Goal: Information Seeking & Learning: Understand process/instructions

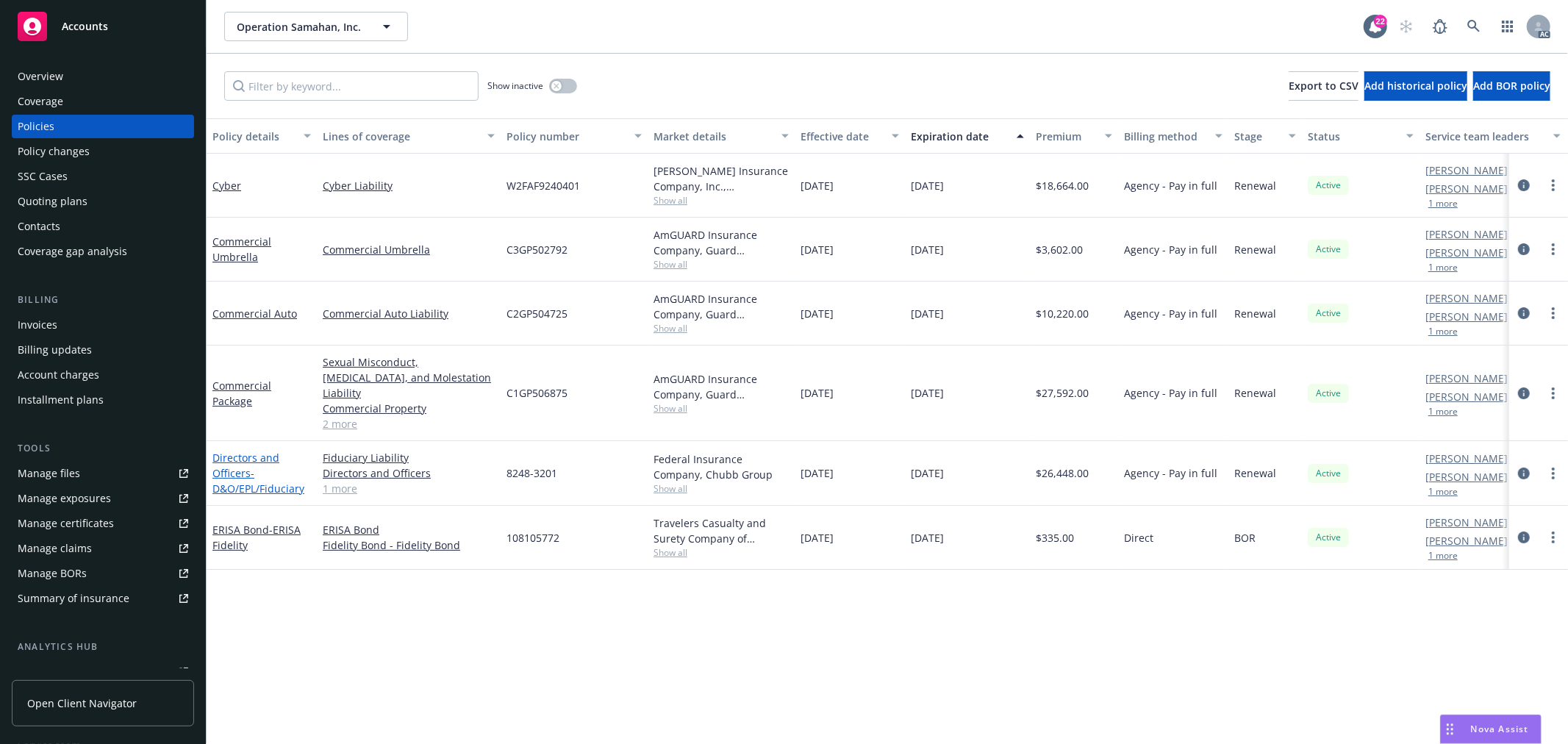
click at [255, 468] on span "- D&O/EPL/Fiduciary" at bounding box center [258, 480] width 92 height 29
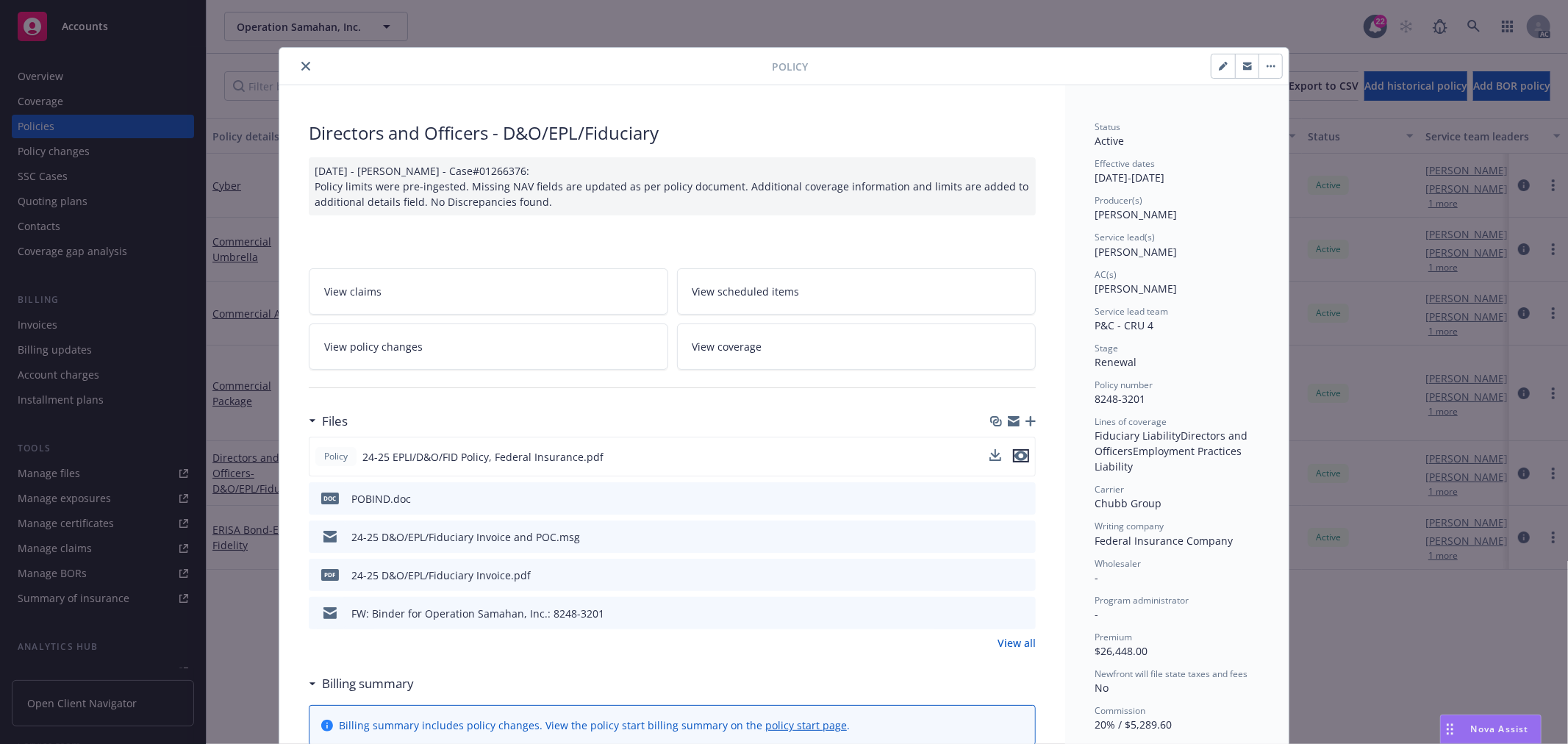
click at [1019, 454] on icon "preview file" at bounding box center [1021, 455] width 13 height 10
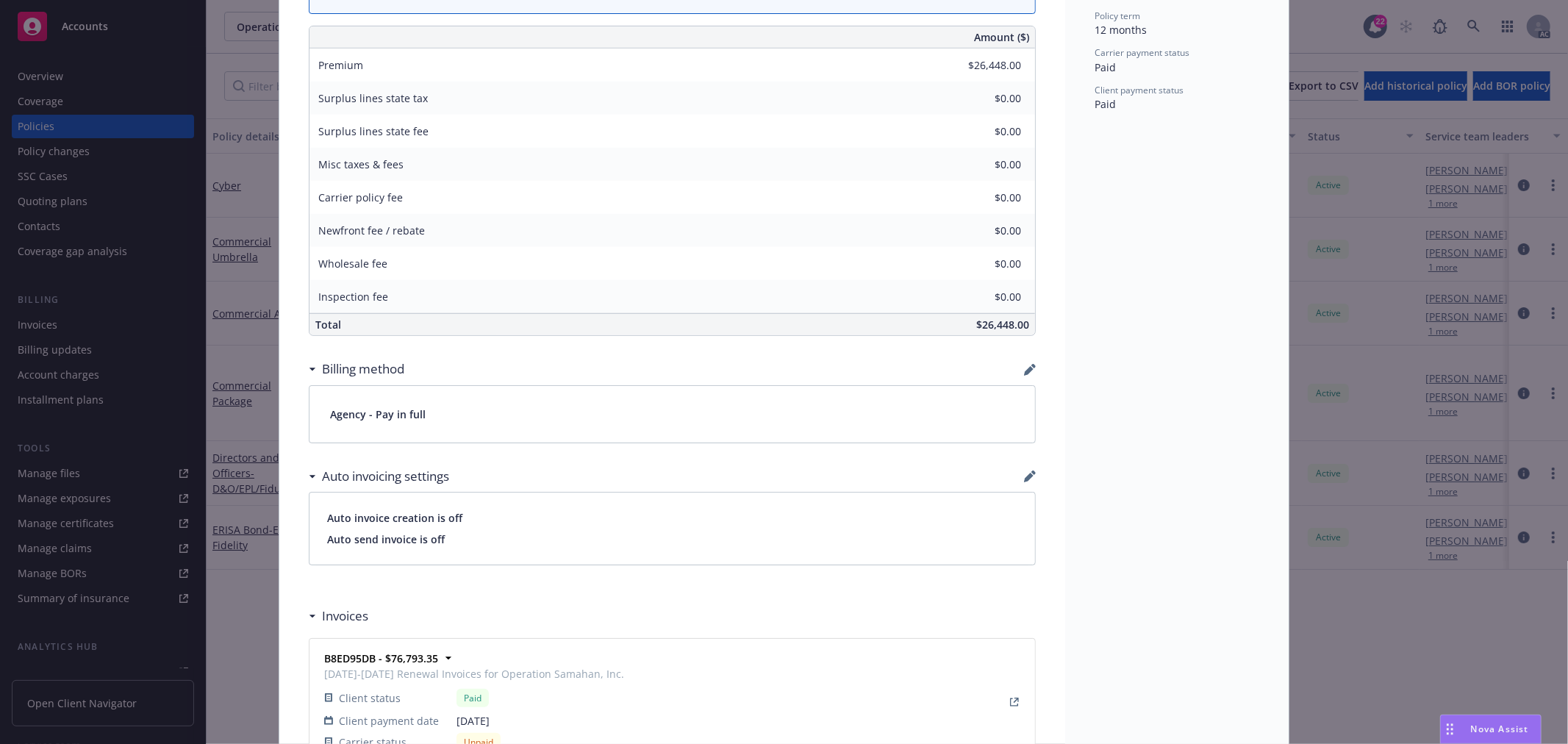
scroll to position [735, 0]
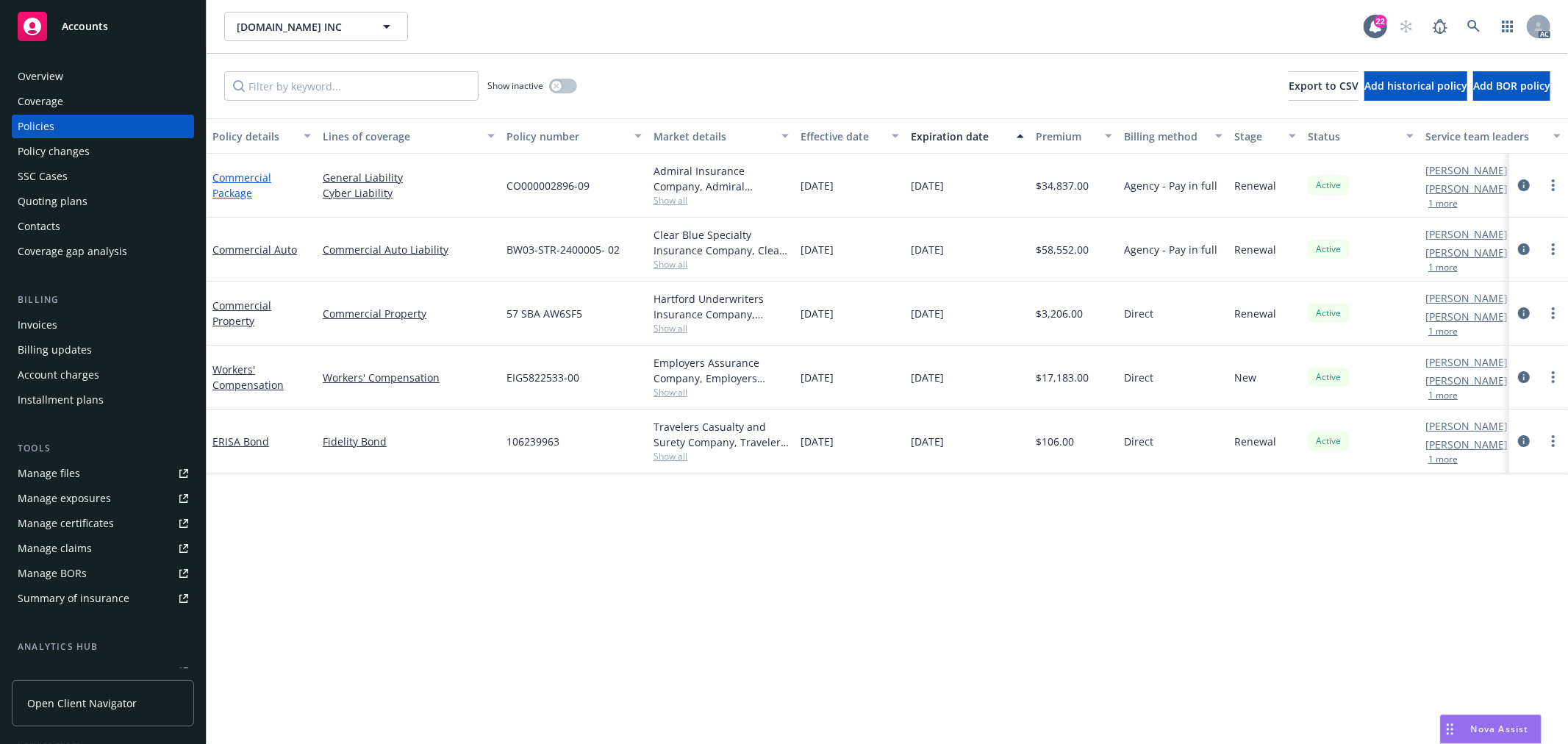
click at [237, 197] on link "Commercial Package" at bounding box center [242, 185] width 59 height 29
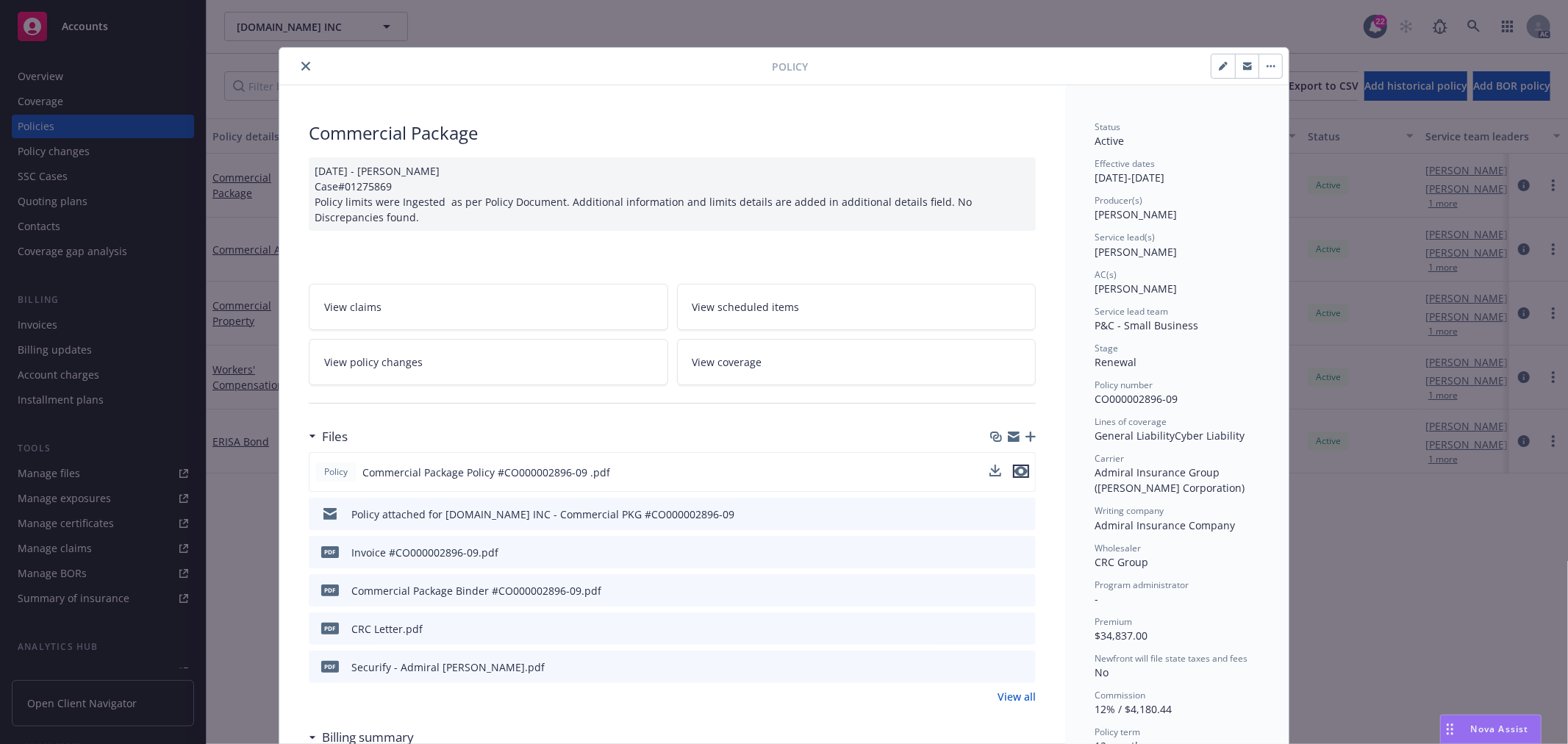
click at [1017, 470] on icon "preview file" at bounding box center [1021, 471] width 13 height 10
click at [1474, 734] on span "Nova Assist" at bounding box center [1500, 729] width 58 height 13
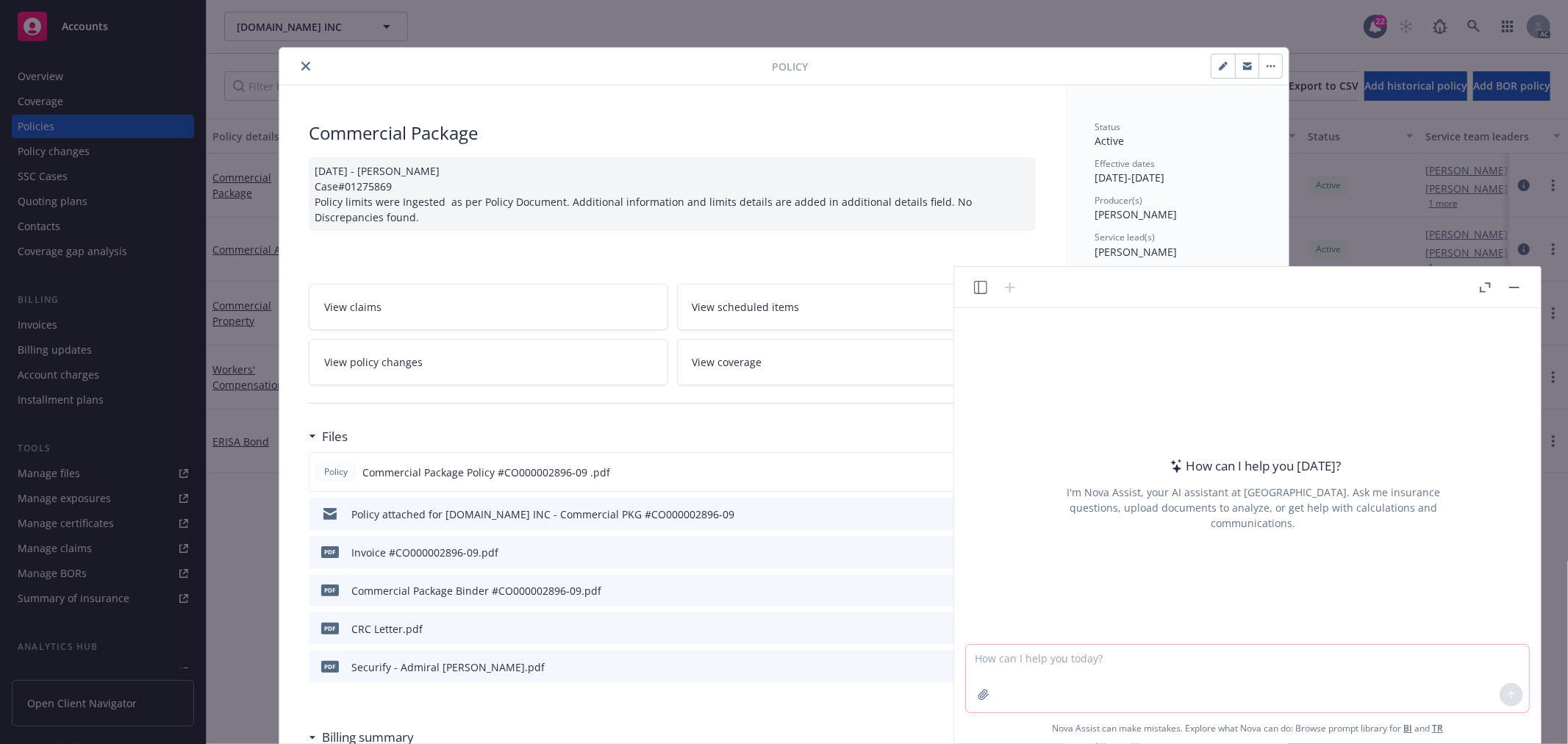
click at [1101, 672] on textarea at bounding box center [1247, 679] width 563 height 68
click at [1167, 657] on textarea "Please compare the two files. List descripencies" at bounding box center [1247, 679] width 563 height 68
click at [1191, 664] on textarea "Please compare the two files. List descrpencies" at bounding box center [1247, 679] width 563 height 68
click at [1251, 664] on textarea "Please compare the two files. List descrpencies" at bounding box center [1247, 679] width 563 height 68
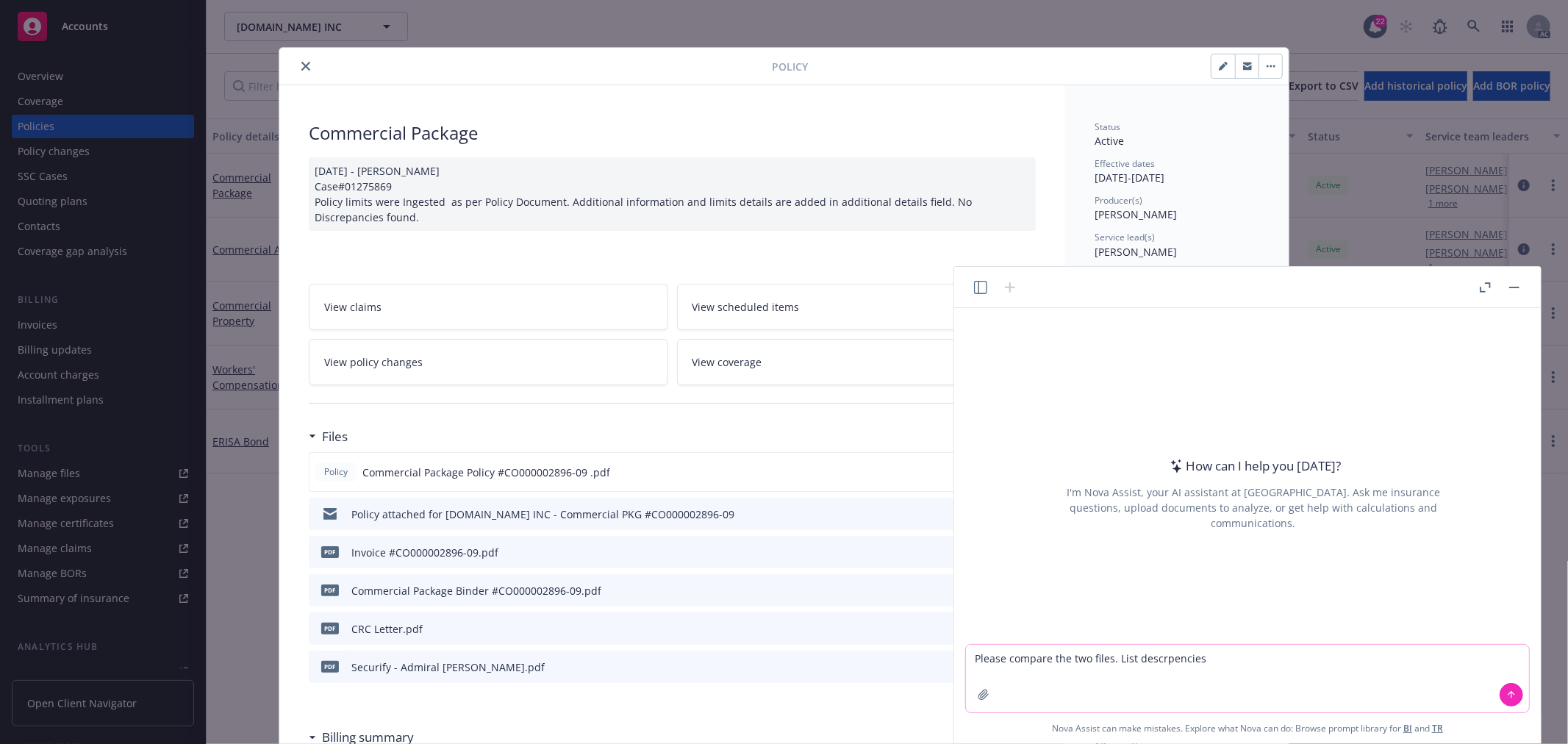
click at [1164, 659] on textarea "Please compare the two files. List descrpencies" at bounding box center [1247, 679] width 563 height 68
click at [1165, 659] on textarea "Please compare the two files. List descrpencies" at bounding box center [1247, 679] width 563 height 68
type textarea "Please compare the two files. List discrepancies about locations, coverage, lim…"
click at [974, 698] on button "button" at bounding box center [984, 694] width 24 height 24
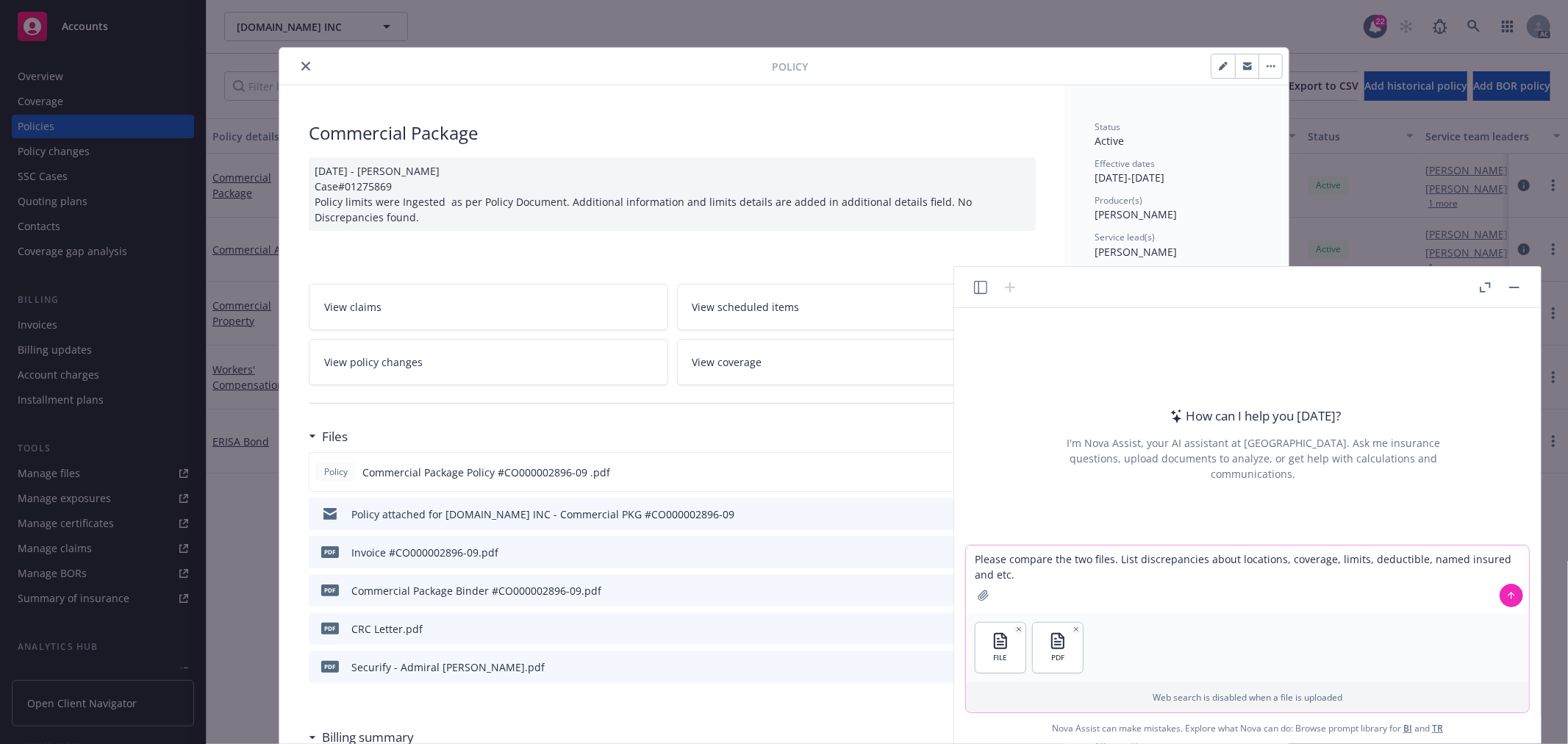
click at [1509, 594] on icon at bounding box center [1511, 594] width 6 height 3
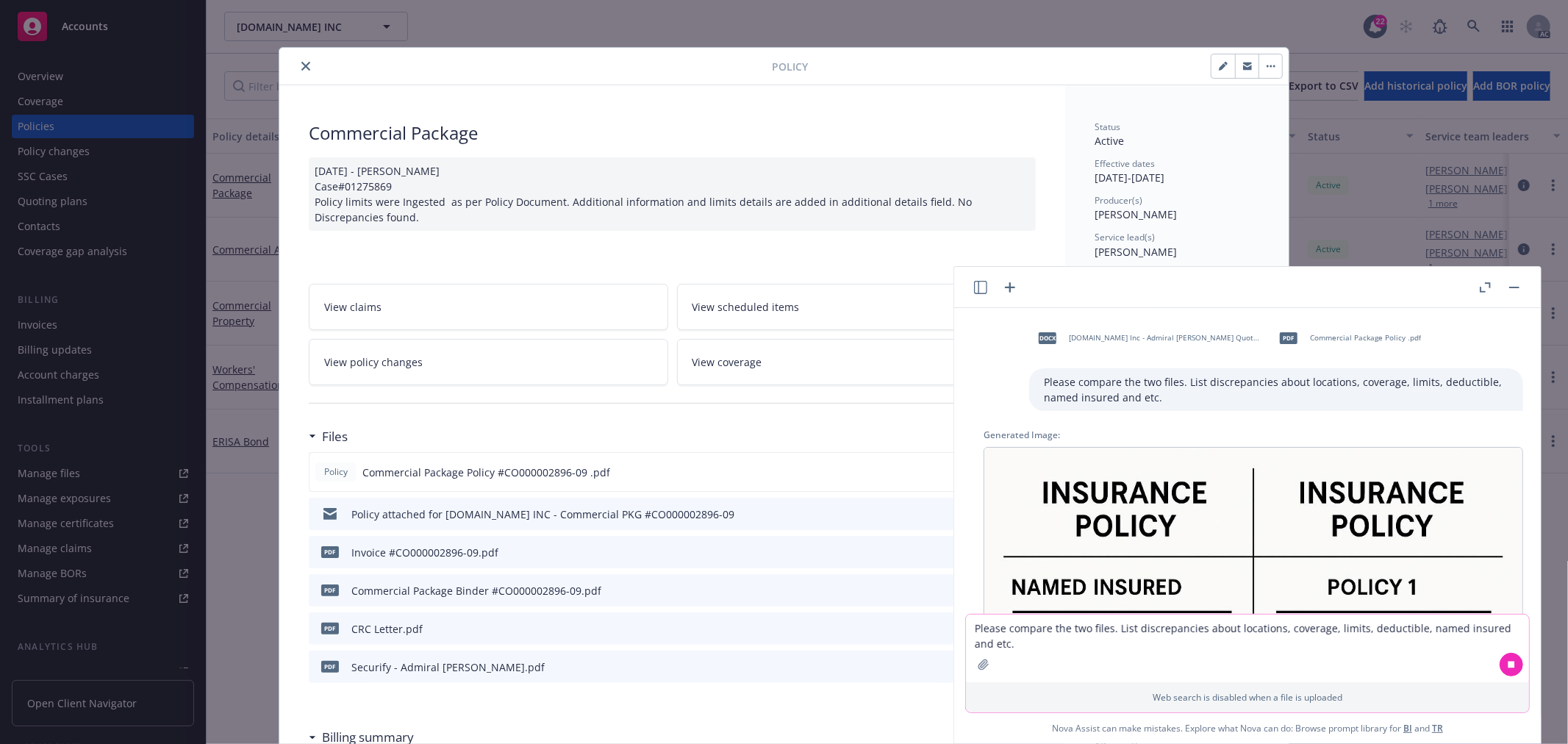
click at [1481, 291] on icon "button" at bounding box center [1482, 289] width 6 height 6
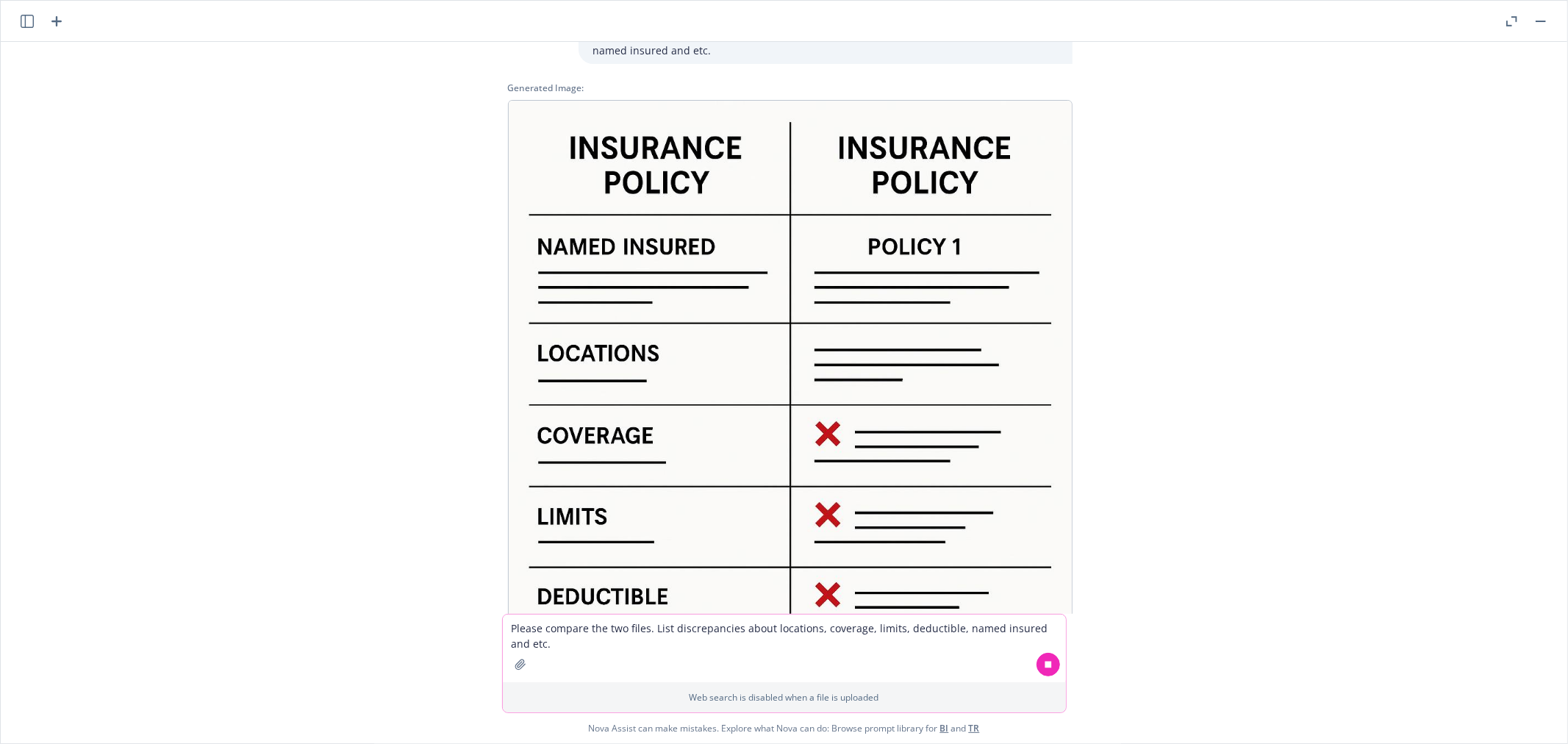
scroll to position [205, 0]
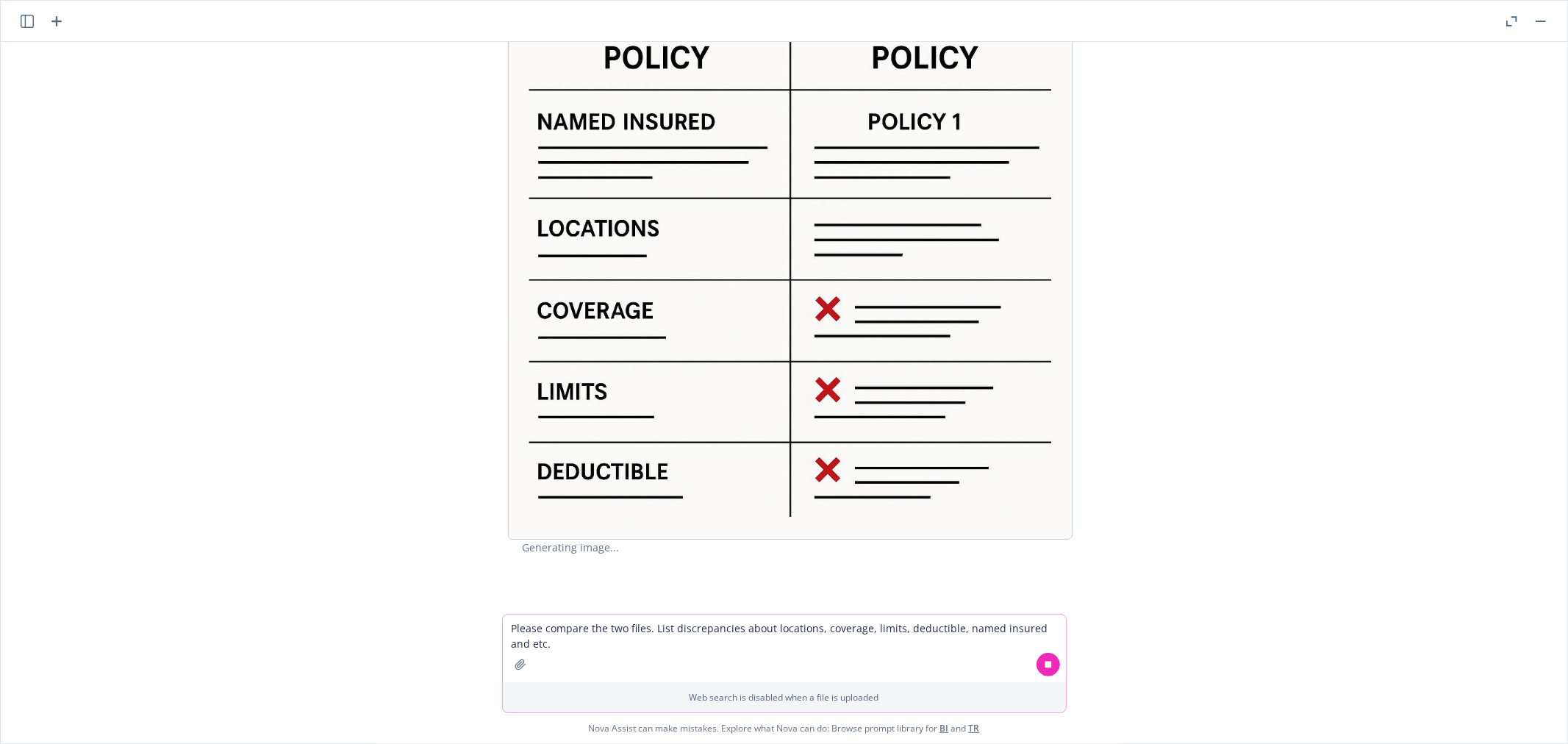
click at [629, 476] on img at bounding box center [790, 257] width 565 height 564
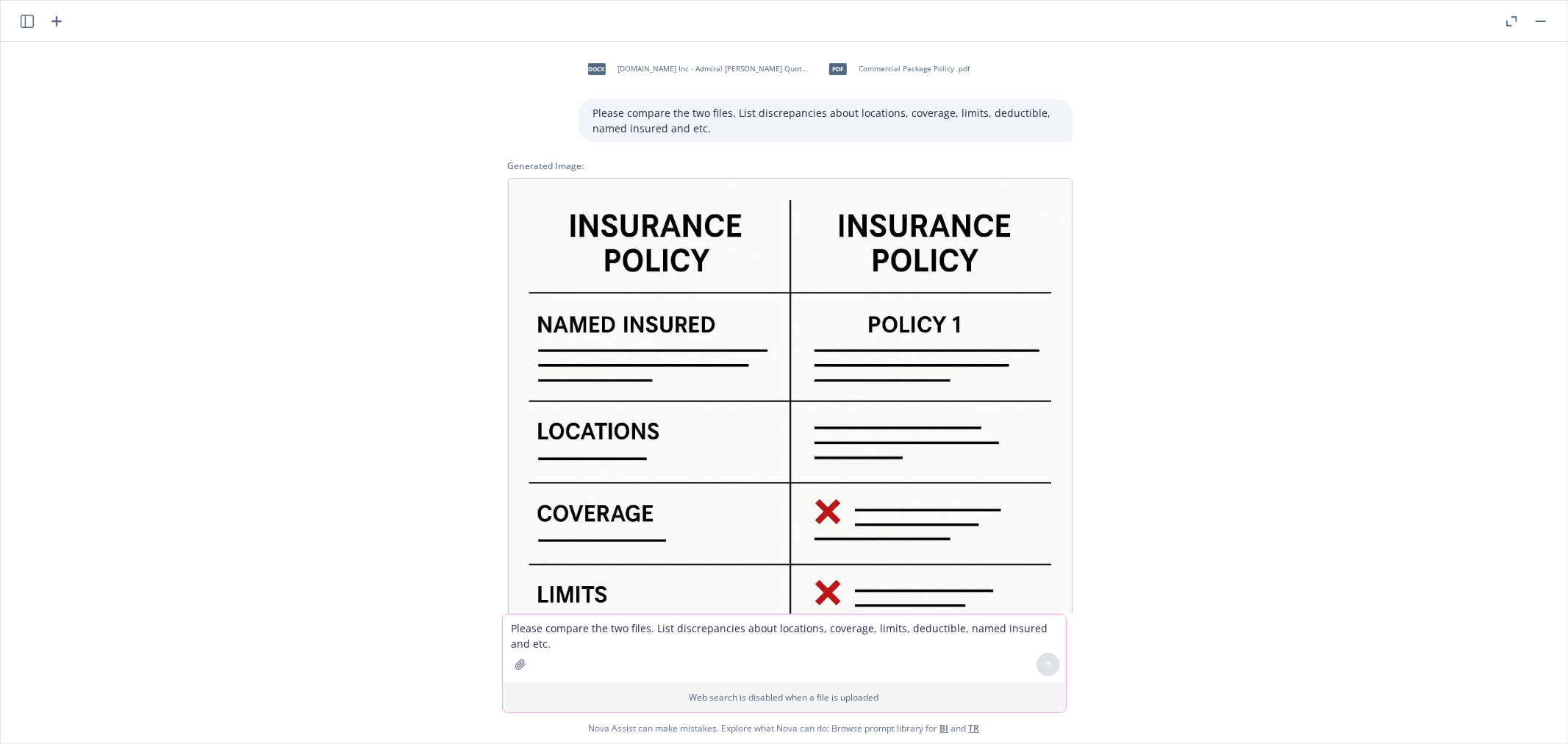
scroll to position [0, 0]
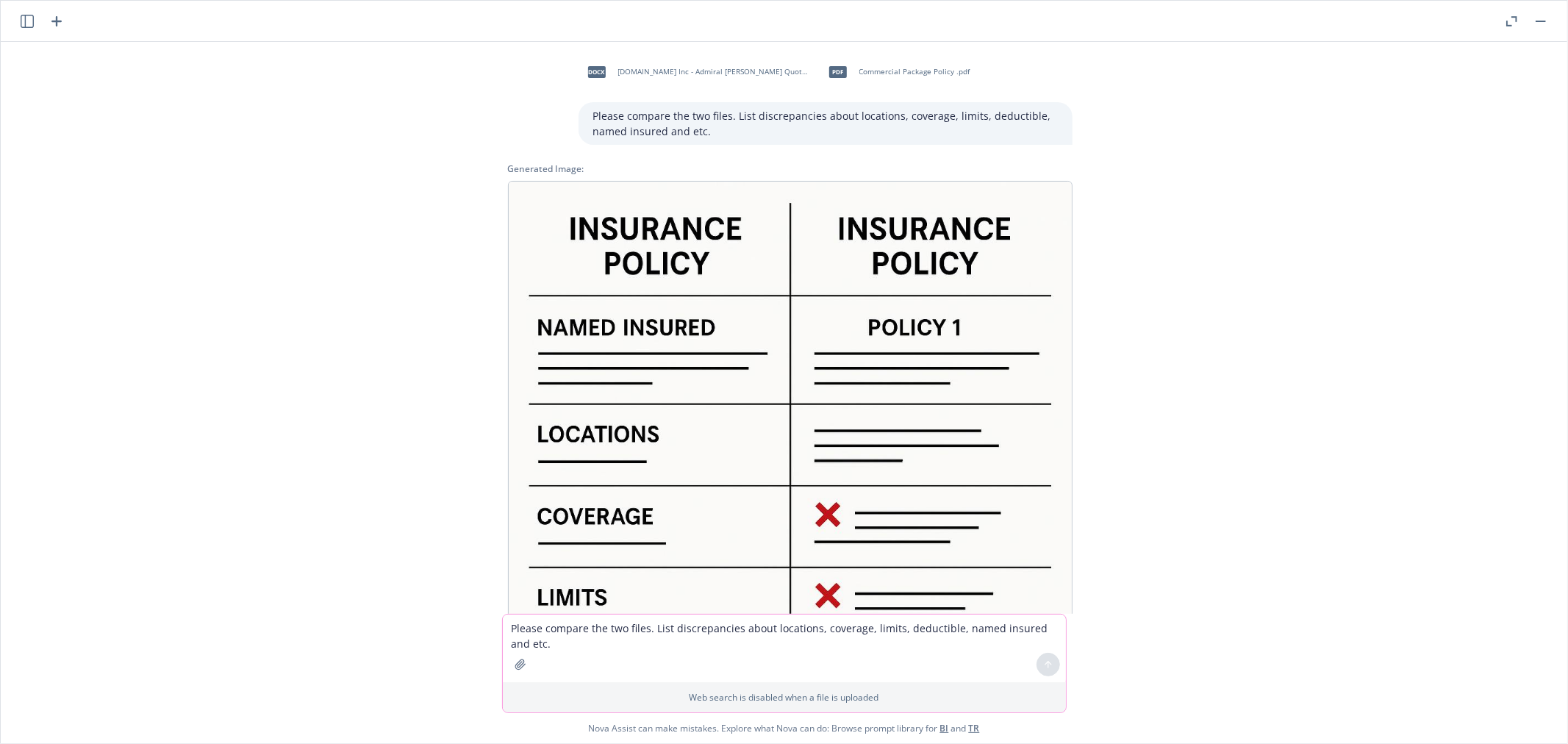
click at [656, 256] on img at bounding box center [790, 463] width 565 height 564
click at [706, 138] on p "Please compare the two files. List discrepancies about locations, coverage, lim…" at bounding box center [825, 123] width 465 height 31
click at [751, 114] on p "Please compare the two files. List discrepancies about locations, coverage, lim…" at bounding box center [825, 123] width 465 height 31
click at [1286, 270] on div "docx Securify.US Inc - Admiral Renewal Quote.docx pdf Commercial Package Policy…" at bounding box center [784, 328] width 1555 height 572
click at [821, 309] on img at bounding box center [790, 463] width 565 height 564
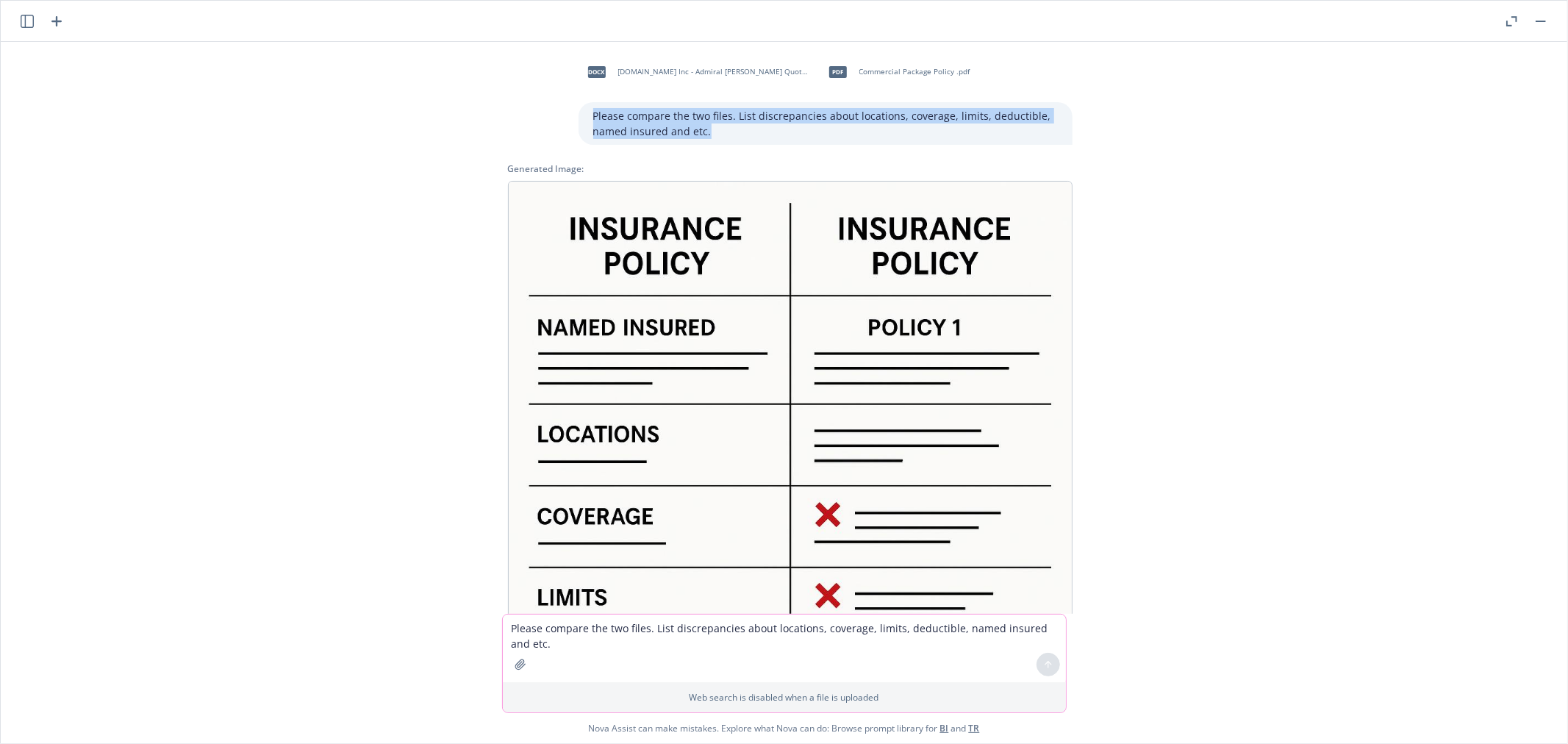
drag, startPoint x: 718, startPoint y: 126, endPoint x: 584, endPoint y: 106, distance: 135.5
click at [584, 106] on div "Please compare the two files. List discrepancies about locations, coverage, lim…" at bounding box center [825, 124] width 494 height 43
copy p "Please compare the two files. List discrepancies about locations, coverage, lim…"
click at [583, 654] on textarea "Please compare the two files. List discrepancies about locations, coverage, lim…" at bounding box center [784, 648] width 563 height 68
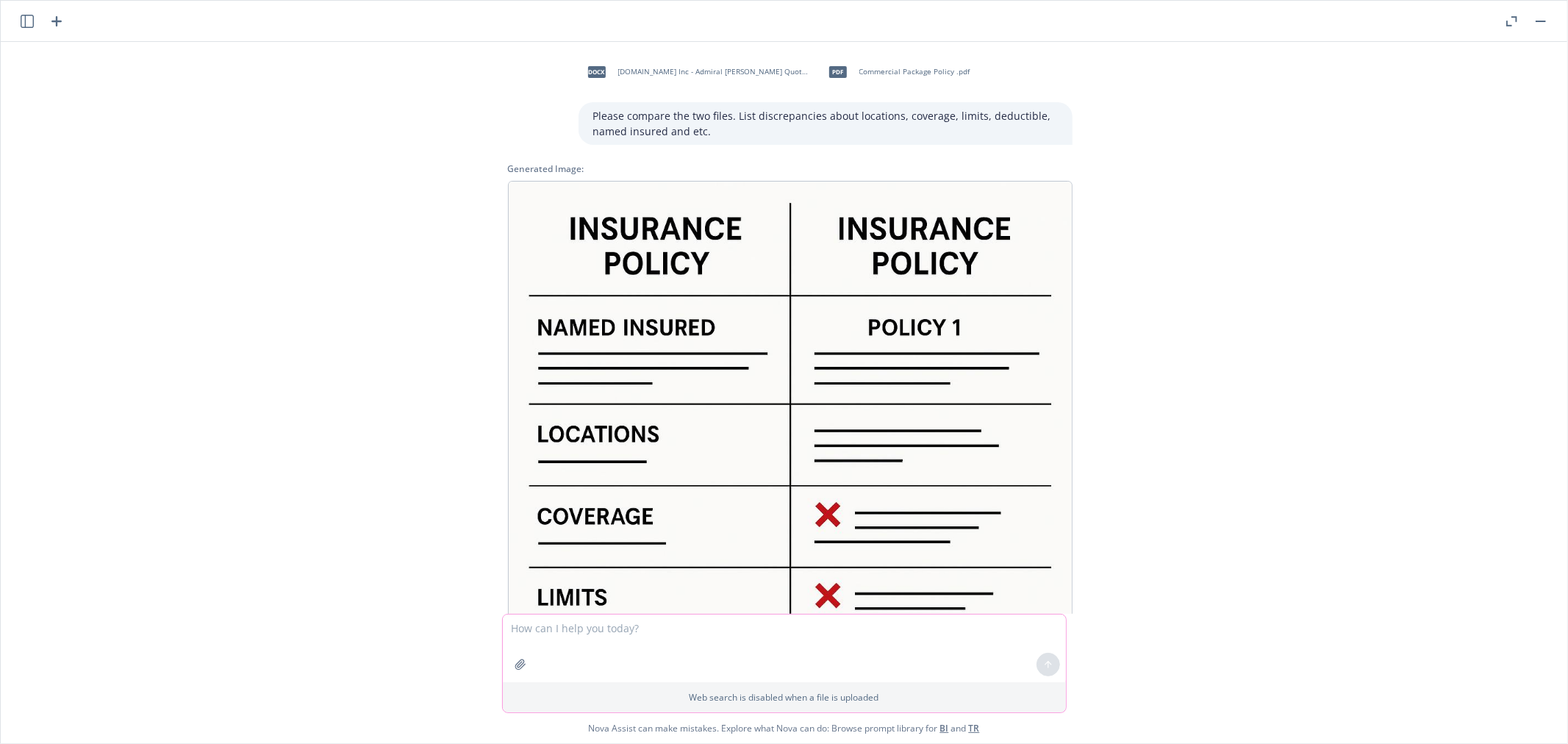
paste textarea "Please compare the two files. List discrepancies about locations, coverage, lim…"
click at [659, 627] on textarea "Please compare the two files. List discrepancies about locations, coverage, lim…" at bounding box center [784, 648] width 563 height 68
click at [817, 625] on textarea "Please compare the two files. Summary the discrepancies about locations, covera…" at bounding box center [784, 648] width 563 height 68
click at [880, 635] on textarea "Please compare the two files. Summary the discrepancies about, premium, locatio…" at bounding box center [784, 648] width 563 height 68
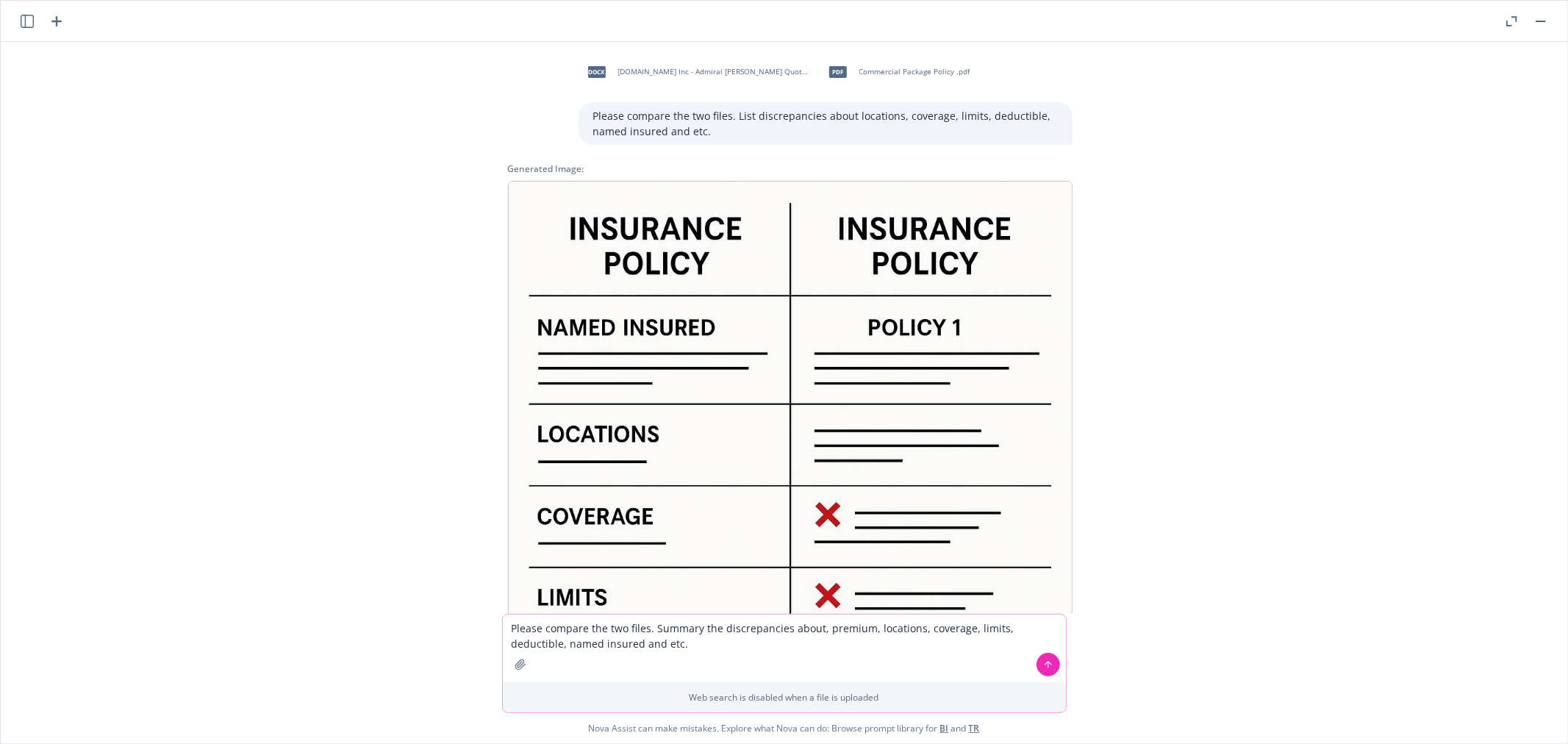
click at [640, 625] on textarea "Please compare the two files. Summary the discrepancies about, premium, locatio…" at bounding box center [784, 648] width 563 height 68
type textarea "Please compare the two files. Summary the discrepancies about, premium, locatio…"
click at [1043, 668] on icon at bounding box center [1047, 664] width 10 height 10
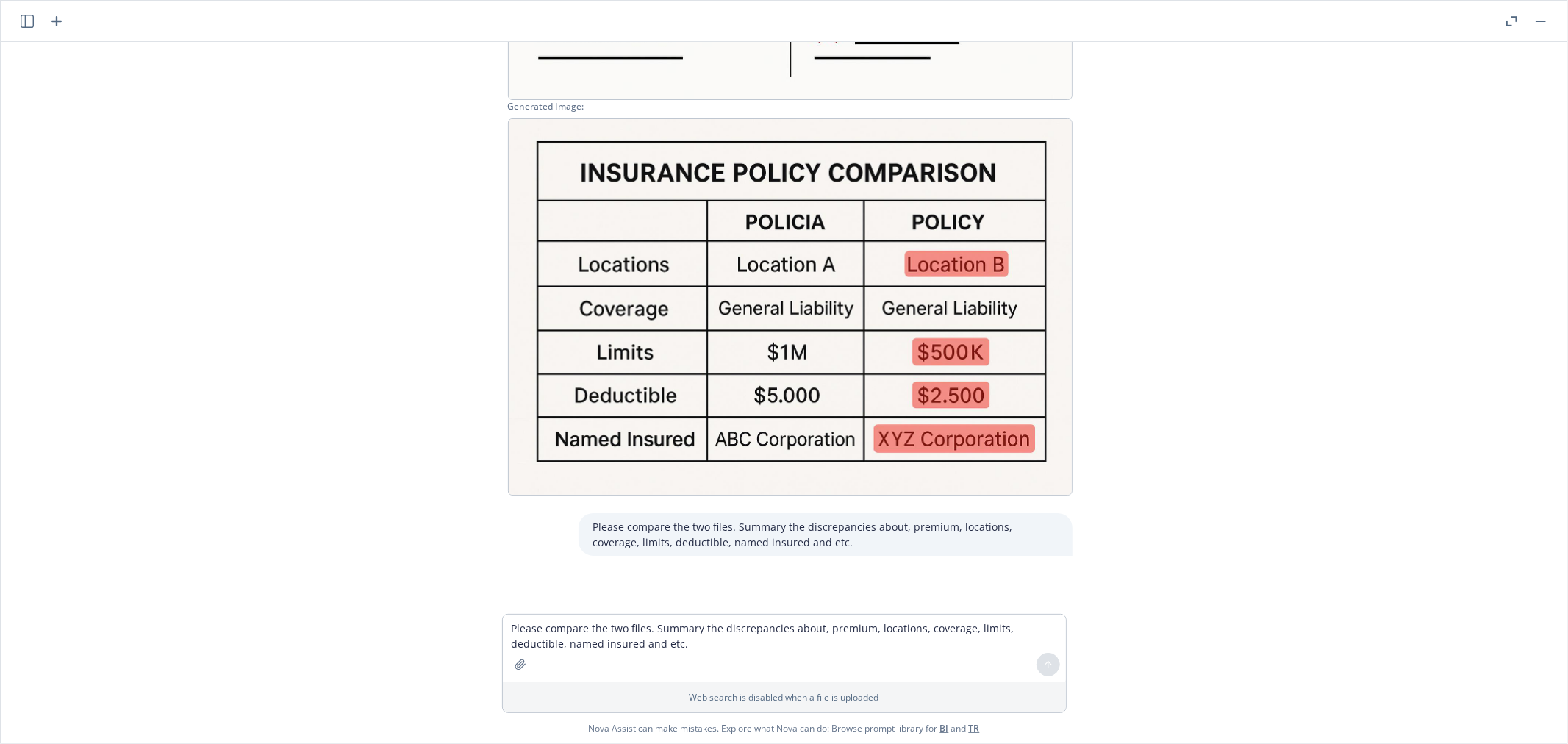
scroll to position [701, 0]
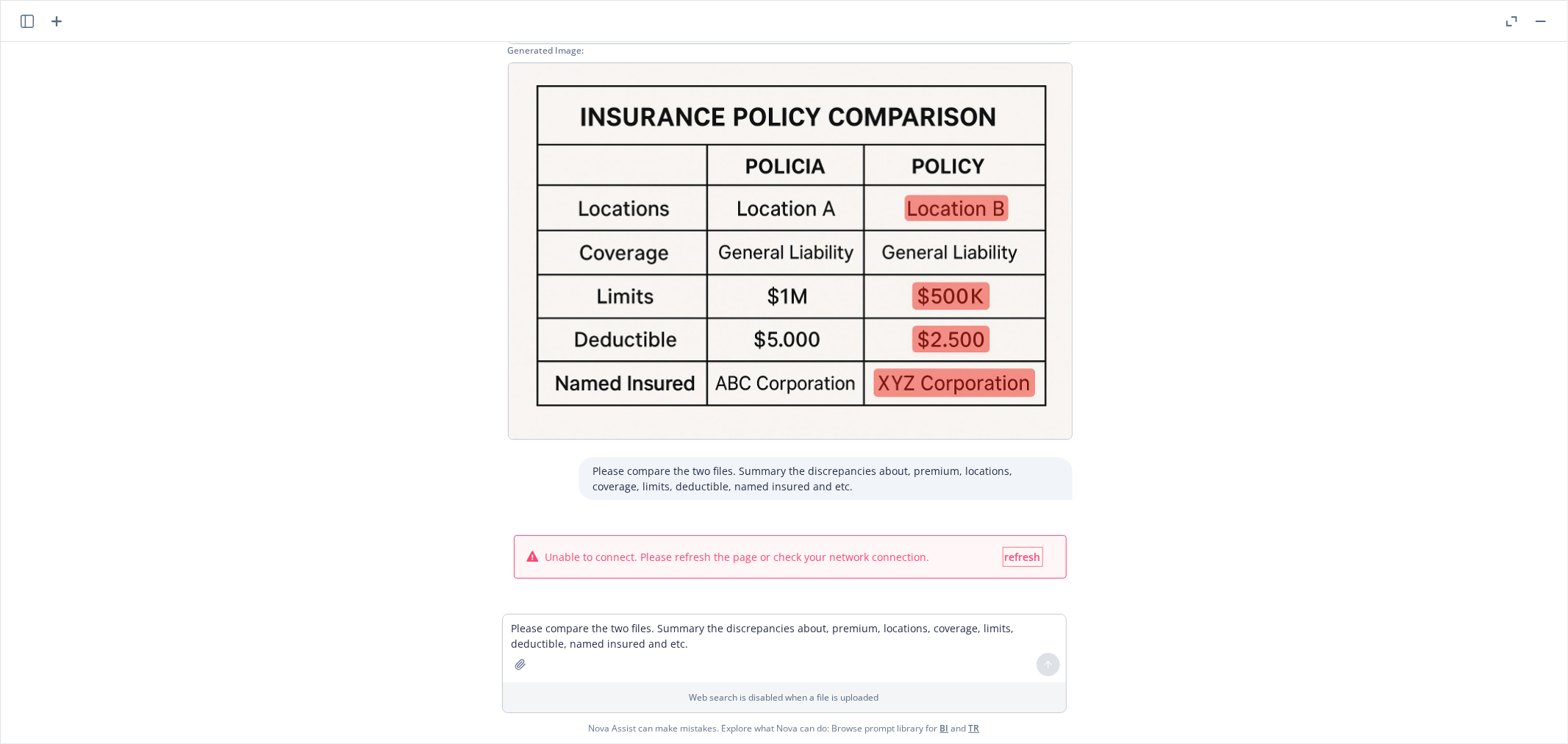
click at [1018, 558] on span "refresh" at bounding box center [1023, 557] width 36 height 14
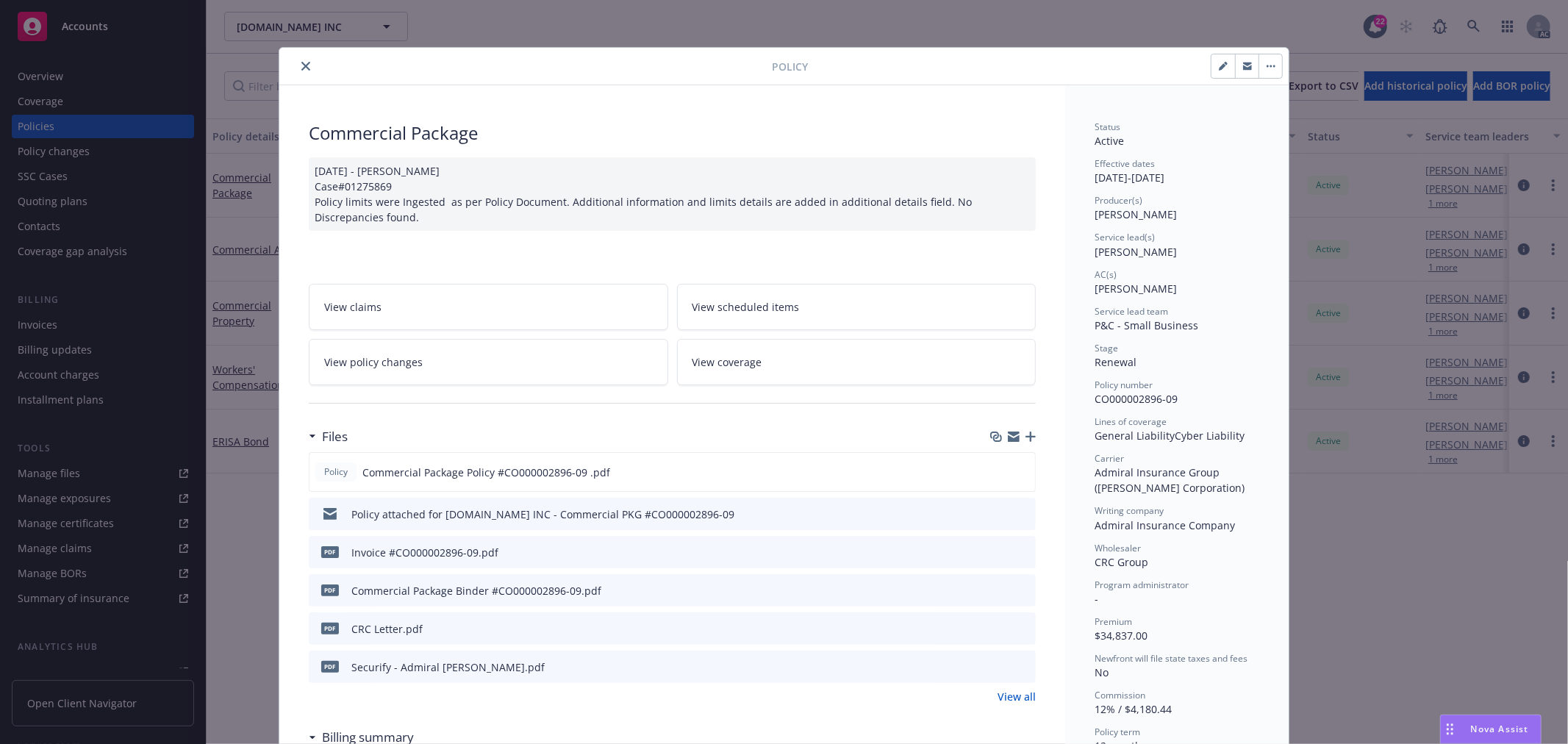
click at [1496, 726] on span "Nova Assist" at bounding box center [1500, 729] width 58 height 13
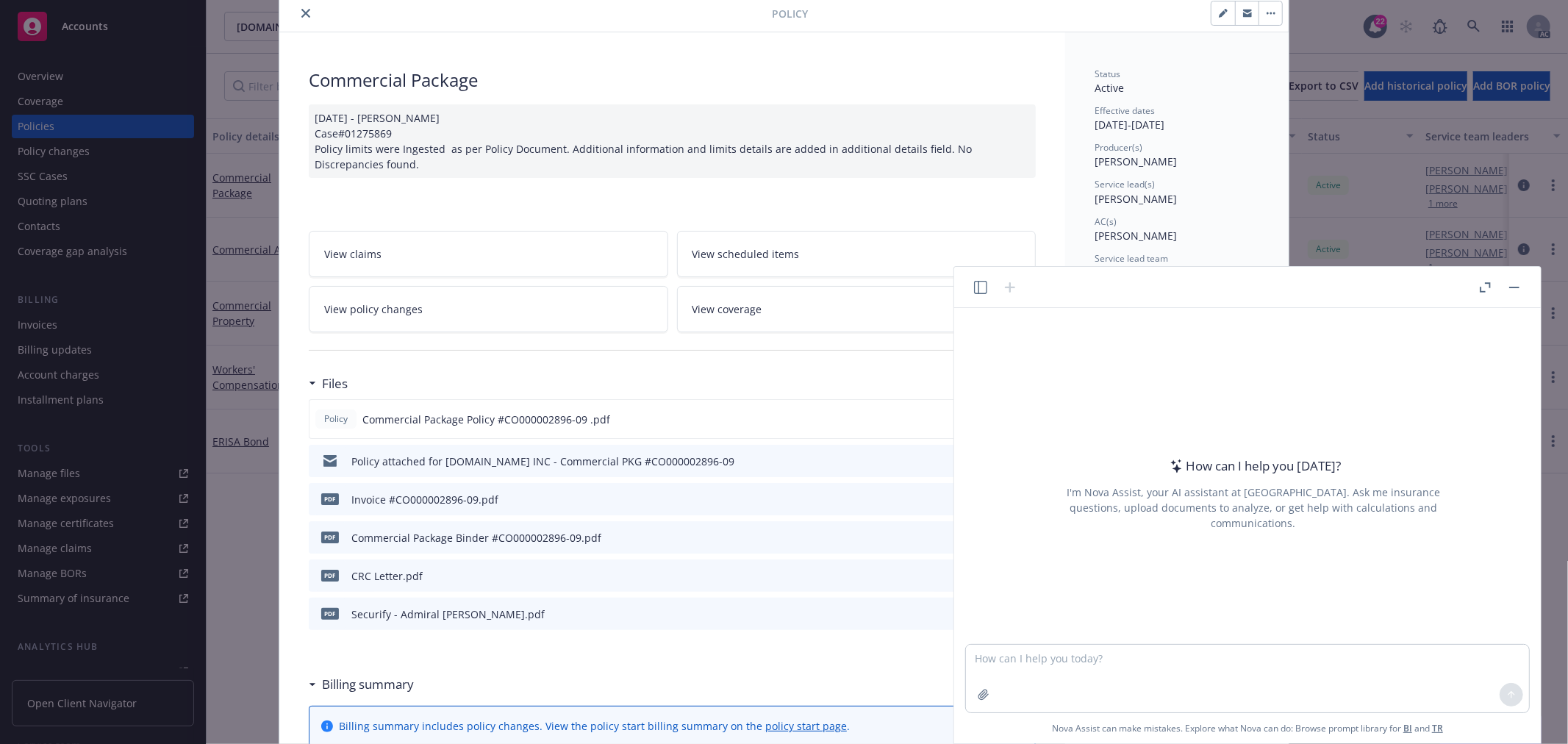
scroll to position [82, 0]
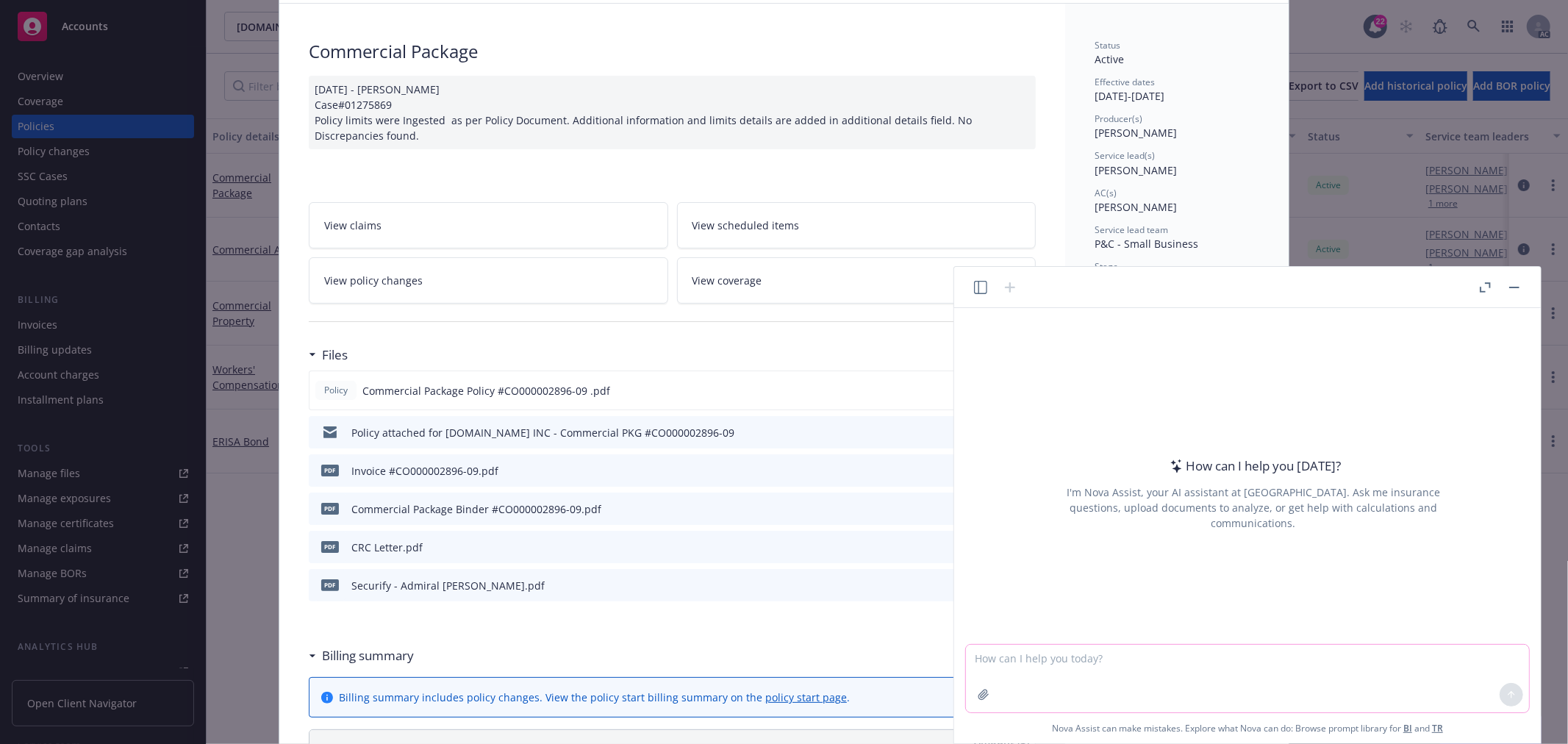
click at [988, 694] on icon "button" at bounding box center [983, 694] width 12 height 12
click at [1073, 657] on textarea at bounding box center [1247, 679] width 563 height 68
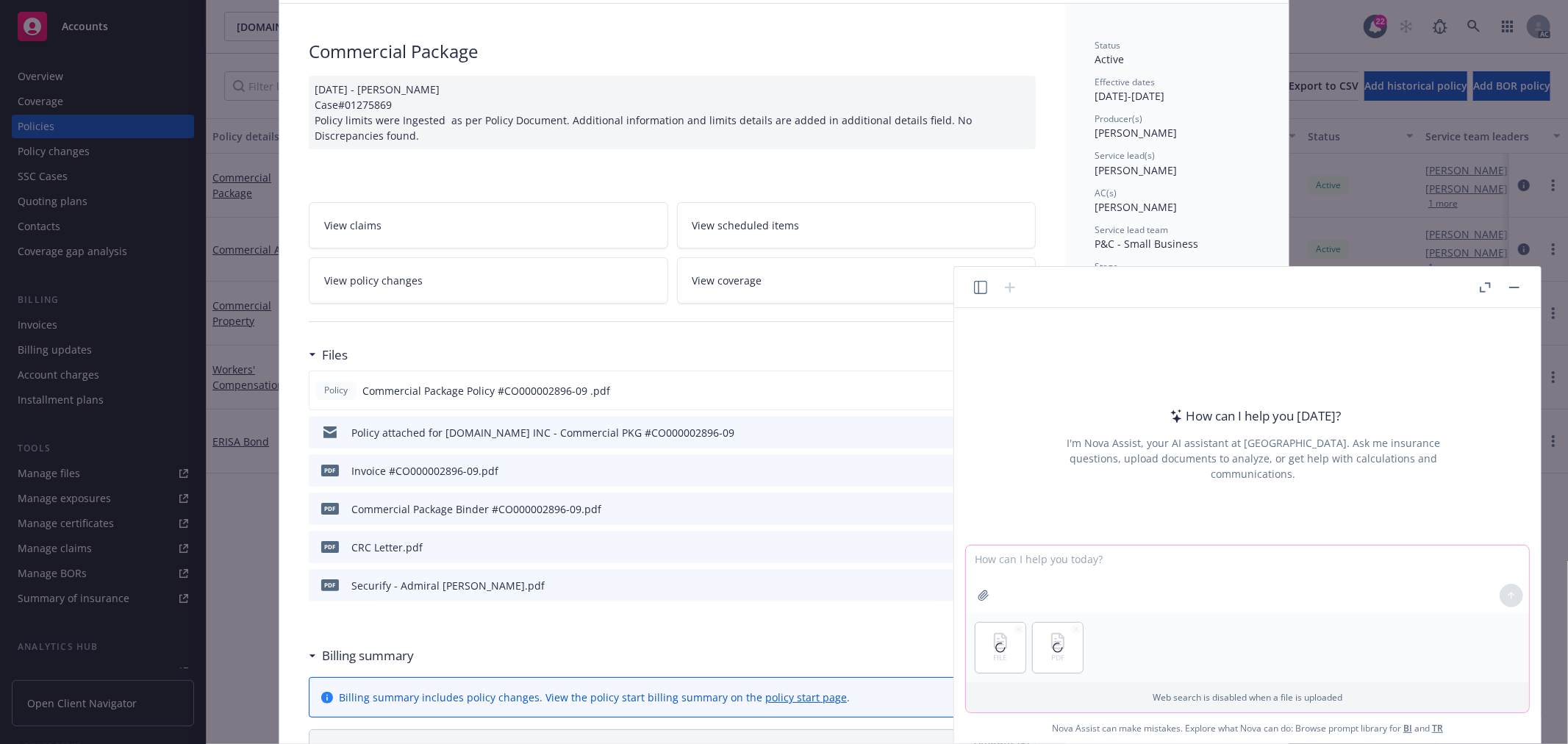
click at [1051, 563] on textarea at bounding box center [1247, 579] width 563 height 68
type textarea "Please compare the quote and policy, summarize the discrepancies about premium,…"
click at [1504, 590] on button at bounding box center [1511, 595] width 24 height 24
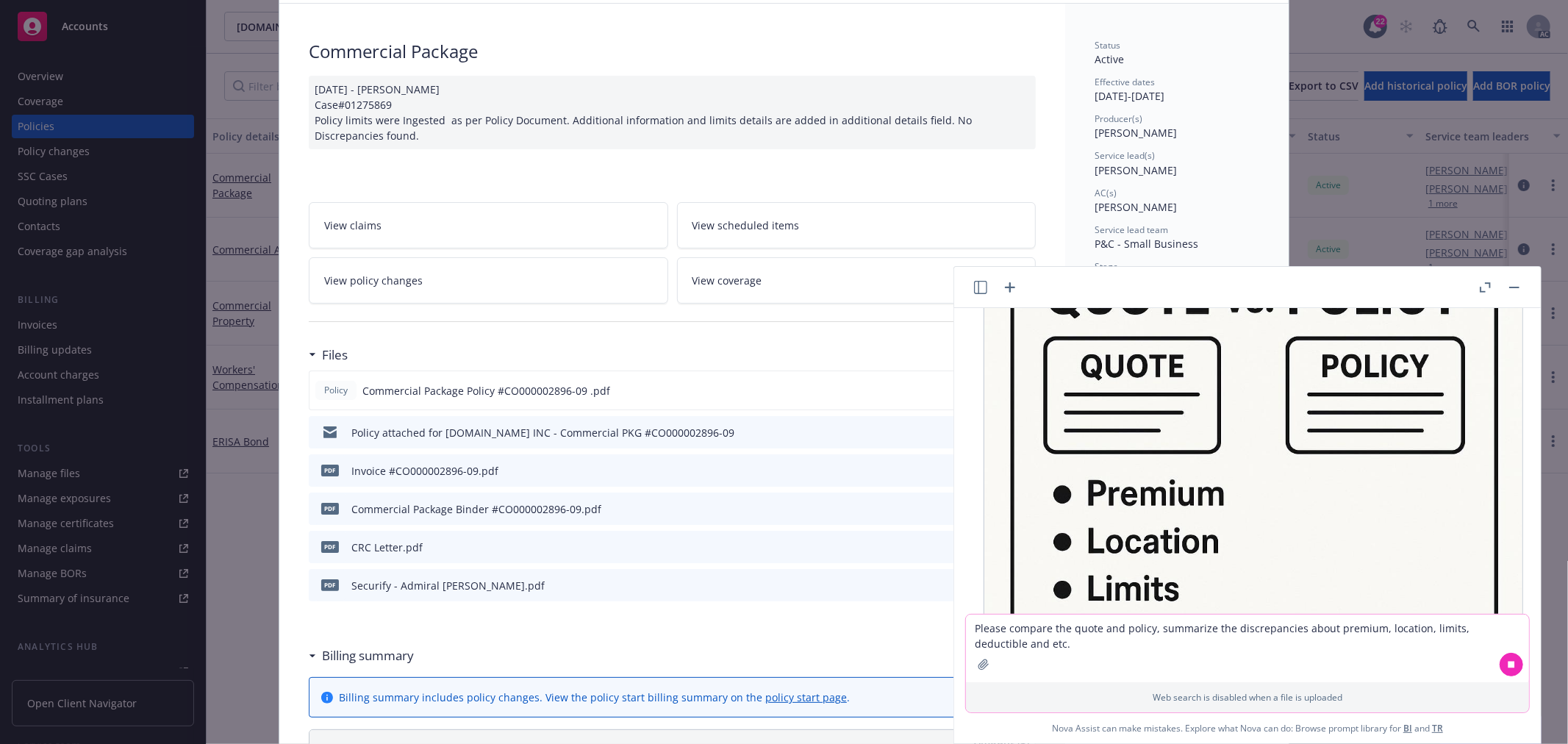
scroll to position [245, 0]
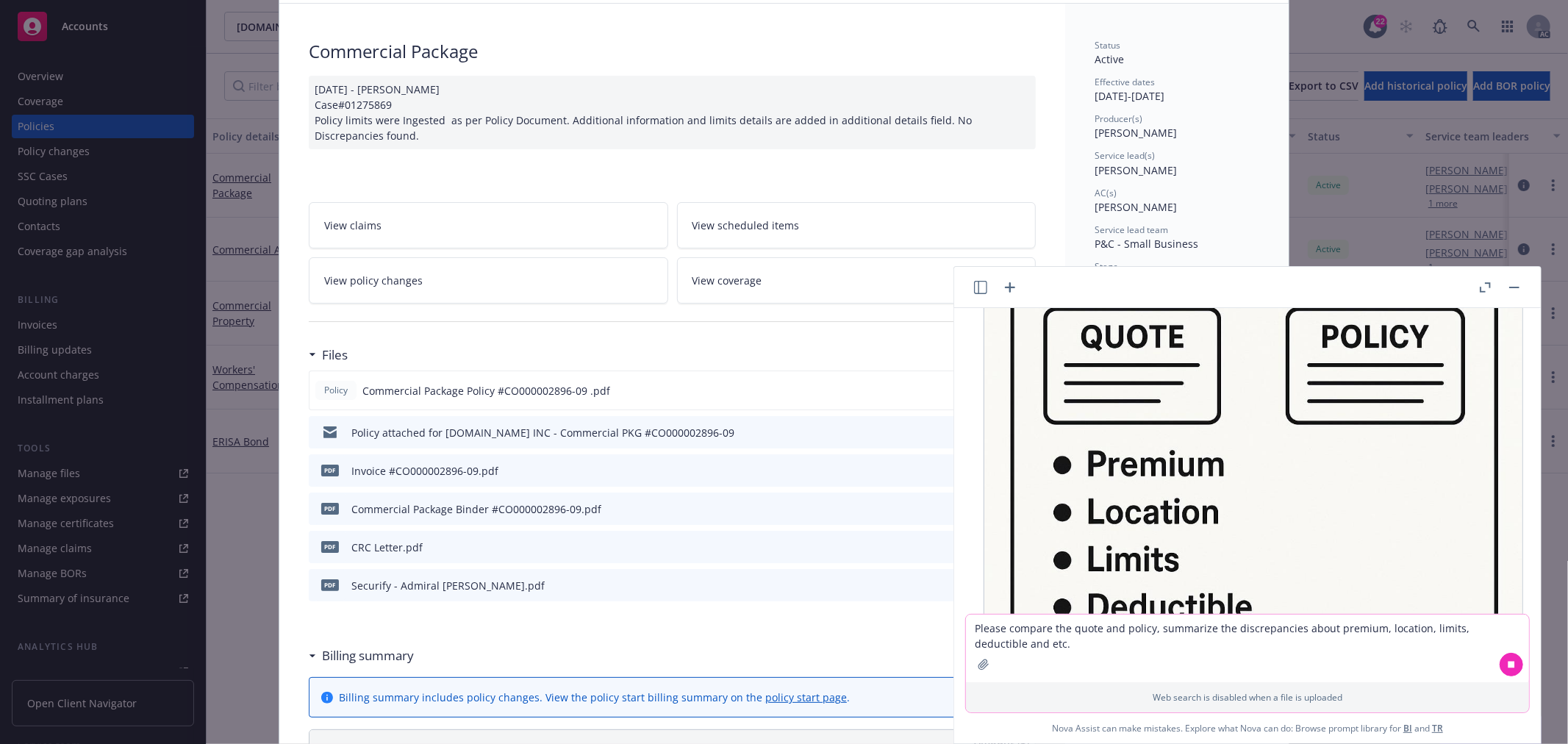
click at [1206, 436] on img at bounding box center [1253, 472] width 539 height 539
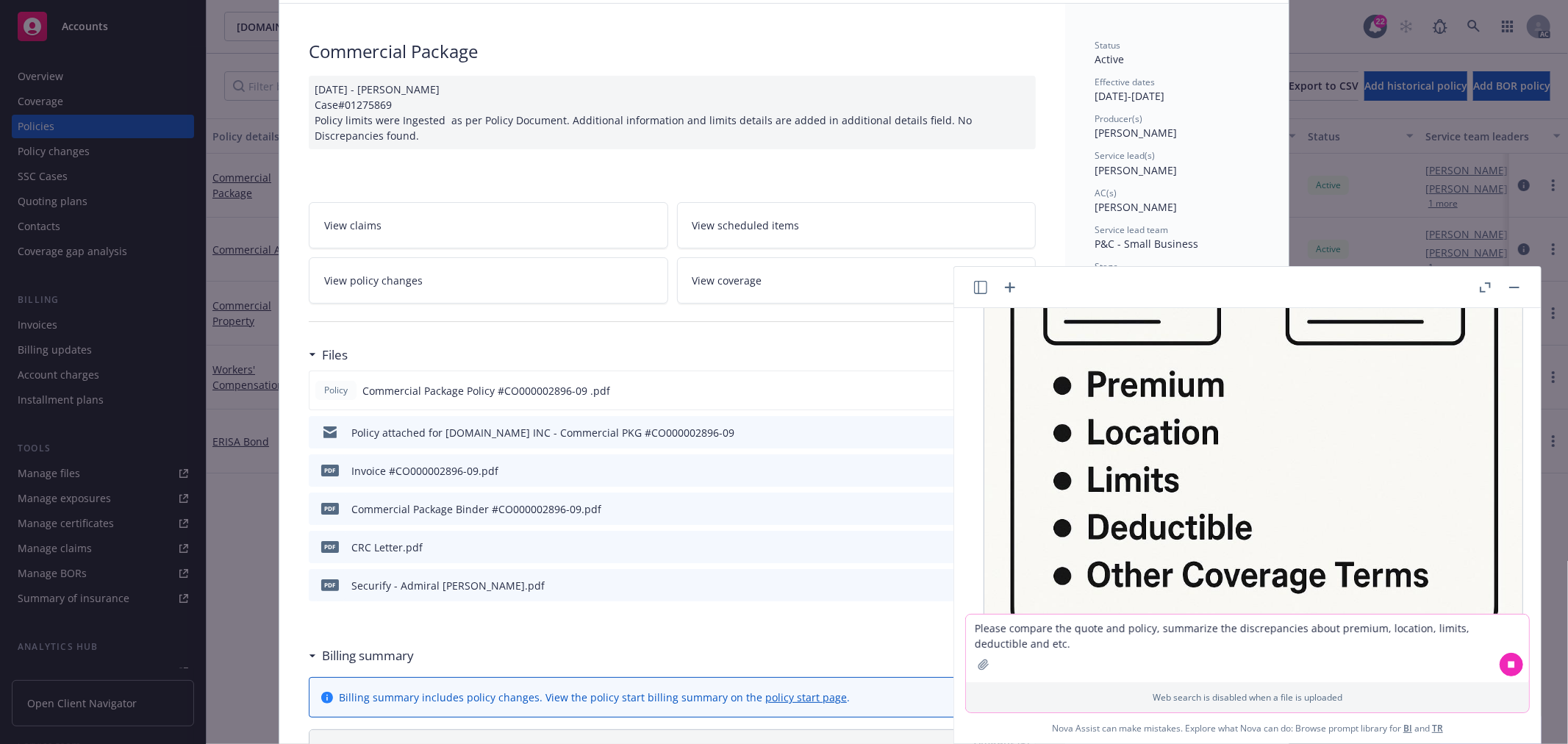
scroll to position [435, 0]
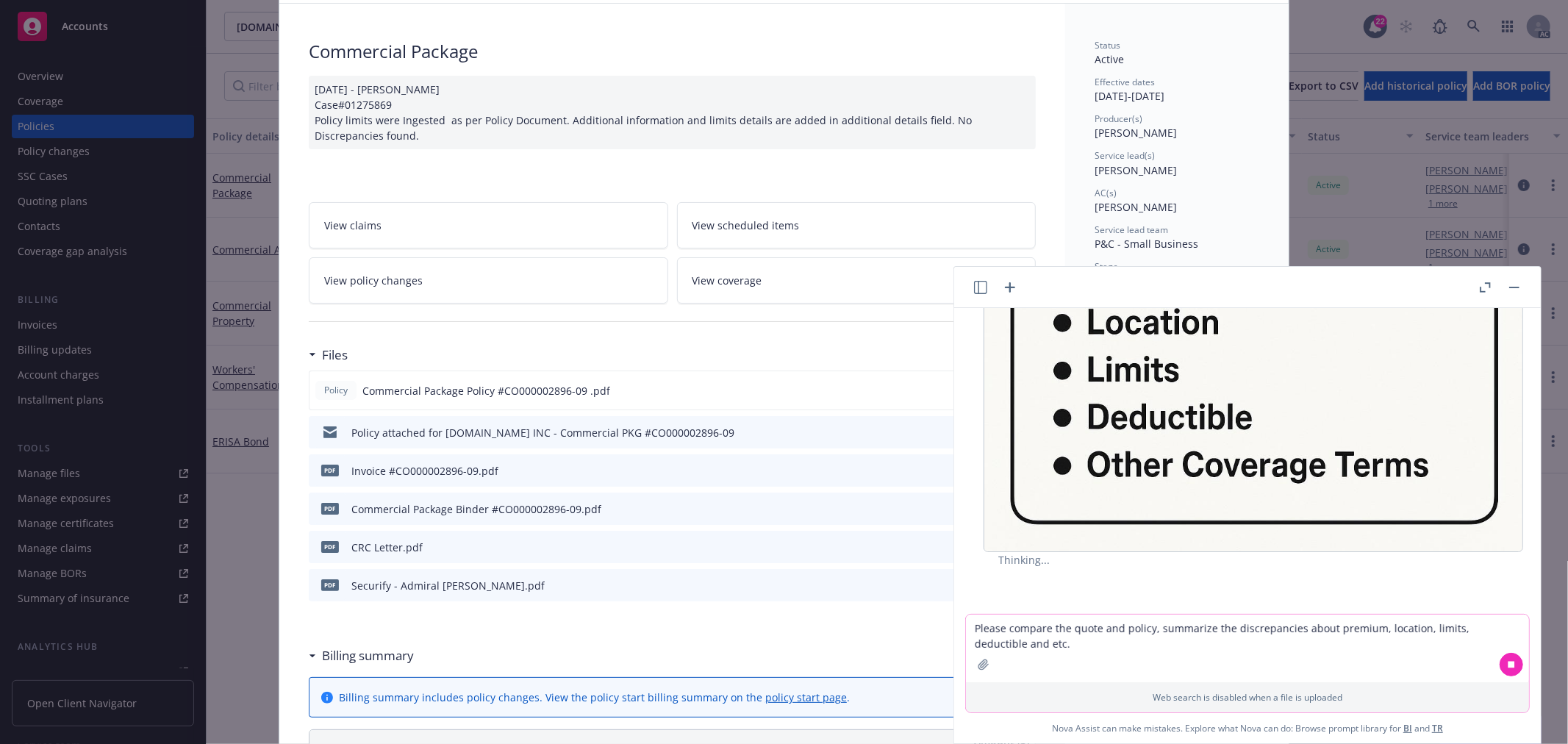
click at [1113, 493] on img at bounding box center [1253, 282] width 539 height 539
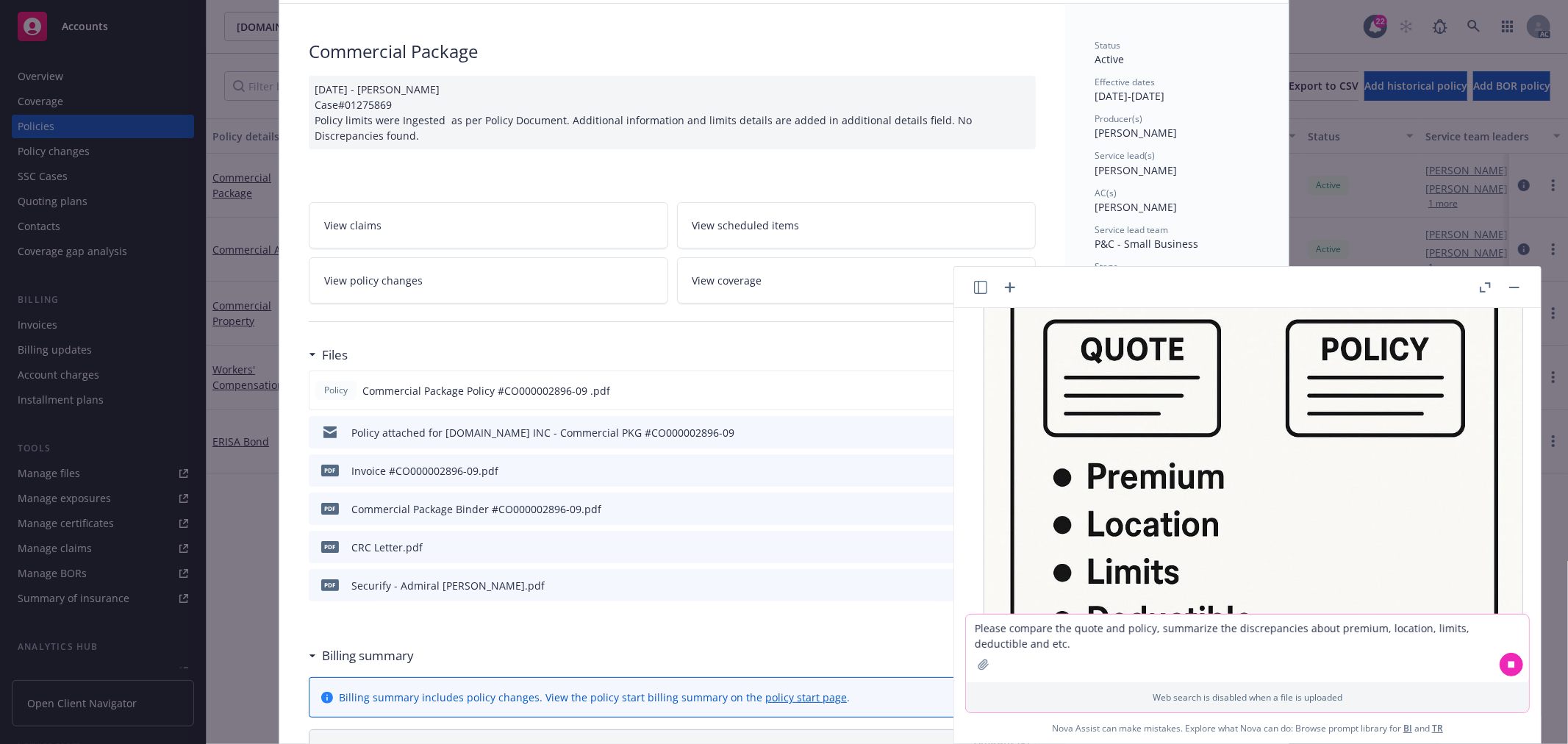
click at [1480, 279] on button "button" at bounding box center [1485, 287] width 17 height 17
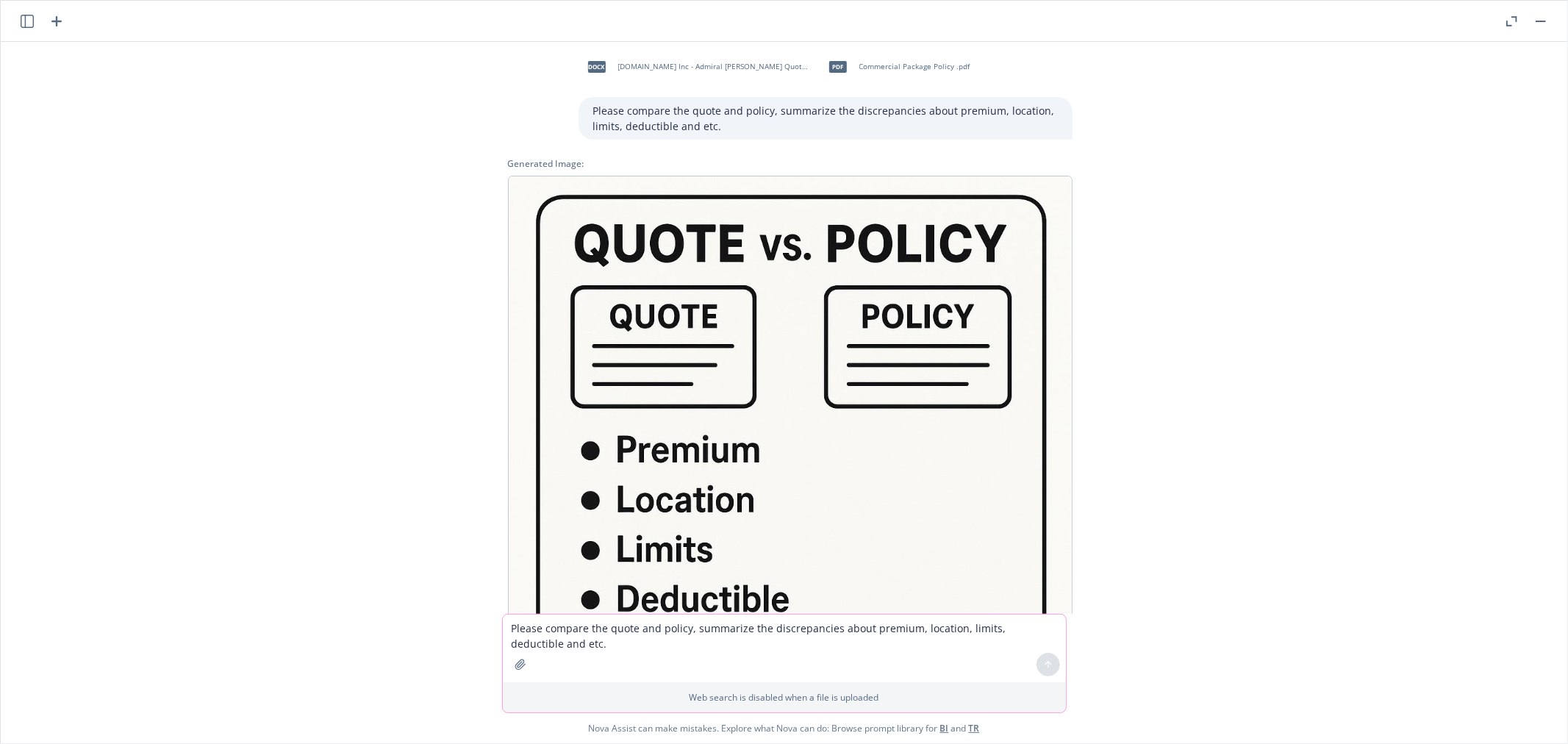
scroll to position [0, 0]
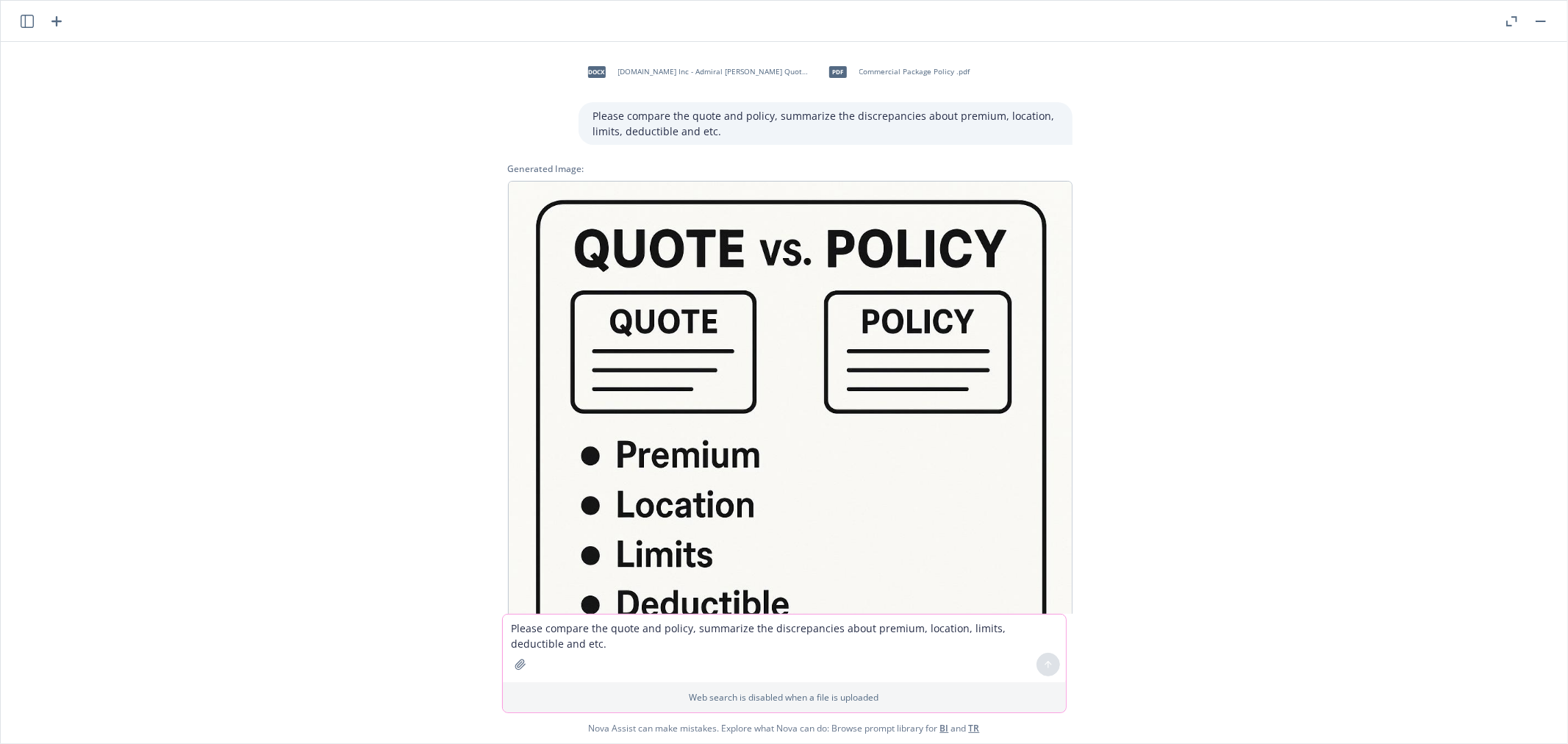
click at [826, 419] on img at bounding box center [790, 463] width 565 height 564
click at [854, 349] on img at bounding box center [790, 463] width 565 height 564
click at [621, 229] on img at bounding box center [790, 463] width 565 height 564
click at [728, 243] on img at bounding box center [790, 463] width 565 height 564
click at [825, 248] on img at bounding box center [790, 463] width 565 height 564
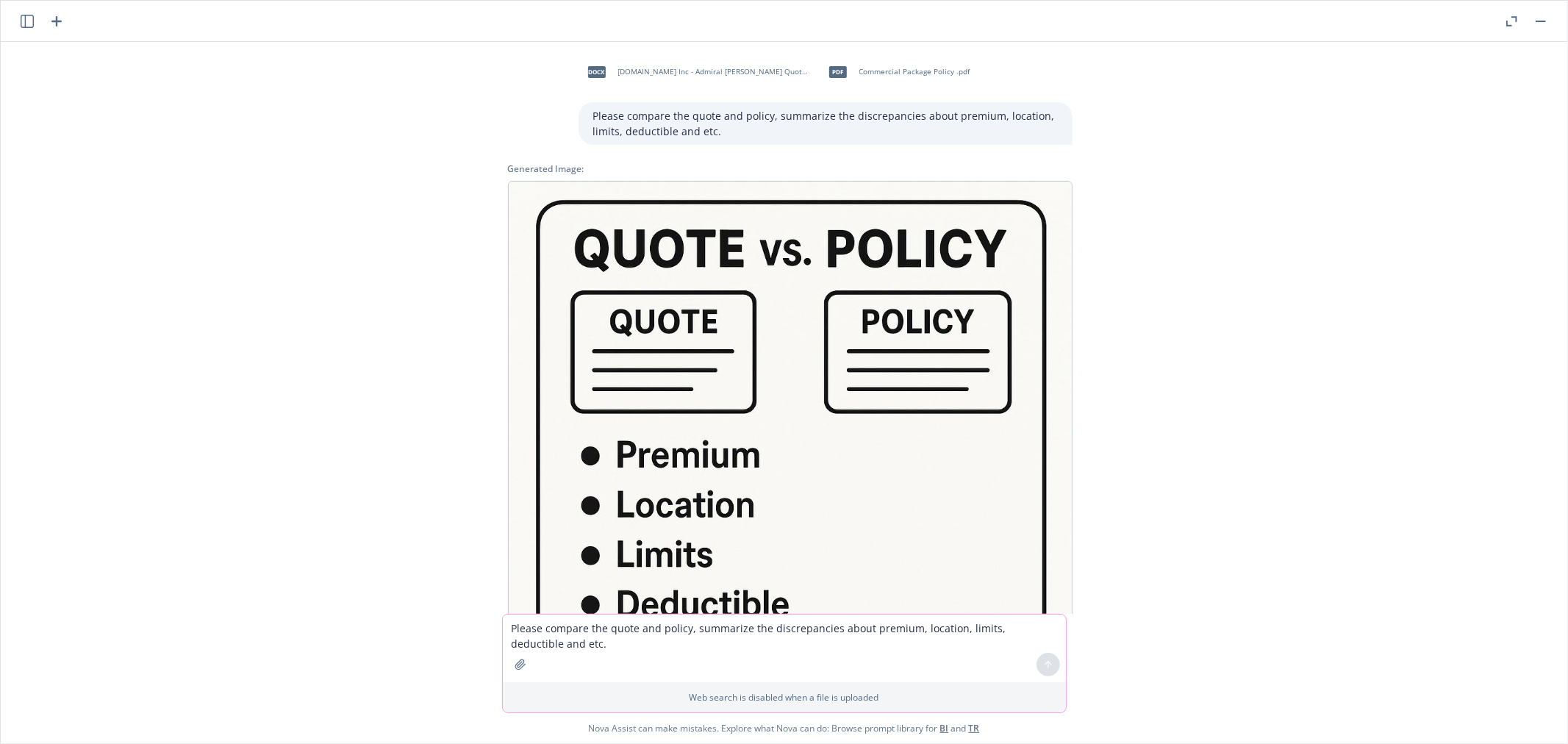
click at [647, 468] on img at bounding box center [790, 463] width 565 height 564
drag, startPoint x: 639, startPoint y: 503, endPoint x: 642, endPoint y: 524, distance: 21.2
click at [638, 505] on img at bounding box center [790, 463] width 565 height 564
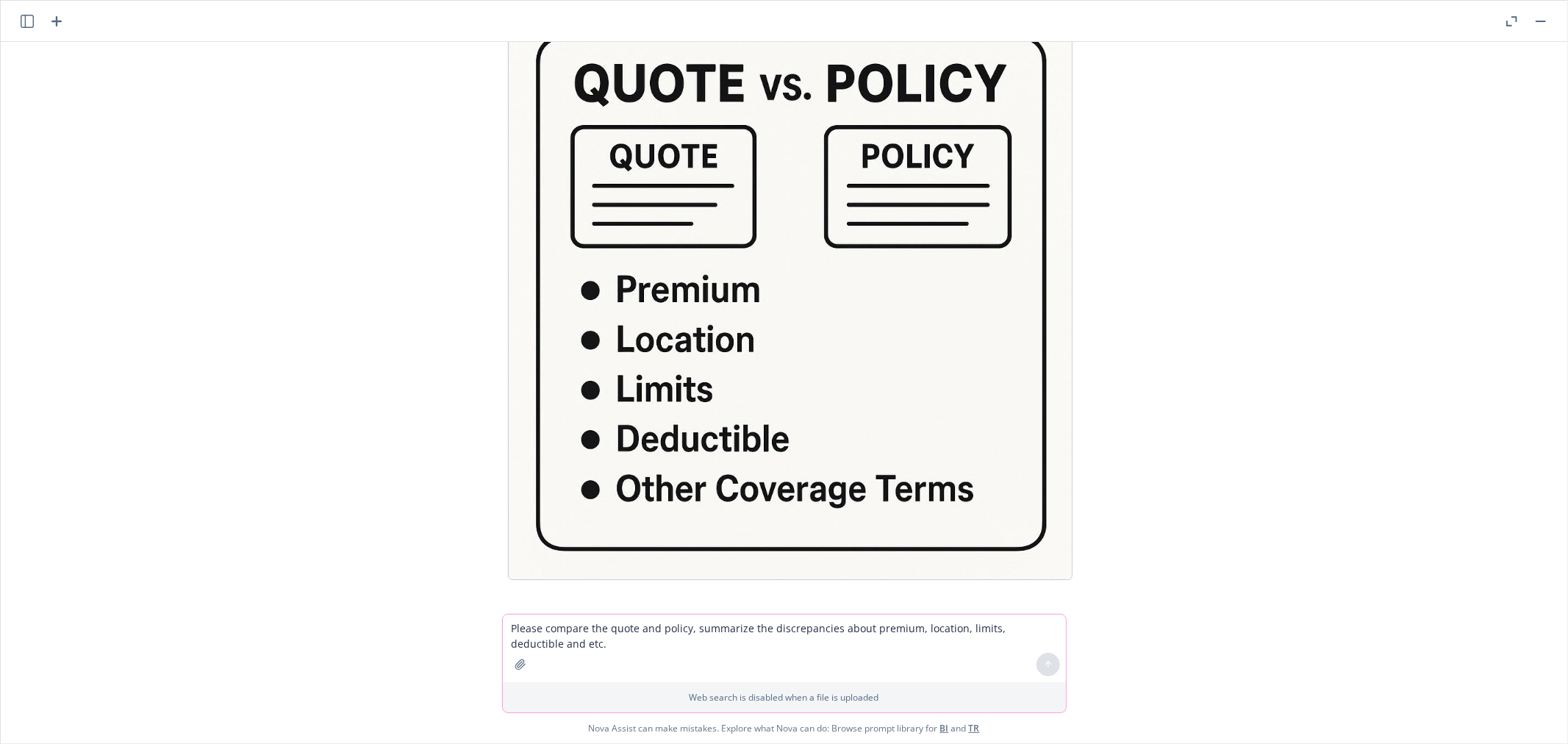
scroll to position [167, 0]
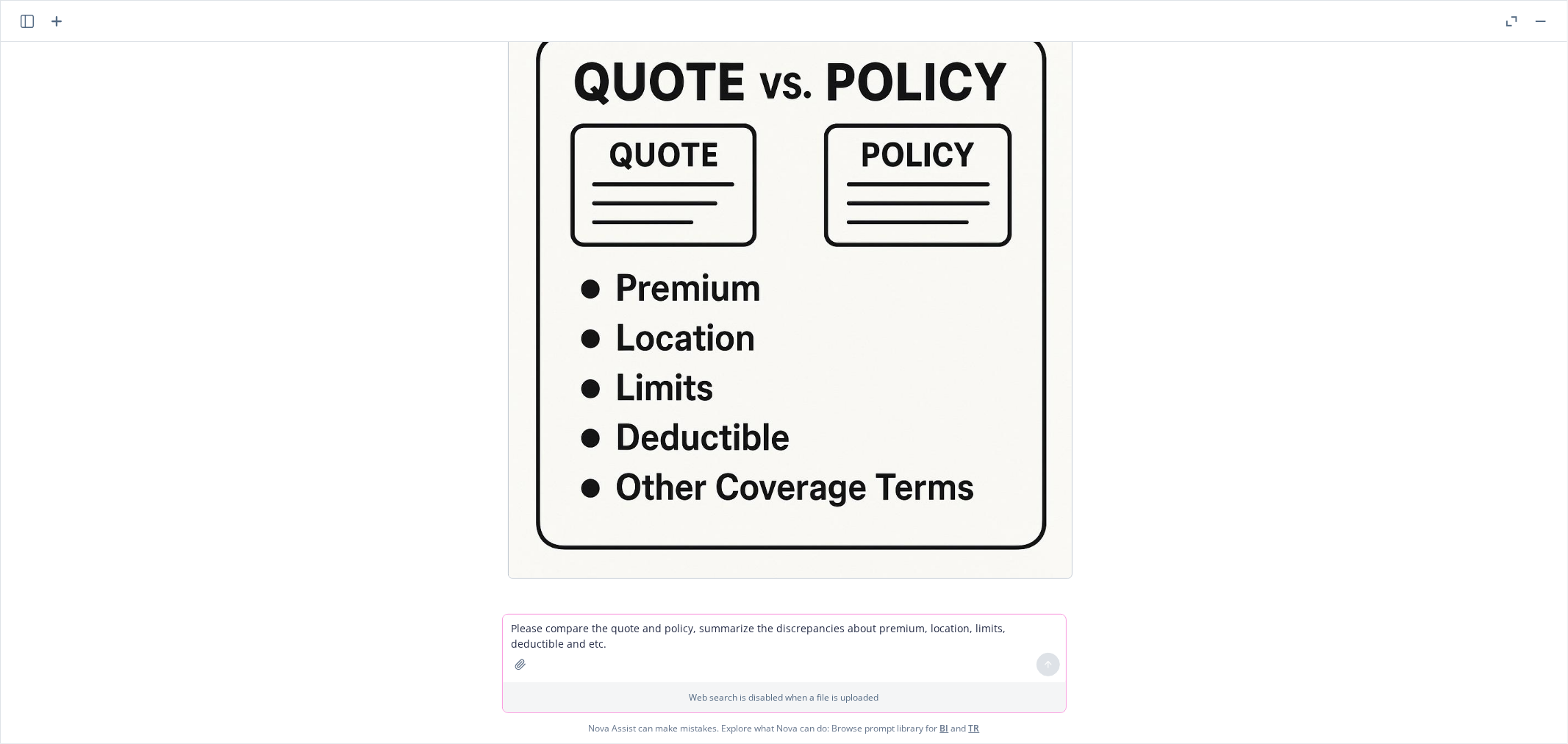
click at [694, 498] on img at bounding box center [790, 296] width 565 height 564
click at [611, 487] on img at bounding box center [790, 296] width 565 height 564
click at [861, 550] on img at bounding box center [790, 296] width 565 height 564
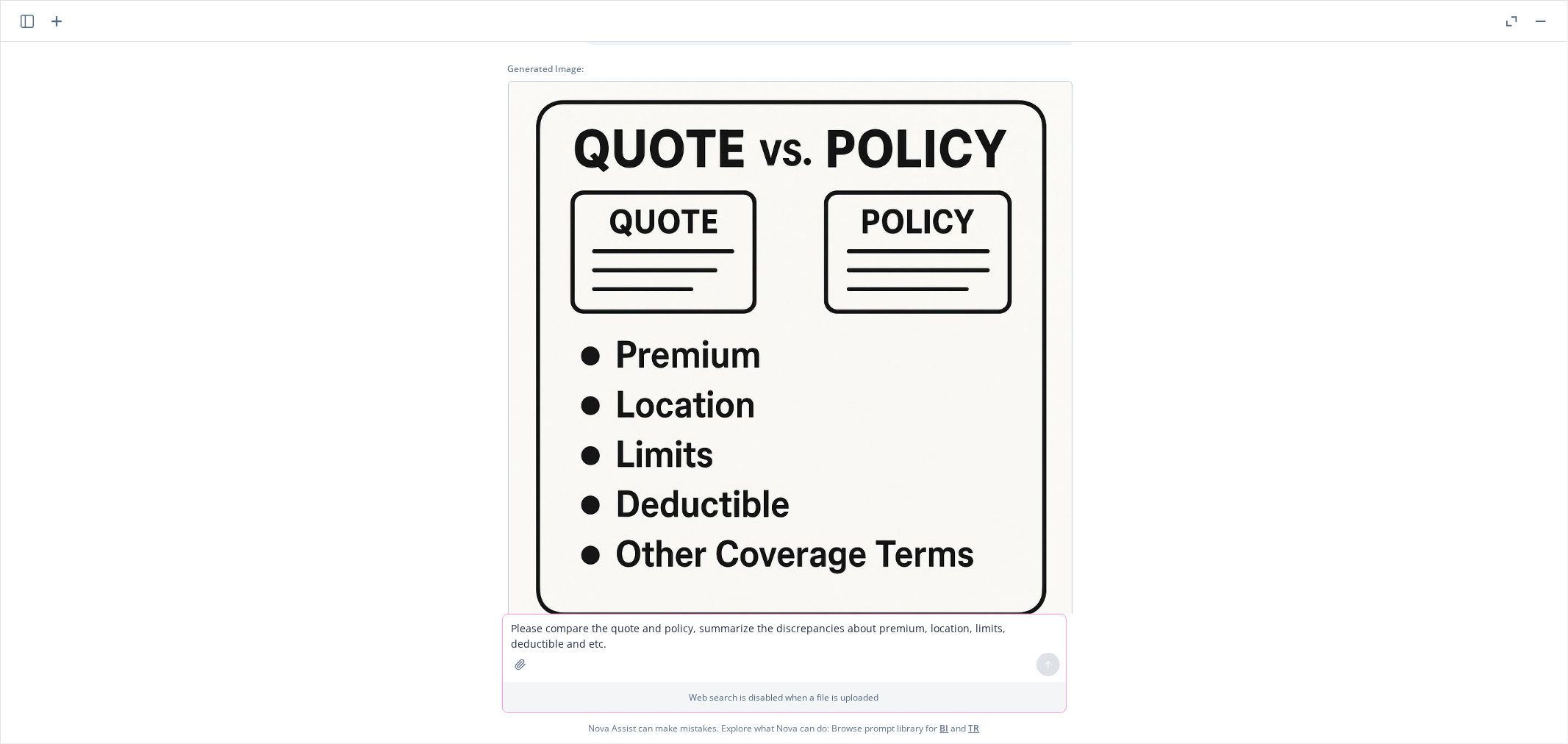
scroll to position [0, 0]
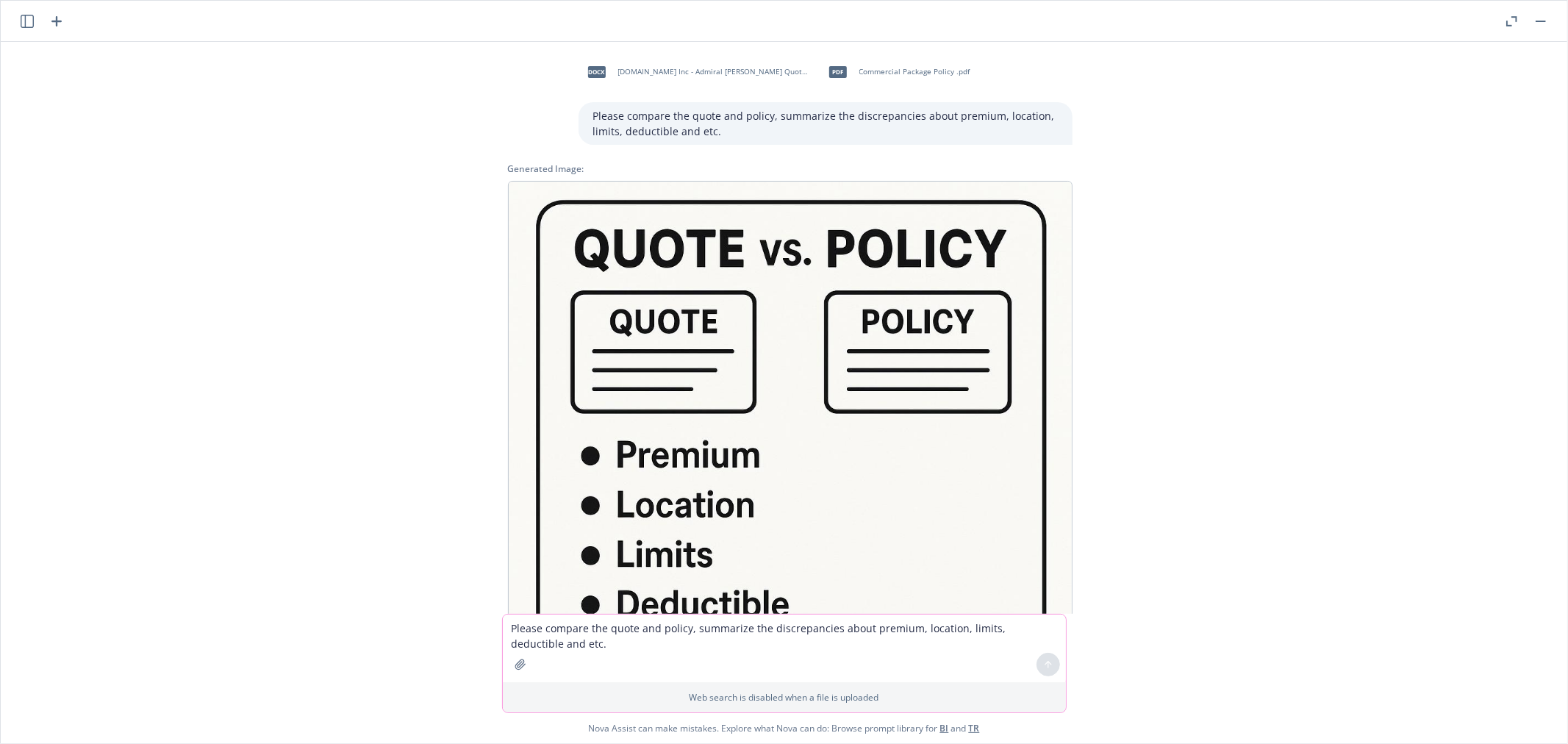
click at [681, 377] on img at bounding box center [790, 463] width 565 height 564
drag, startPoint x: 825, startPoint y: 116, endPoint x: 776, endPoint y: 143, distance: 55.9
click at [776, 143] on div "Please compare the quote and policy, summarize the discrepancies about premium,…" at bounding box center [825, 124] width 494 height 43
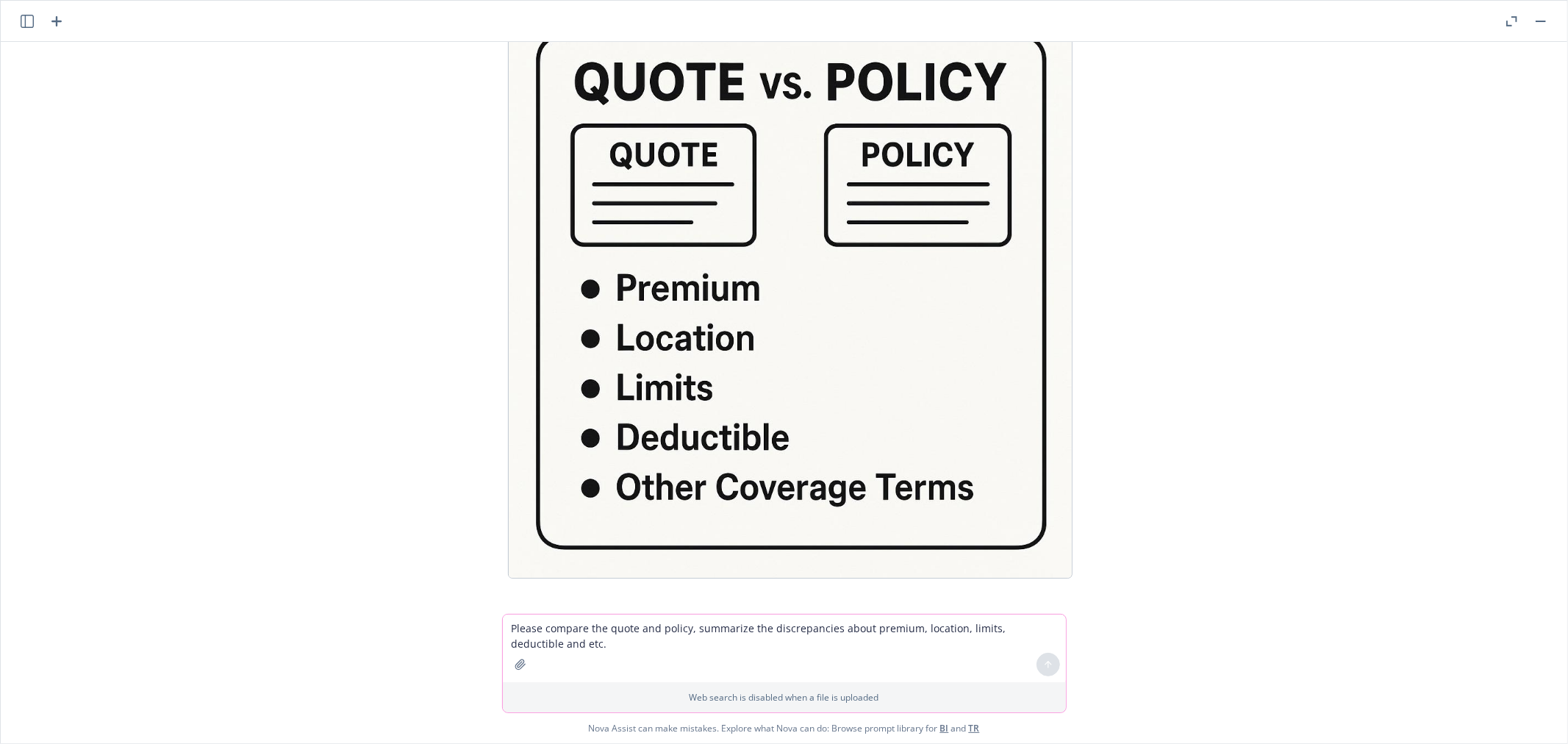
scroll to position [85, 0]
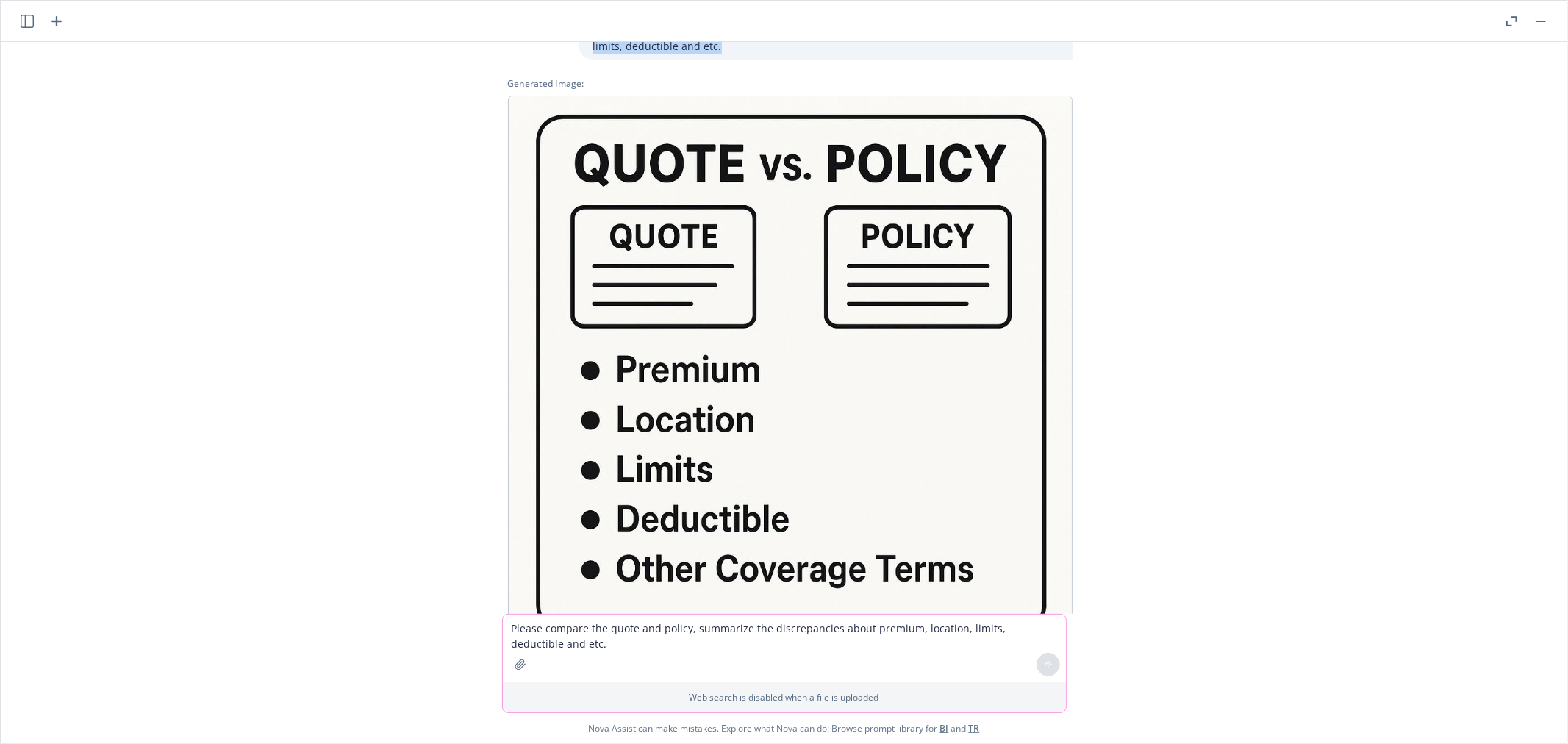
click at [659, 245] on img at bounding box center [790, 377] width 565 height 564
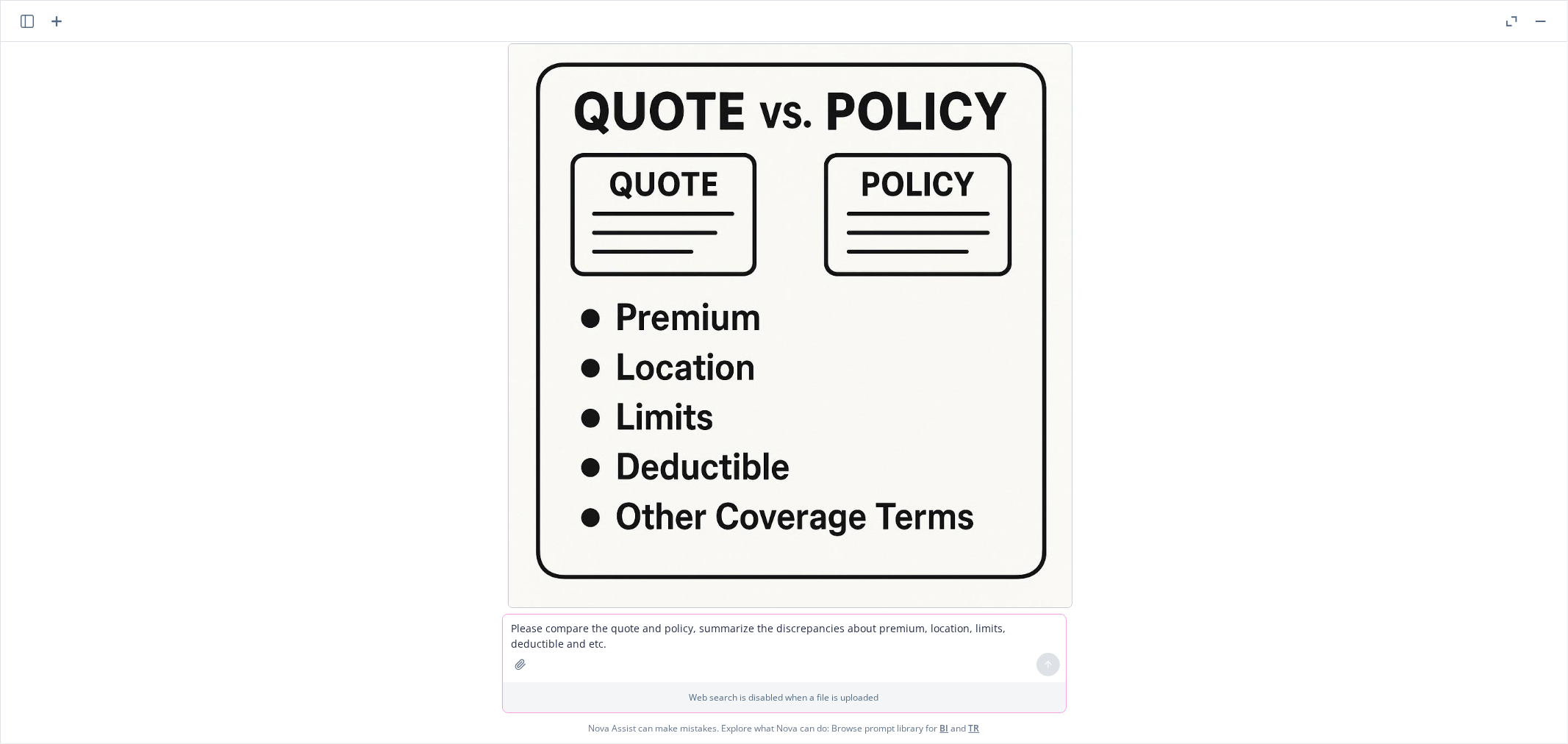
scroll to position [167, 0]
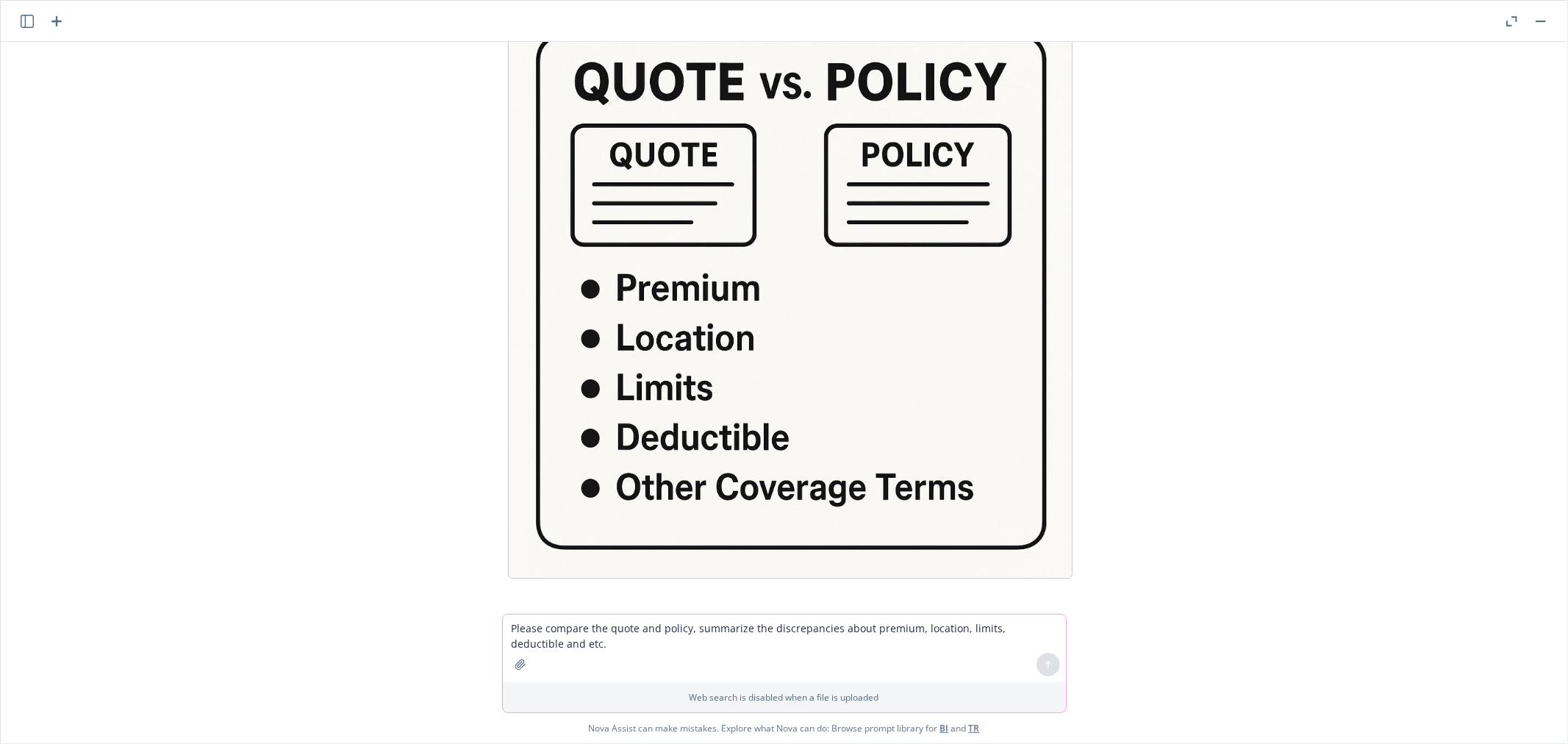
click at [783, 341] on img at bounding box center [790, 296] width 565 height 564
click at [709, 370] on img at bounding box center [790, 296] width 565 height 564
click at [689, 413] on img at bounding box center [790, 296] width 565 height 564
click at [962, 498] on img at bounding box center [790, 296] width 565 height 564
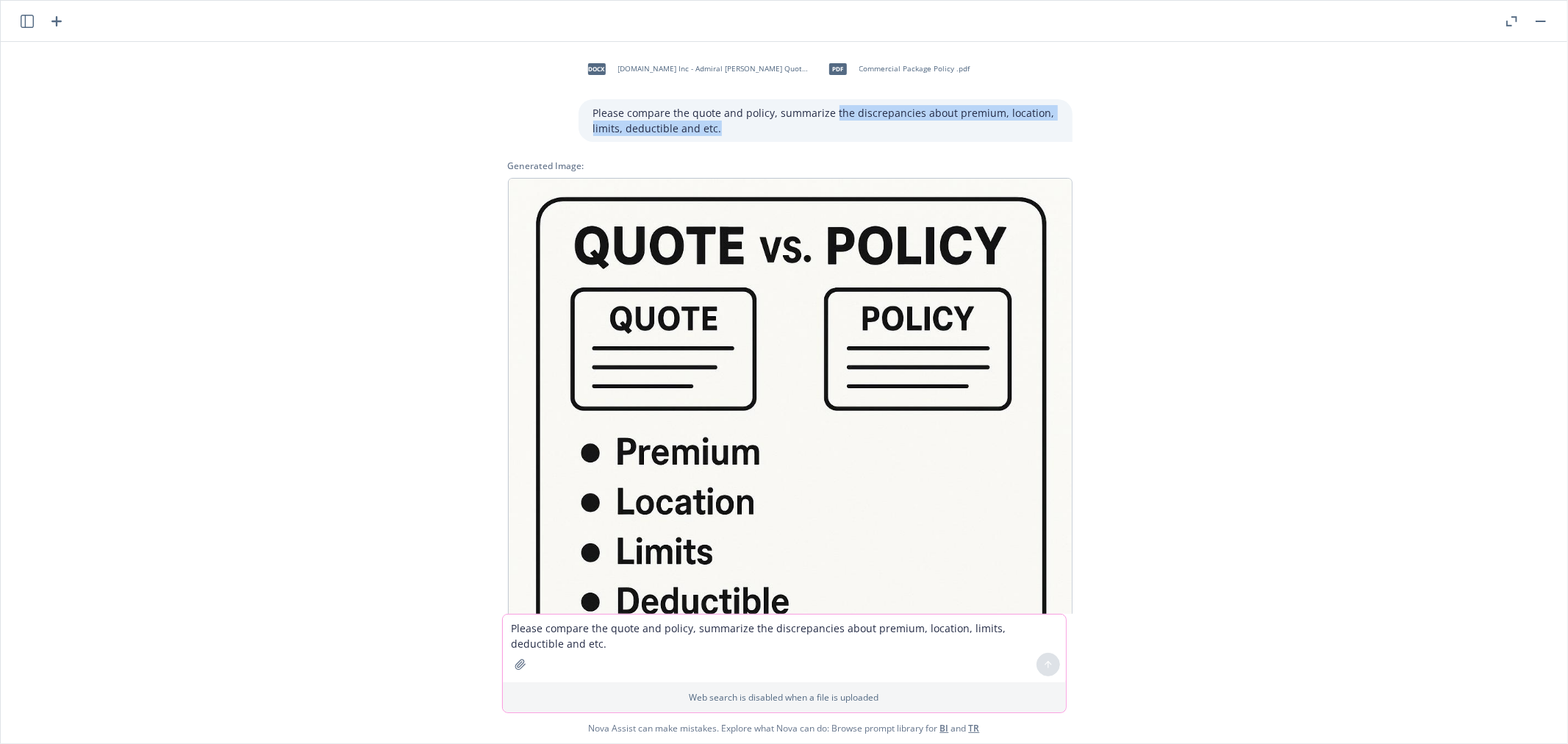
scroll to position [0, 0]
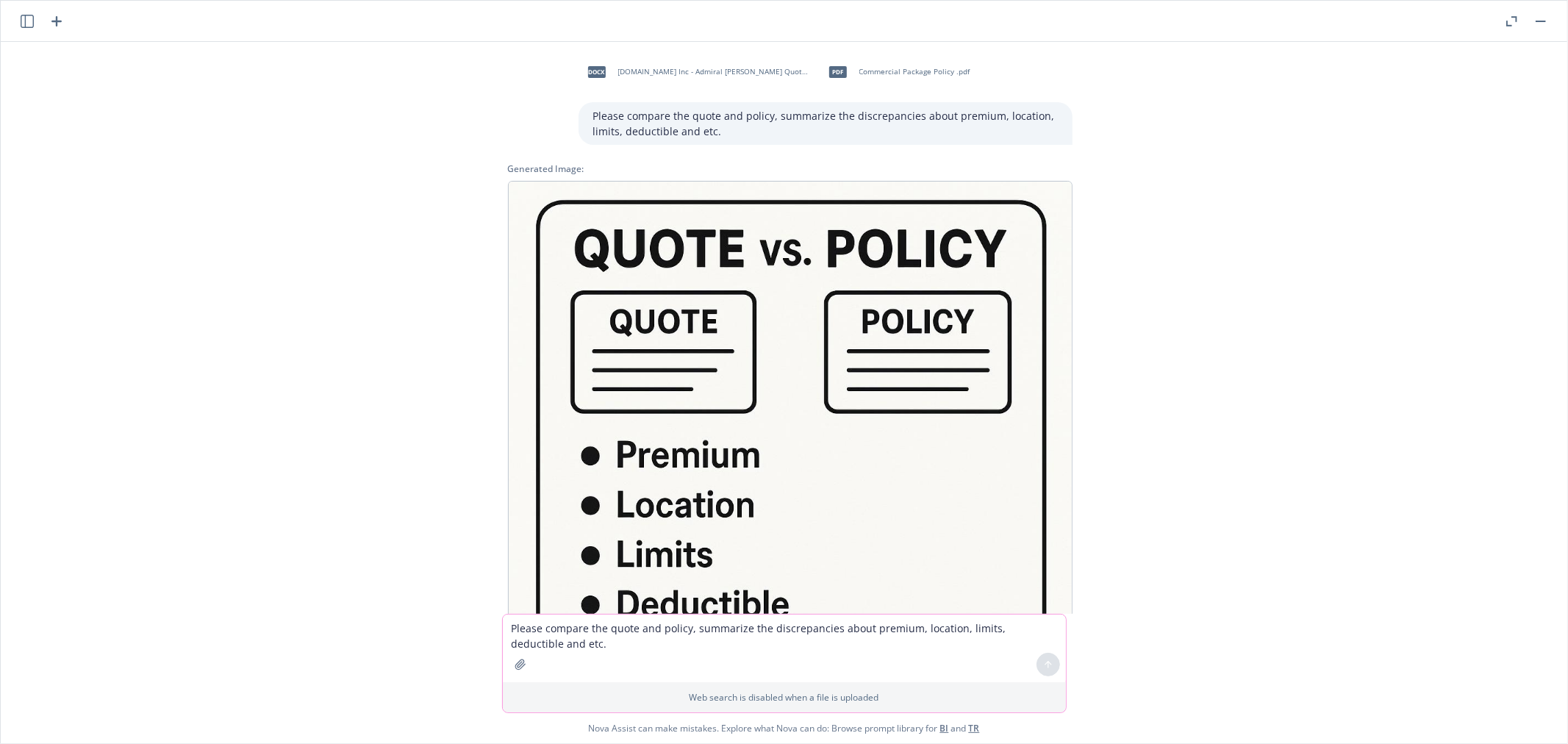
click at [1186, 441] on div "docx Securify.US Inc - Admiral Renewal Quote.docx pdf Commercial Package Policy…" at bounding box center [784, 328] width 1555 height 572
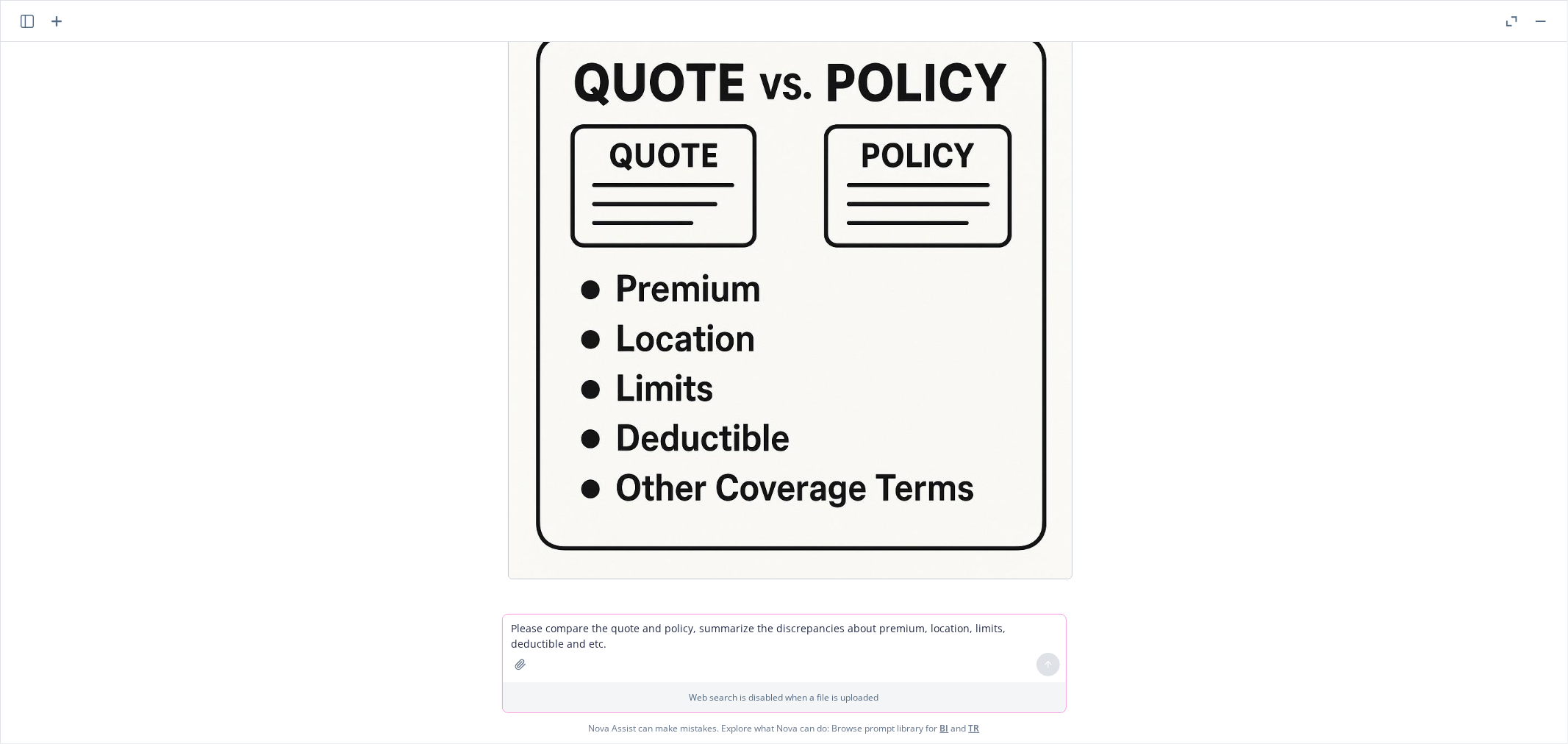
scroll to position [167, 0]
click at [1276, 480] on div "docx Securify.US Inc - Admiral Renewal Quote.docx pdf Commercial Package Policy…" at bounding box center [784, 328] width 1555 height 572
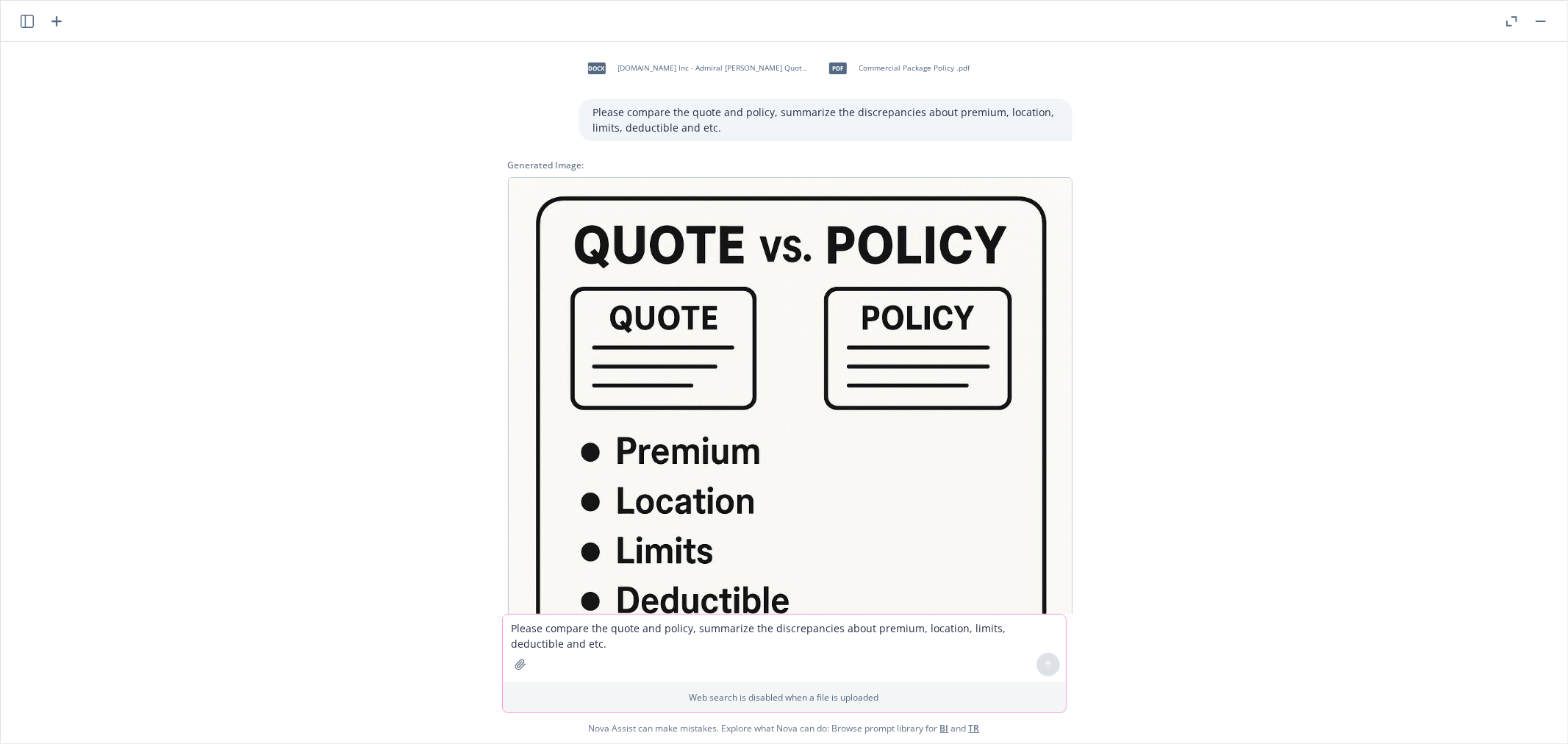
scroll to position [0, 0]
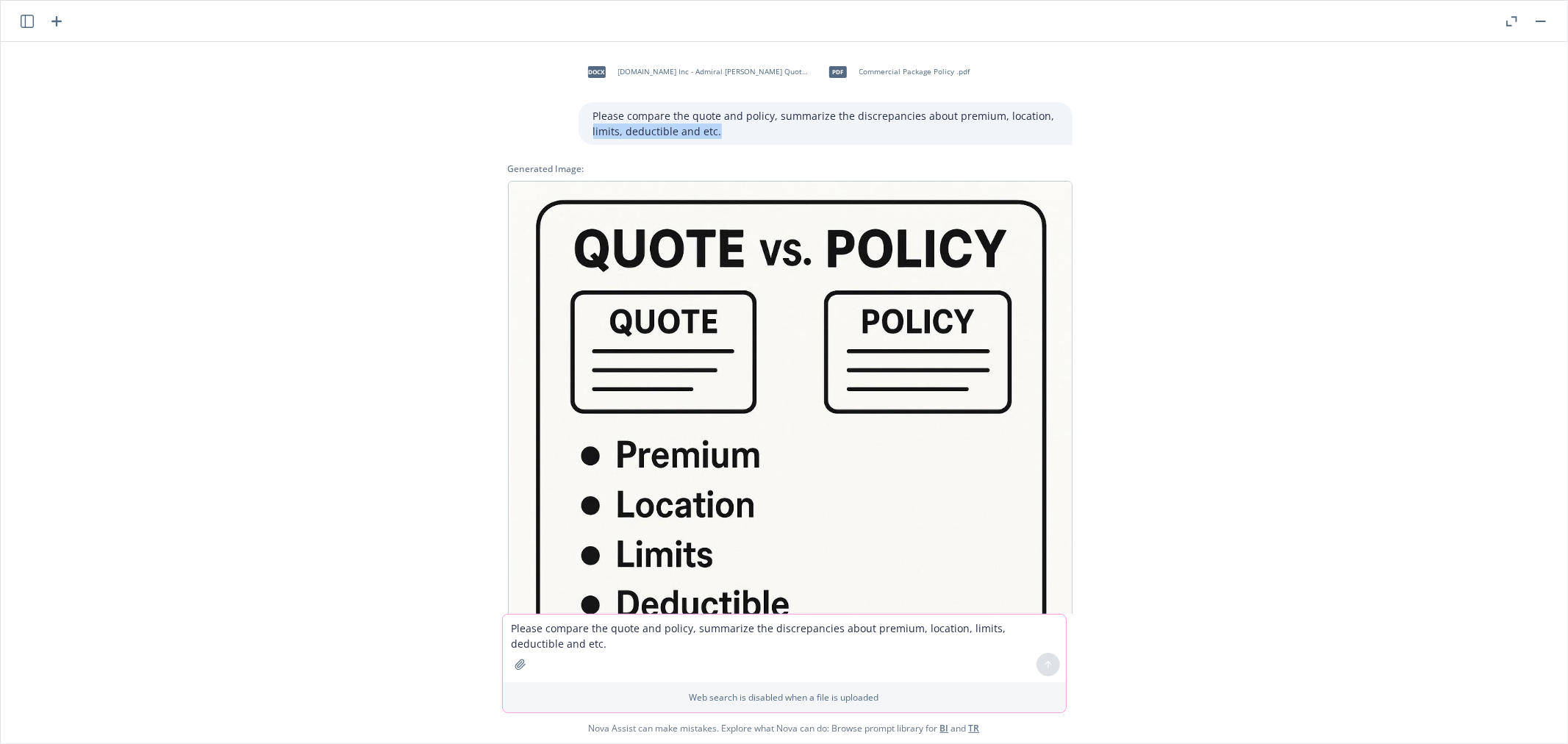
drag, startPoint x: 729, startPoint y: 138, endPoint x: 559, endPoint y: 138, distance: 170.0
click at [559, 138] on div "docx Securify.US Inc - Admiral Renewal Quote.docx pdf Commercial Package Policy…" at bounding box center [790, 99] width 588 height 91
click at [1273, 221] on div "docx Securify.US Inc - Admiral Renewal Quote.docx pdf Commercial Package Policy…" at bounding box center [784, 328] width 1555 height 572
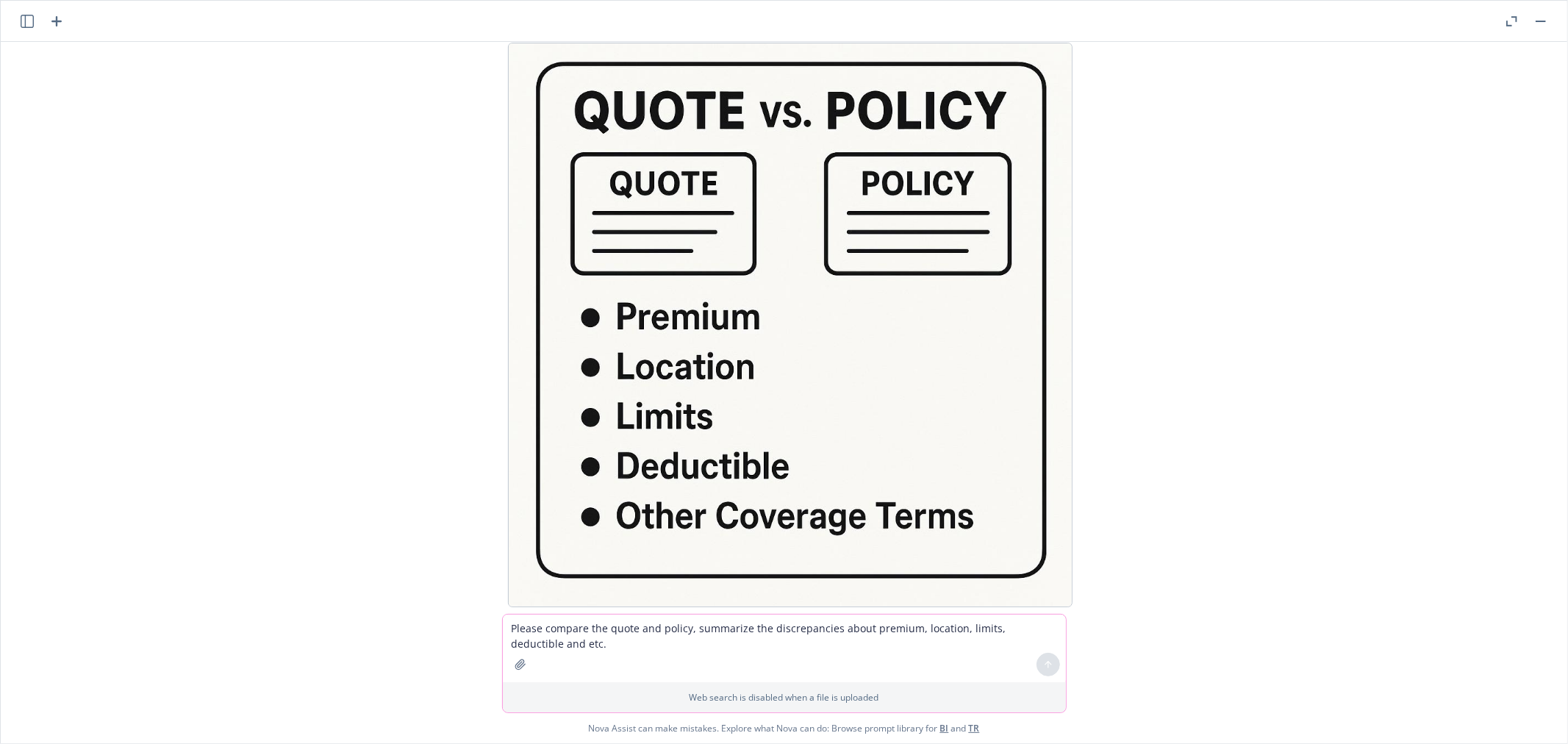
scroll to position [167, 0]
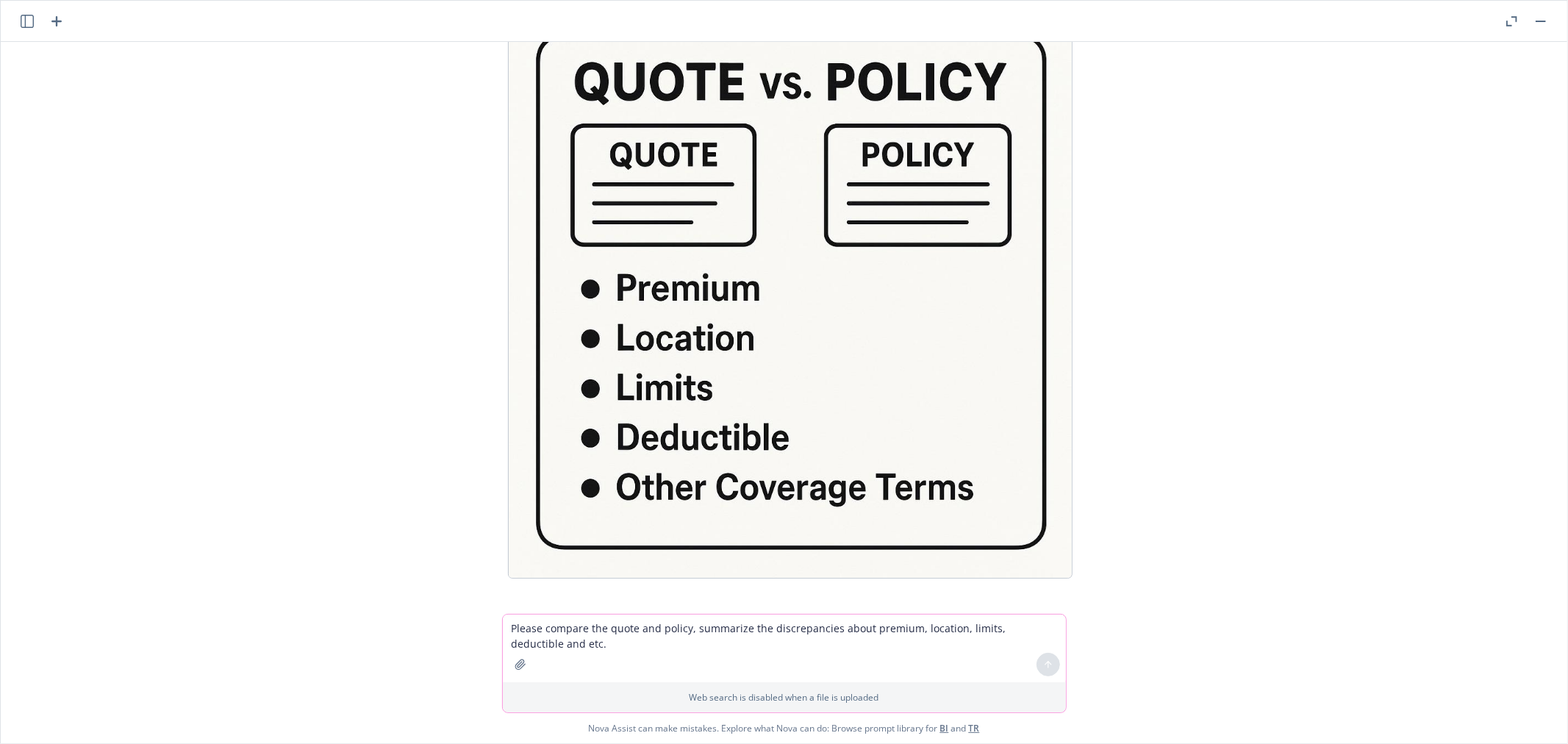
click at [736, 424] on img at bounding box center [790, 296] width 565 height 564
click at [697, 461] on img at bounding box center [790, 296] width 565 height 564
click at [840, 472] on img at bounding box center [790, 296] width 565 height 564
click at [1018, 500] on img at bounding box center [790, 296] width 565 height 564
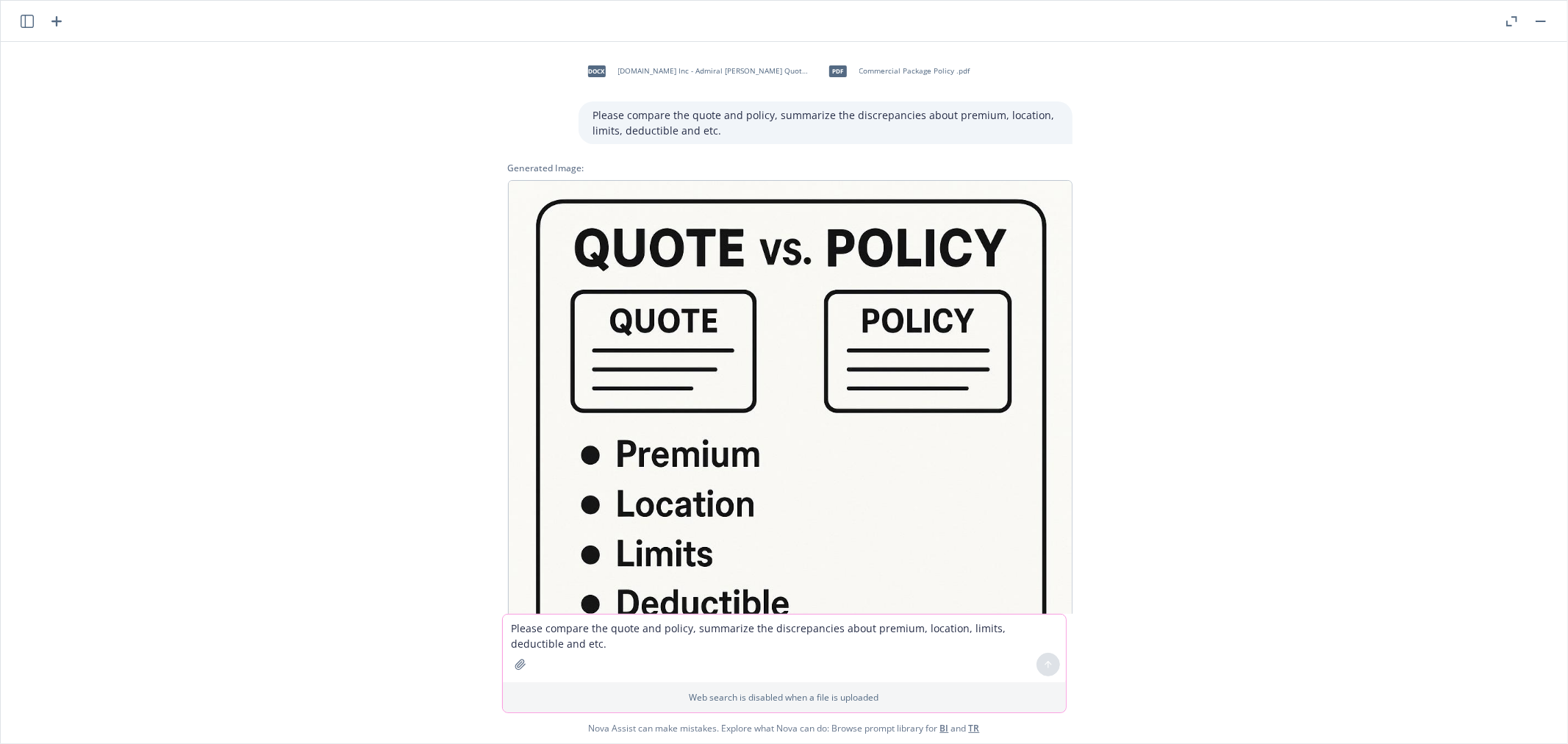
scroll to position [0, 0]
click at [679, 473] on img at bounding box center [790, 463] width 565 height 564
click at [682, 446] on img at bounding box center [790, 463] width 565 height 564
click at [680, 365] on img at bounding box center [790, 463] width 565 height 564
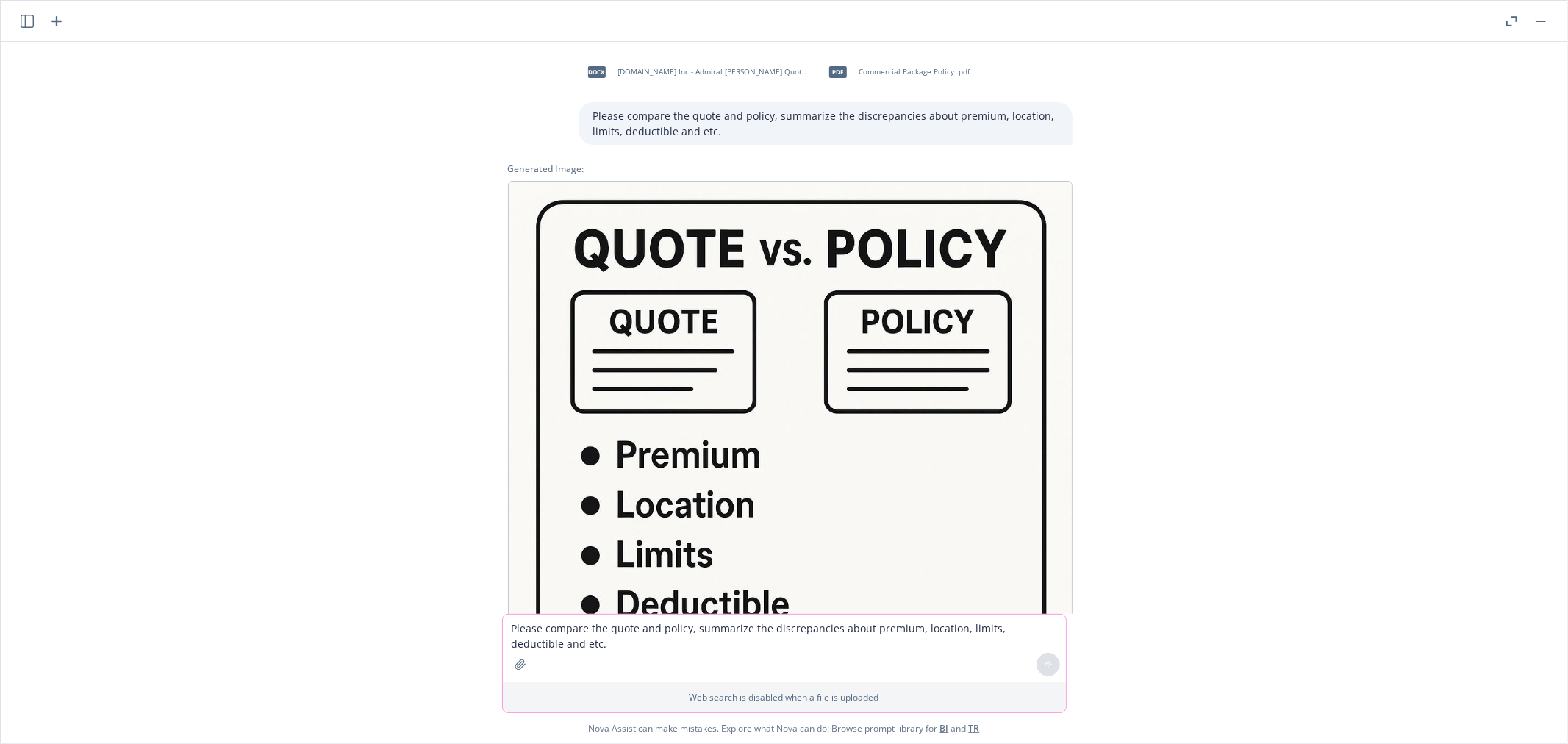
click at [865, 320] on img at bounding box center [790, 463] width 565 height 564
click at [796, 413] on img at bounding box center [790, 463] width 565 height 564
click at [535, 166] on div "Generated Image:" at bounding box center [790, 168] width 565 height 13
click at [648, 303] on img at bounding box center [790, 463] width 565 height 564
click at [773, 664] on textarea "Please compare the quote and policy, summarize the discrepancies about premium,…" at bounding box center [784, 648] width 563 height 68
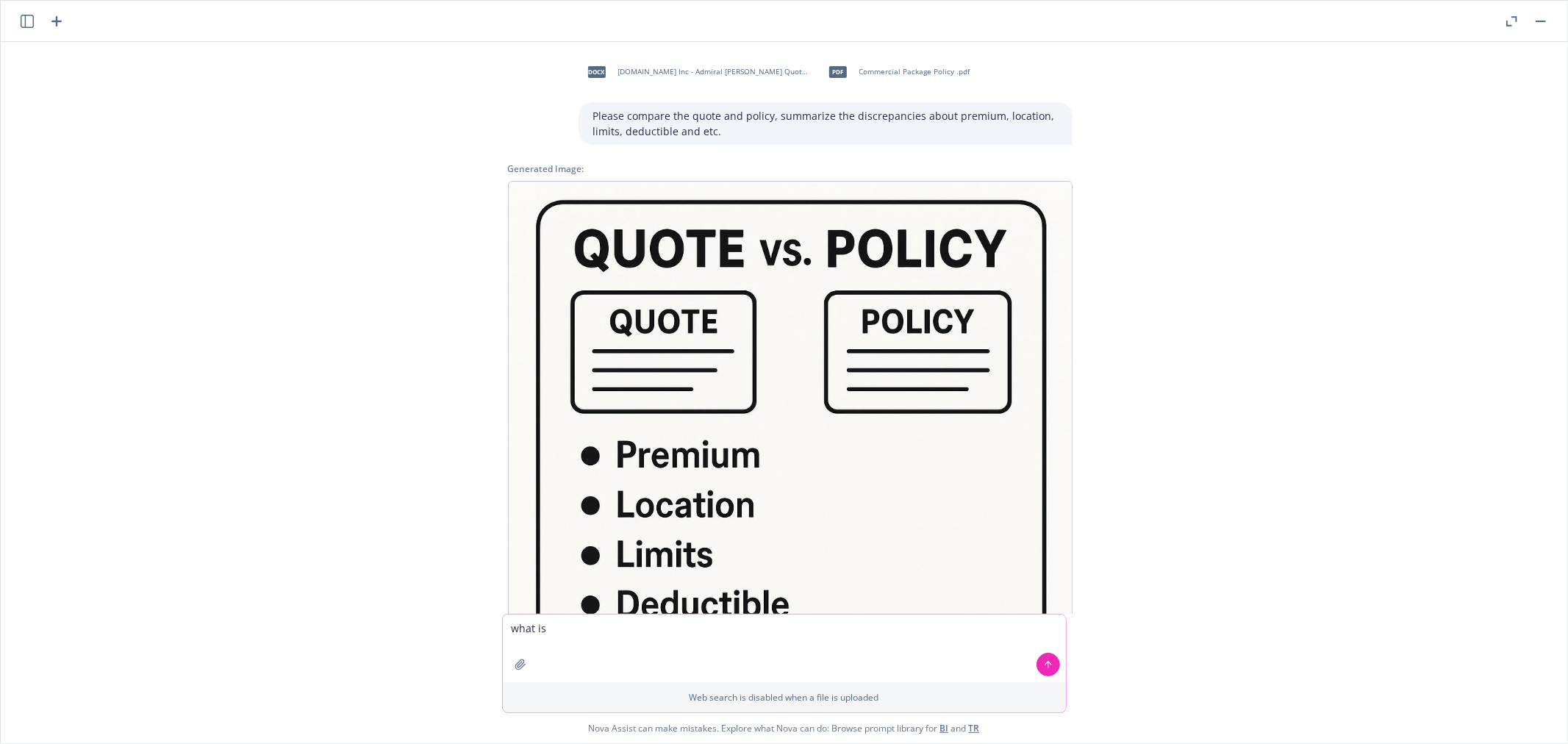
paste textarea "Third Party Limits"
type textarea "what is Third Party Limits"
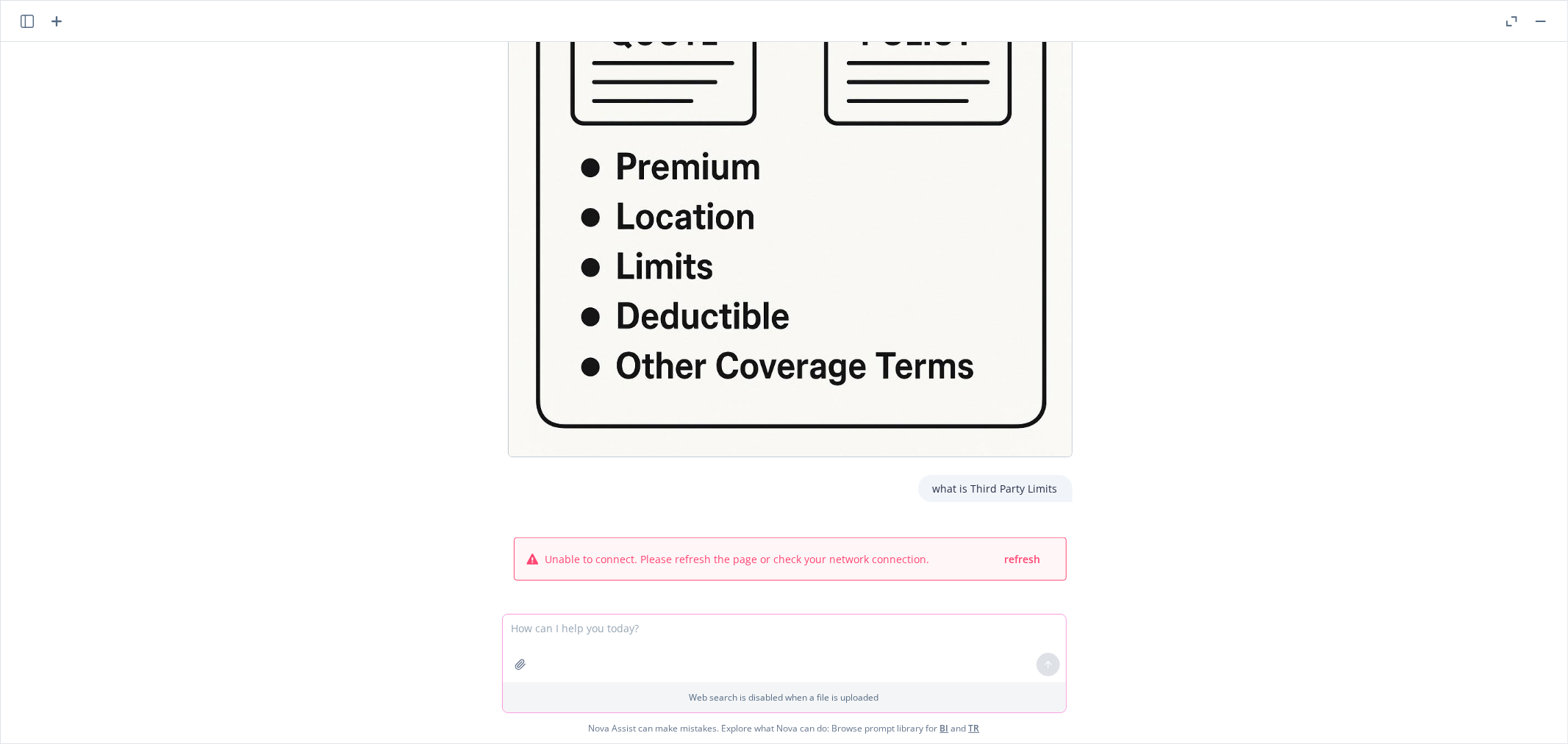
scroll to position [291, 0]
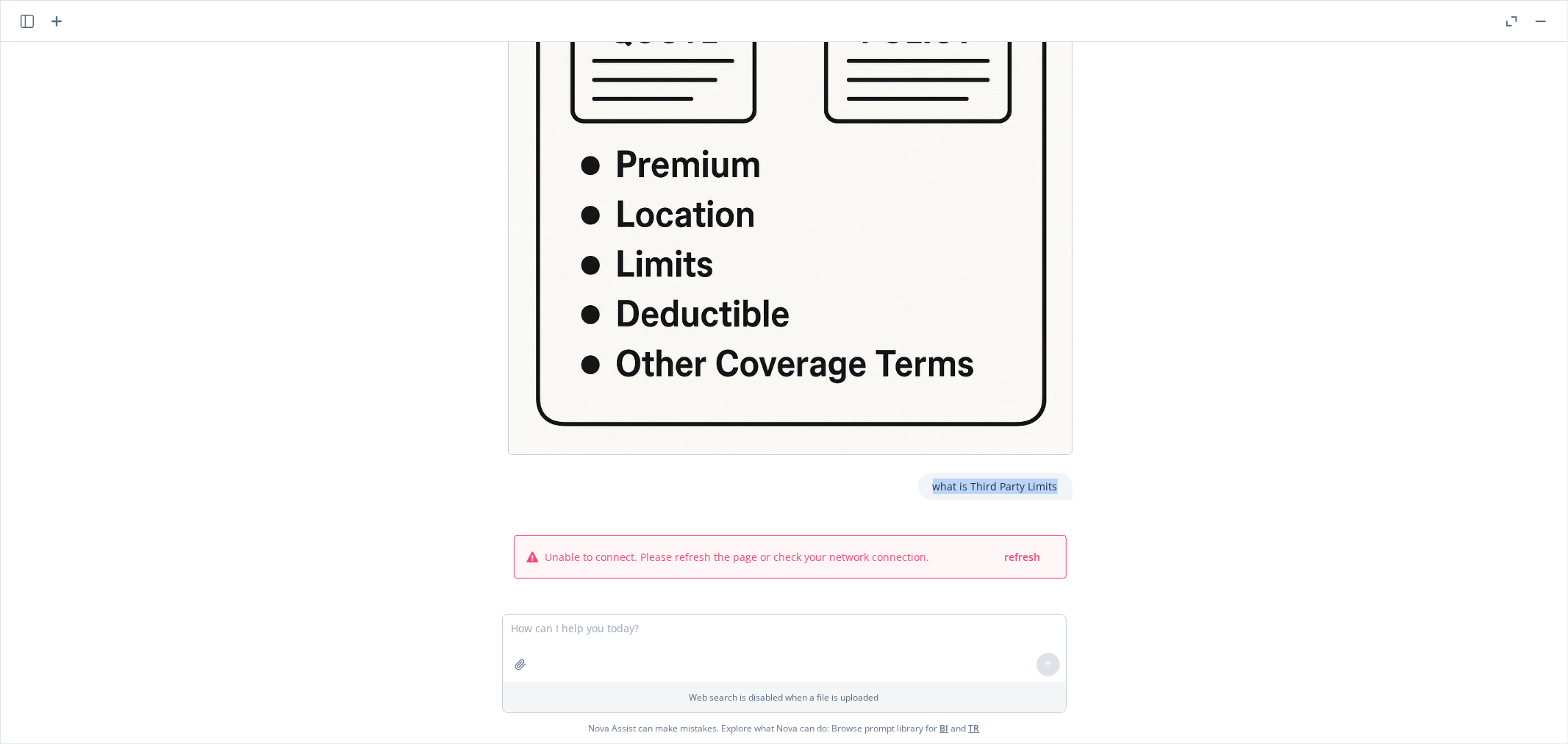
drag, startPoint x: 1057, startPoint y: 481, endPoint x: 928, endPoint y: 479, distance: 129.0
click at [928, 479] on div "what is Third Party Limits" at bounding box center [995, 486] width 154 height 28
copy p "what is Third Party Limits"
click at [1023, 560] on span "refresh" at bounding box center [1023, 557] width 36 height 14
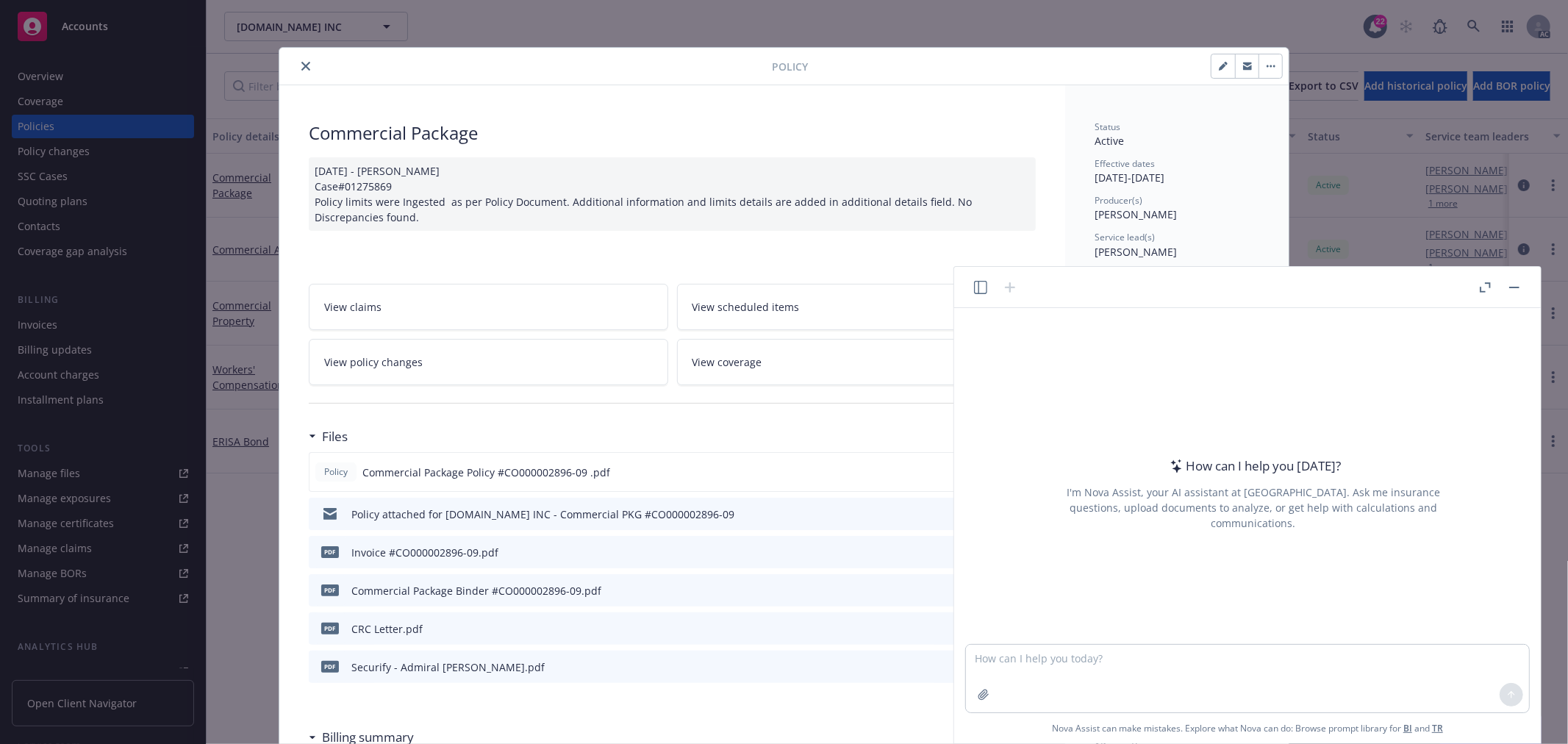
click at [1039, 668] on textarea at bounding box center [1247, 679] width 563 height 68
type textarea "what is Third Party Limits"
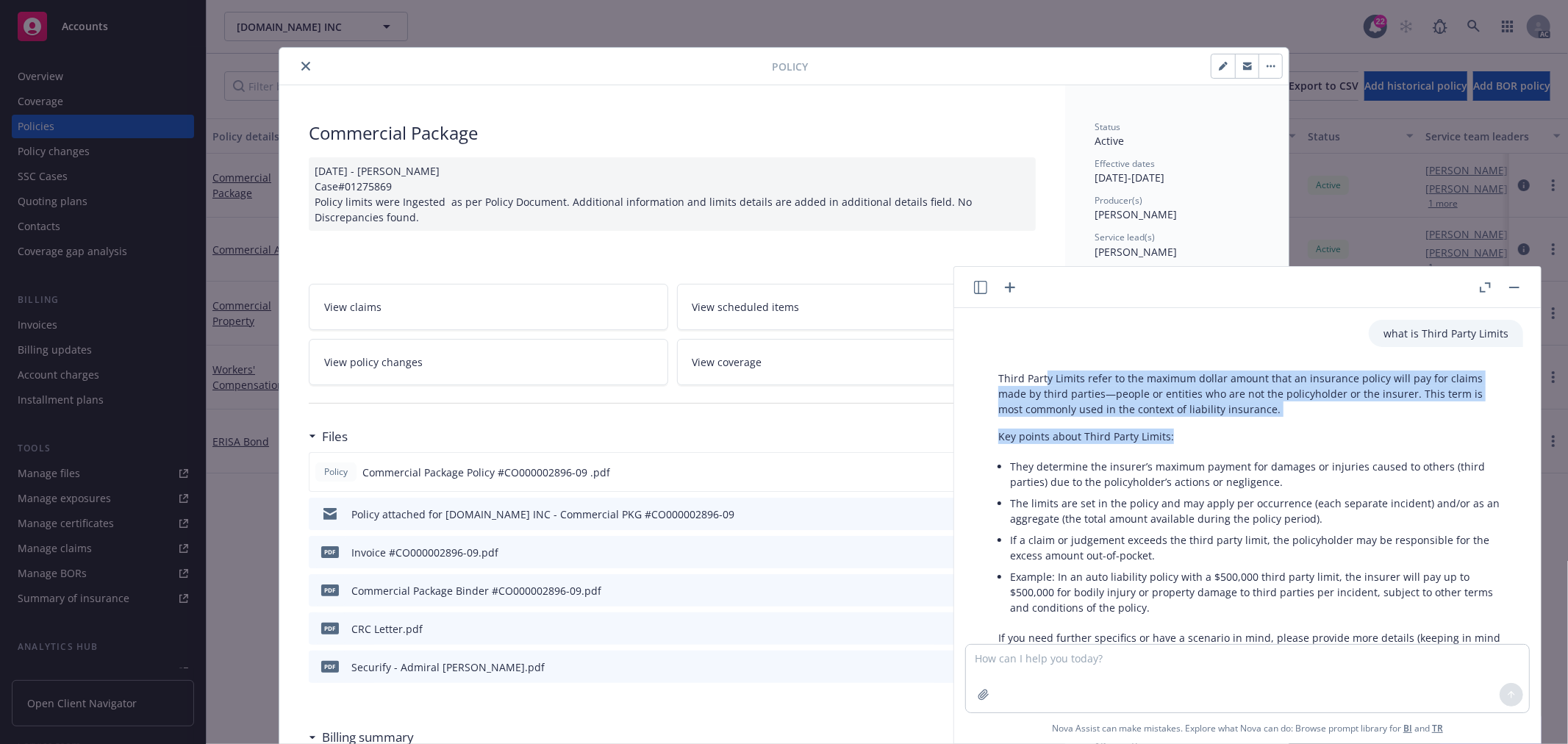
drag, startPoint x: 1045, startPoint y: 380, endPoint x: 1193, endPoint y: 443, distance: 160.9
click at [1193, 443] on div "Third Party Limits refer to the maximum dollar amount that an insurance policy …" at bounding box center [1253, 516] width 539 height 302
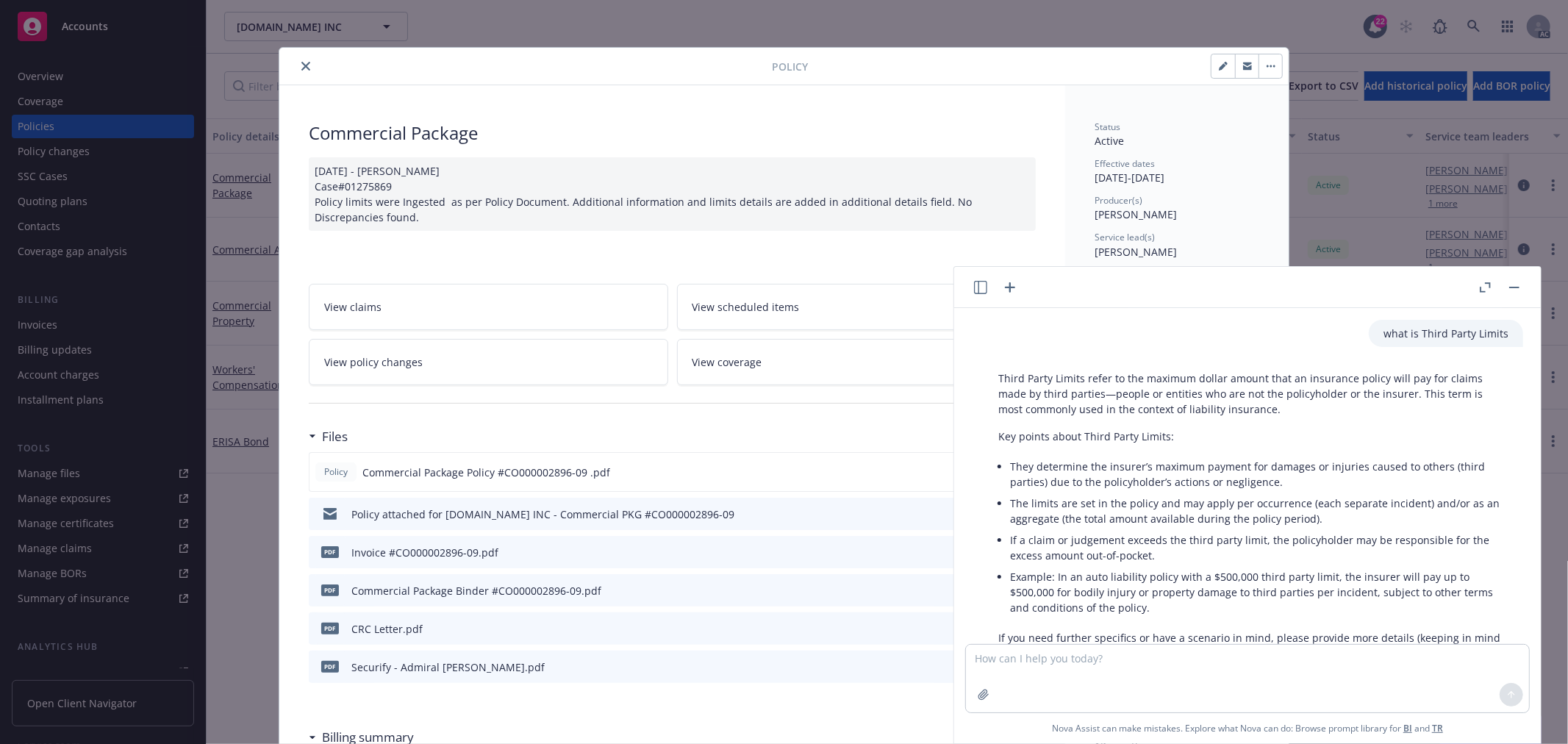
click at [1230, 535] on li "If a claim or judgement exceeds the third party limit, the policyholder may be …" at bounding box center [1258, 547] width 499 height 37
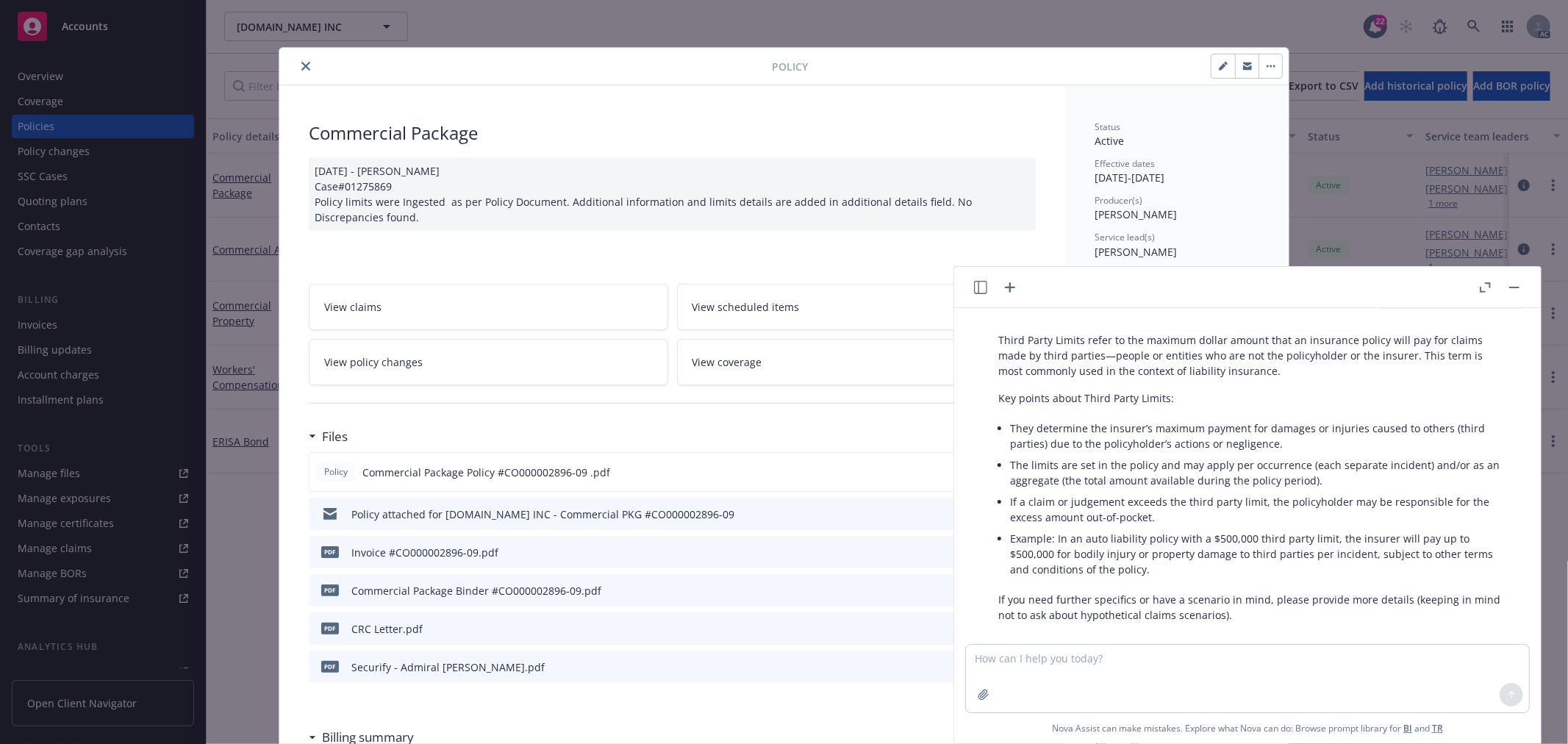
scroll to position [57, 0]
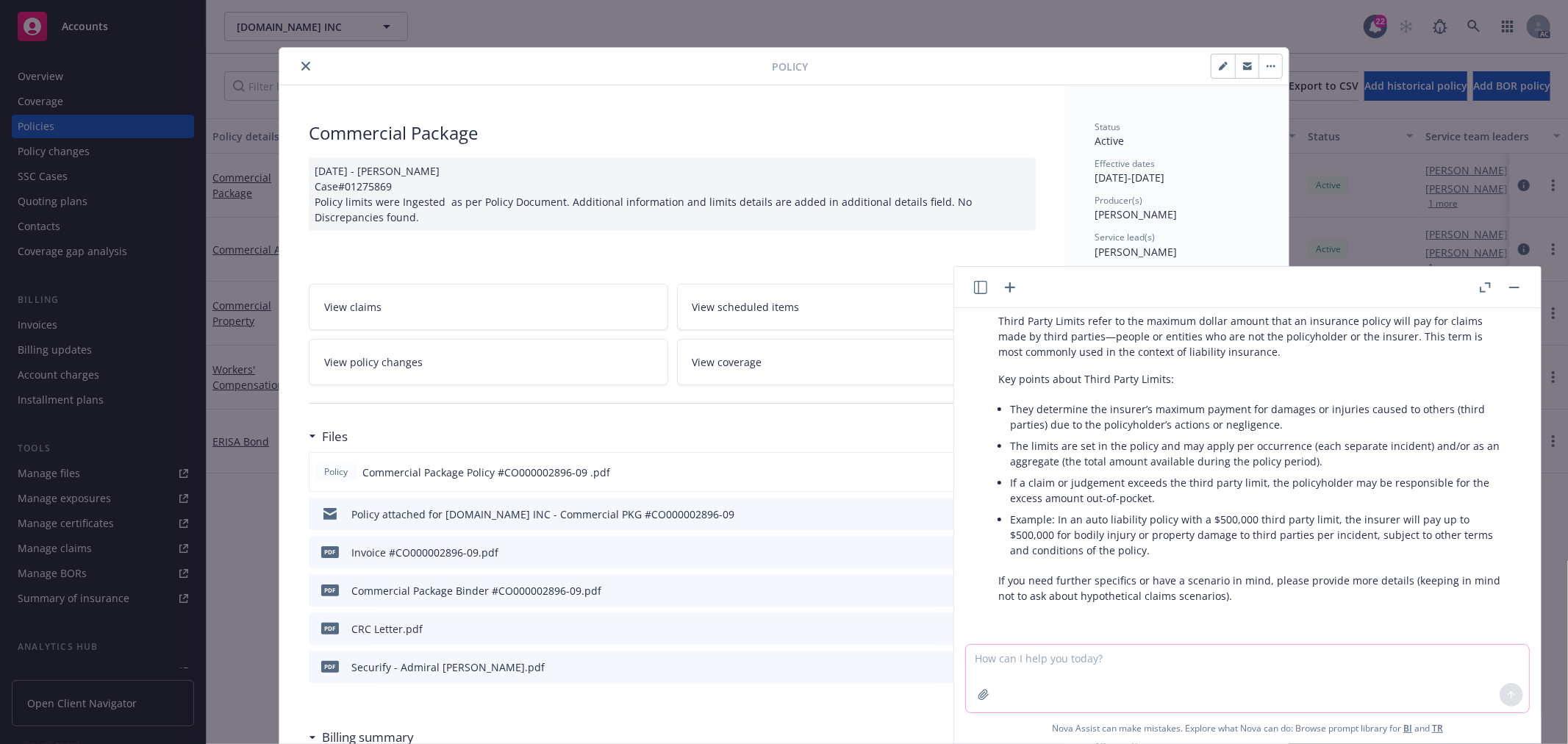
click at [1118, 670] on textarea at bounding box center [1247, 679] width 563 height 68
paste textarea "INSURING AGREEMENTS: Each Claim or Event [GEOGRAPHIC_DATA] Deductible Retroacti…"
type textarea "INSURING AGREEMENTS: Each Claim or Event [GEOGRAPHIC_DATA] Deductible Retroacti…"
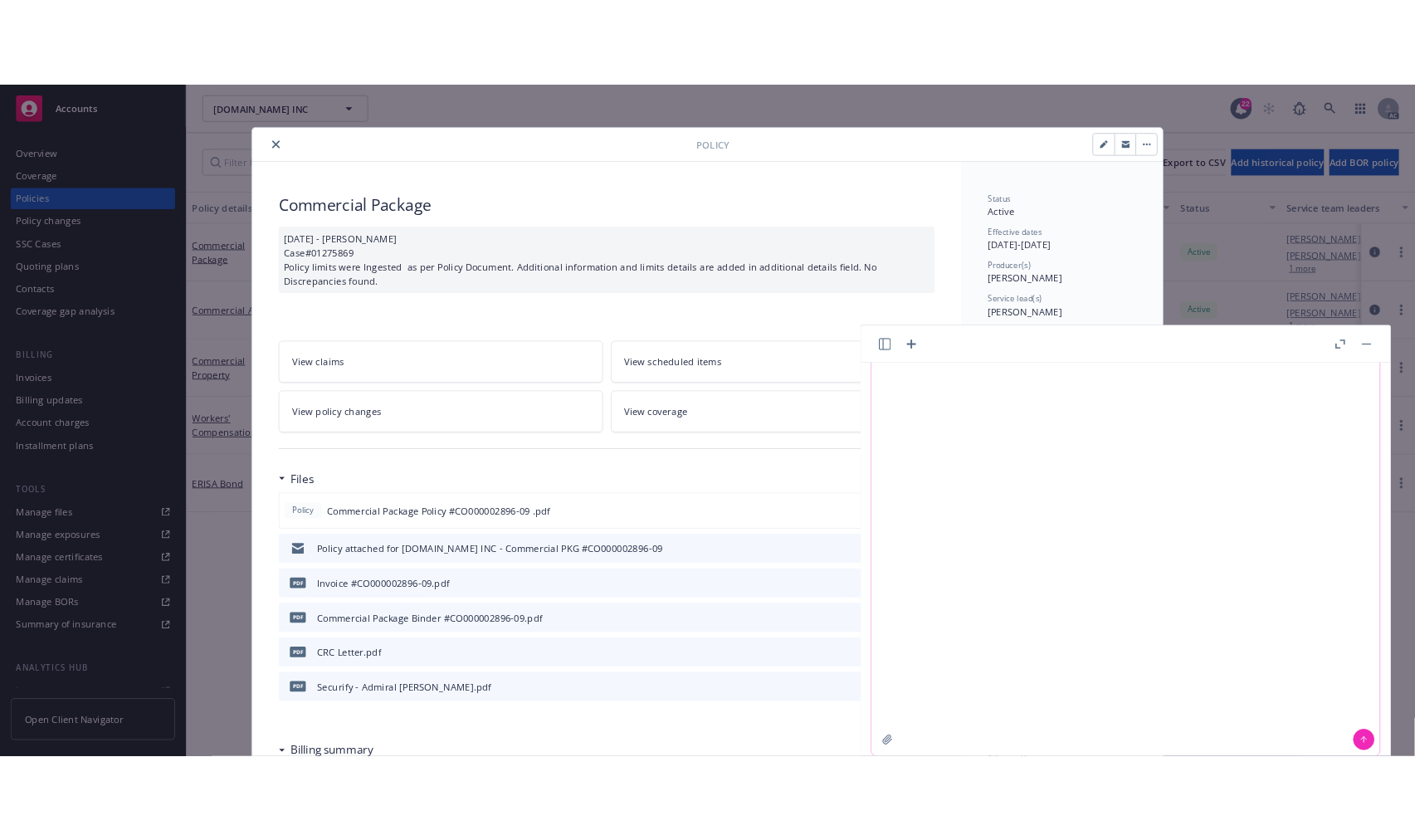
scroll to position [0, 0]
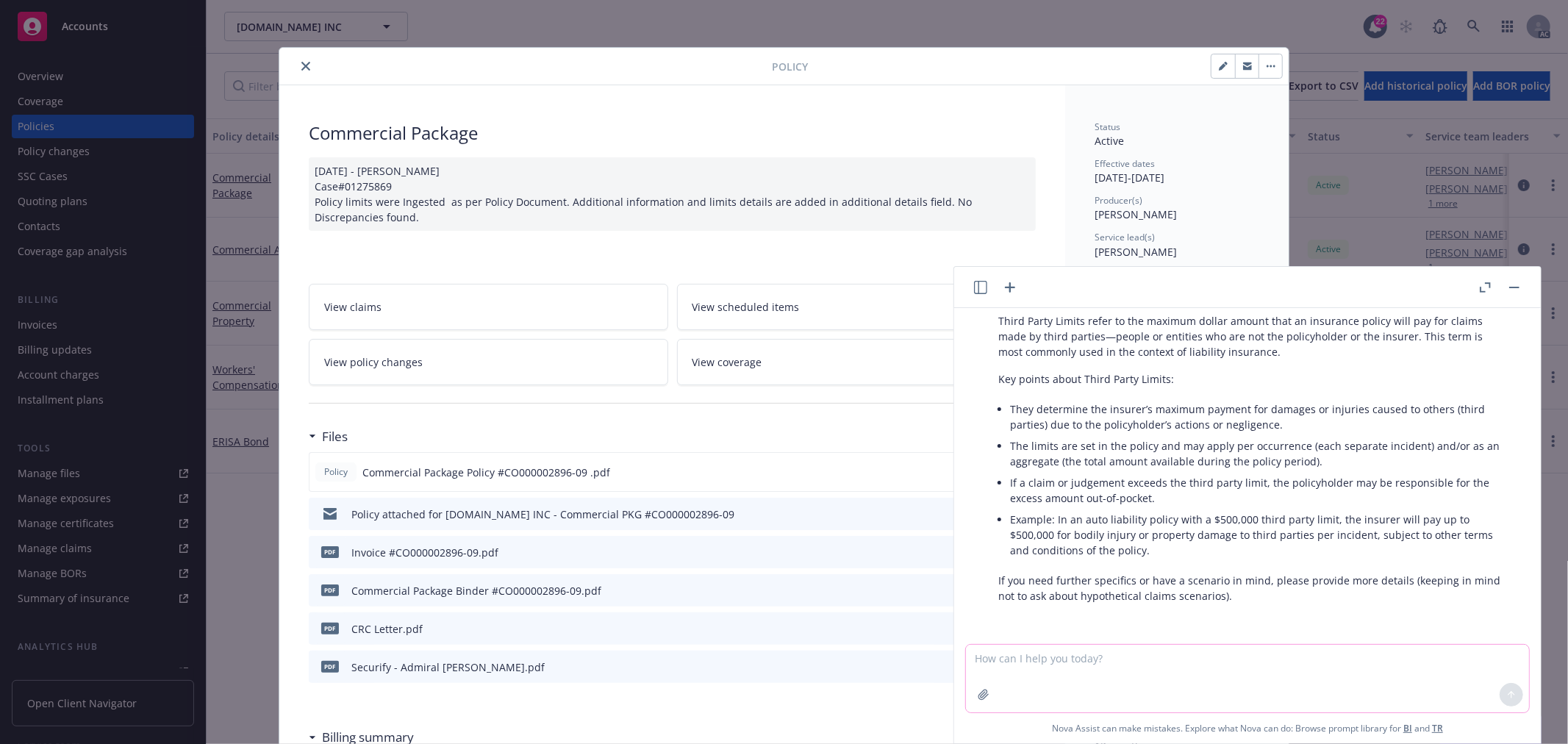
click at [998, 658] on textarea at bounding box center [1247, 679] width 563 height 68
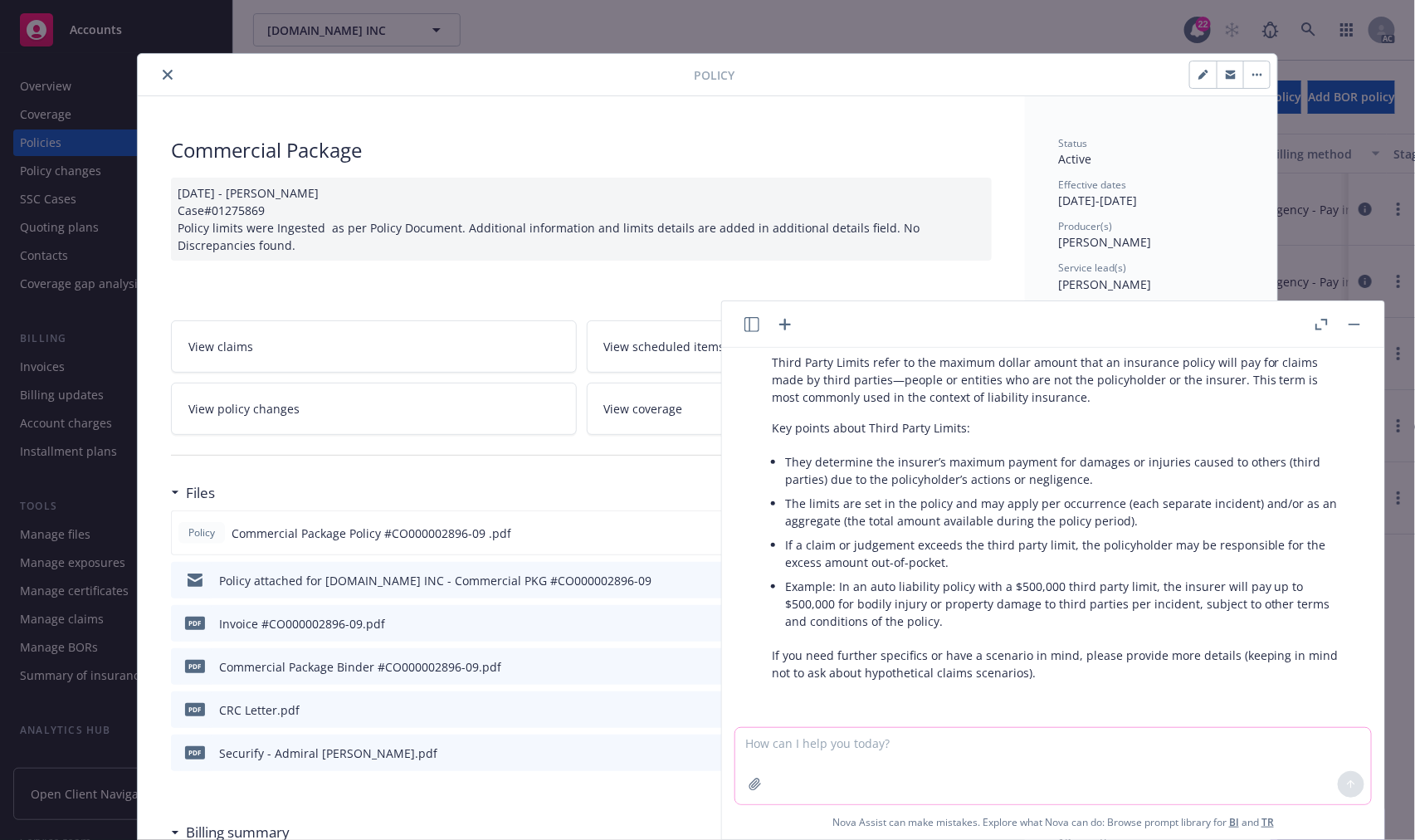
click at [921, 745] on textarea at bounding box center [1053, 766] width 636 height 76
click at [752, 785] on icon "button" at bounding box center [755, 784] width 11 height 11
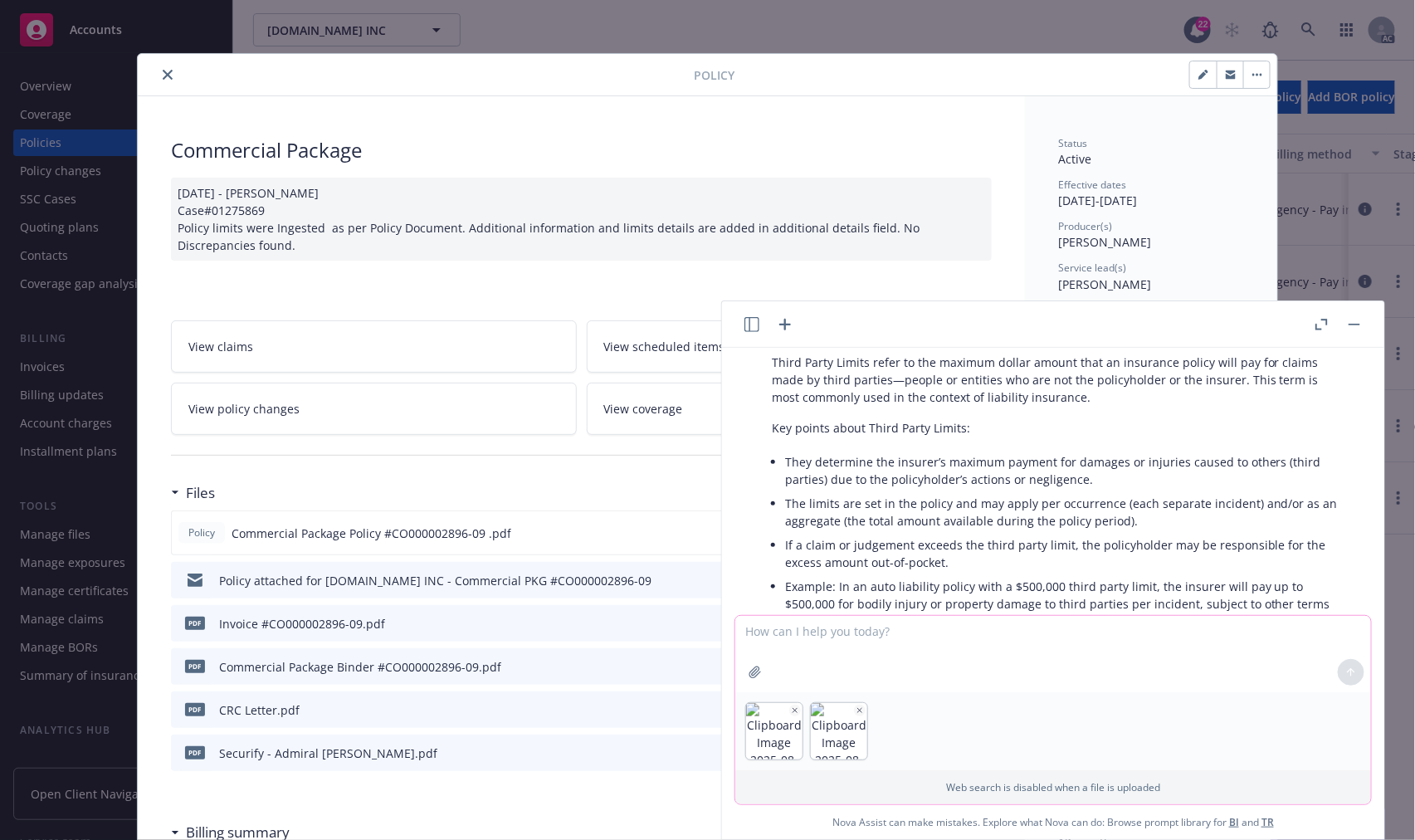
click at [792, 639] on textarea at bounding box center [1053, 654] width 636 height 76
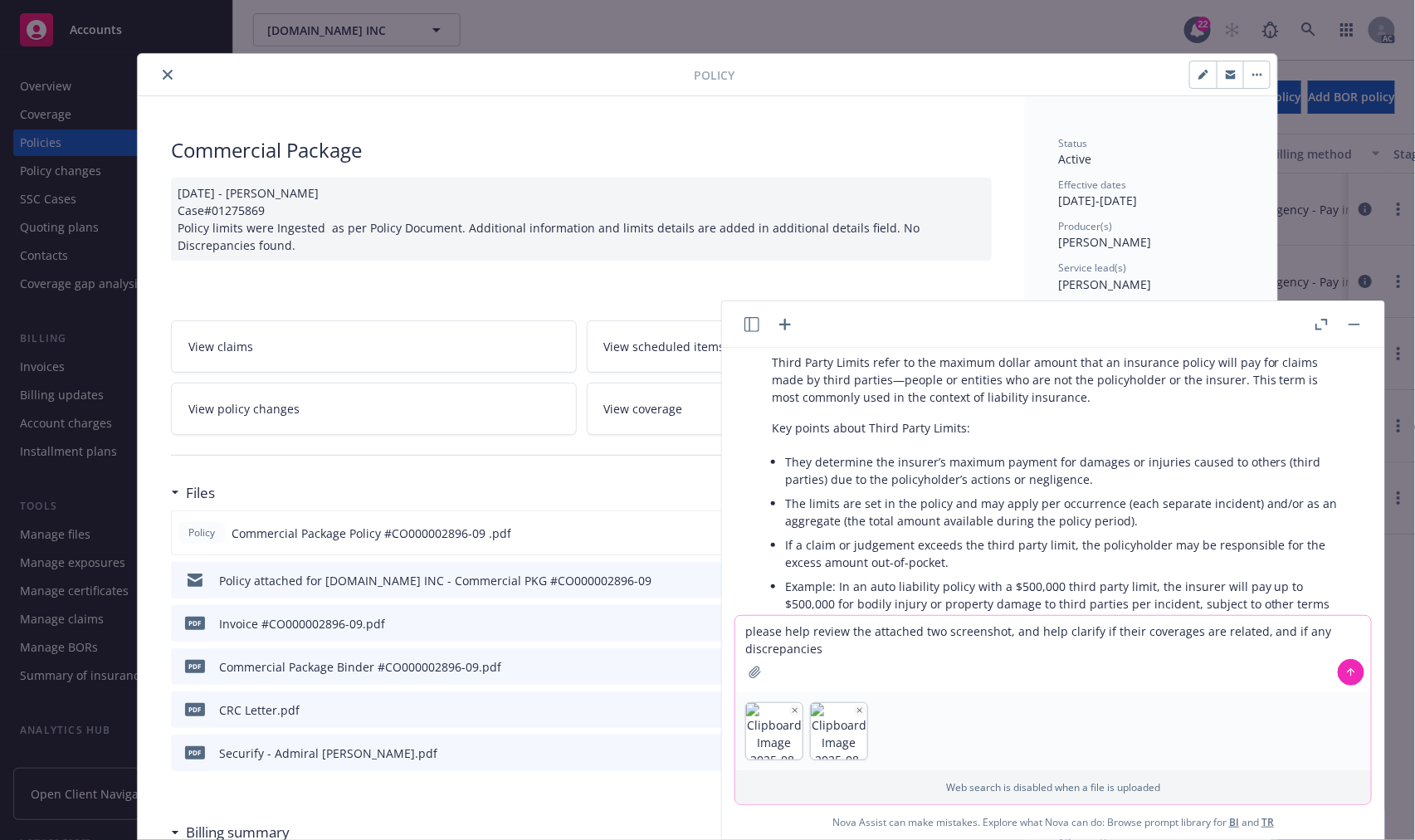
type textarea "please help review the attached two screenshot, and help clarify if their cover…"
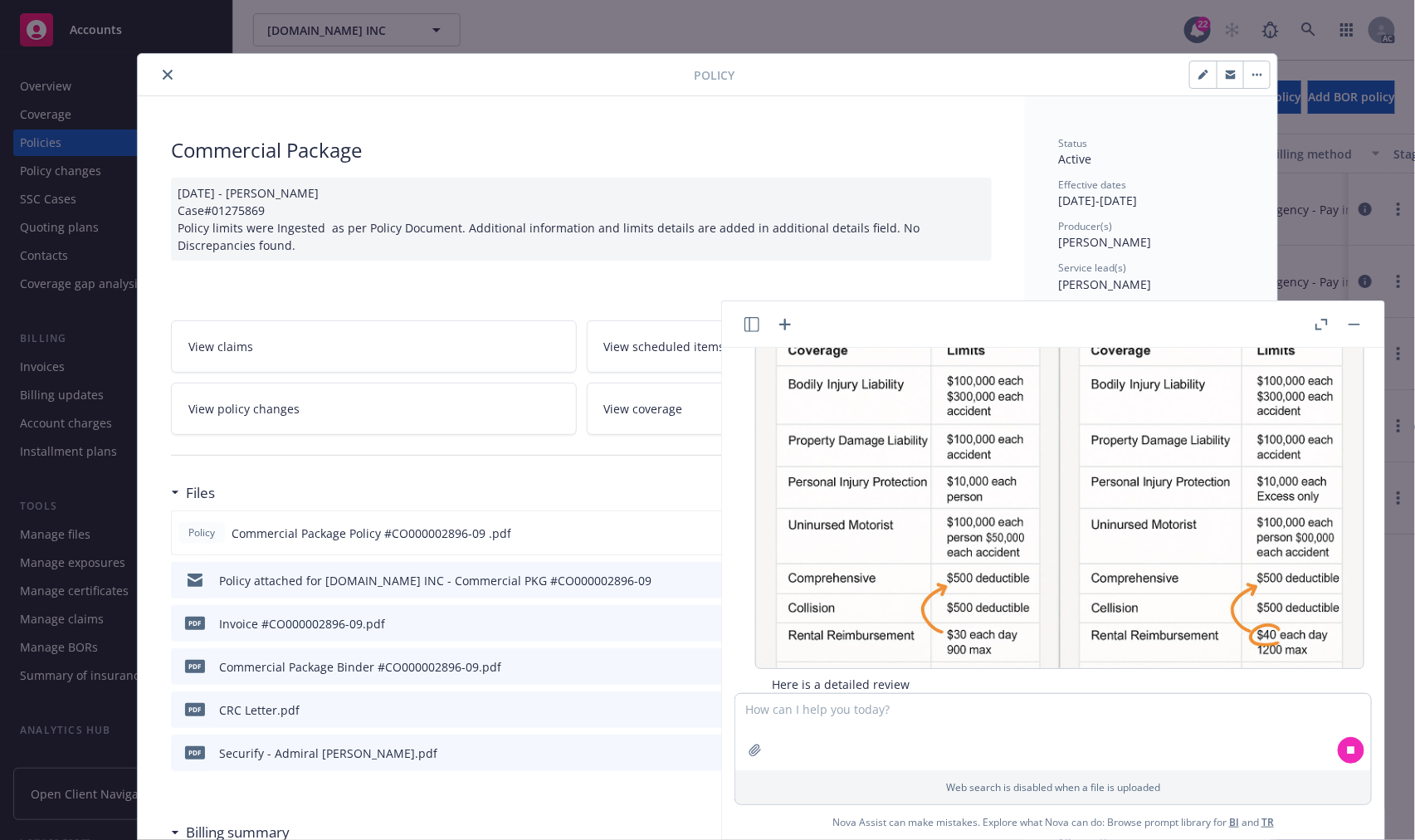
scroll to position [660, 0]
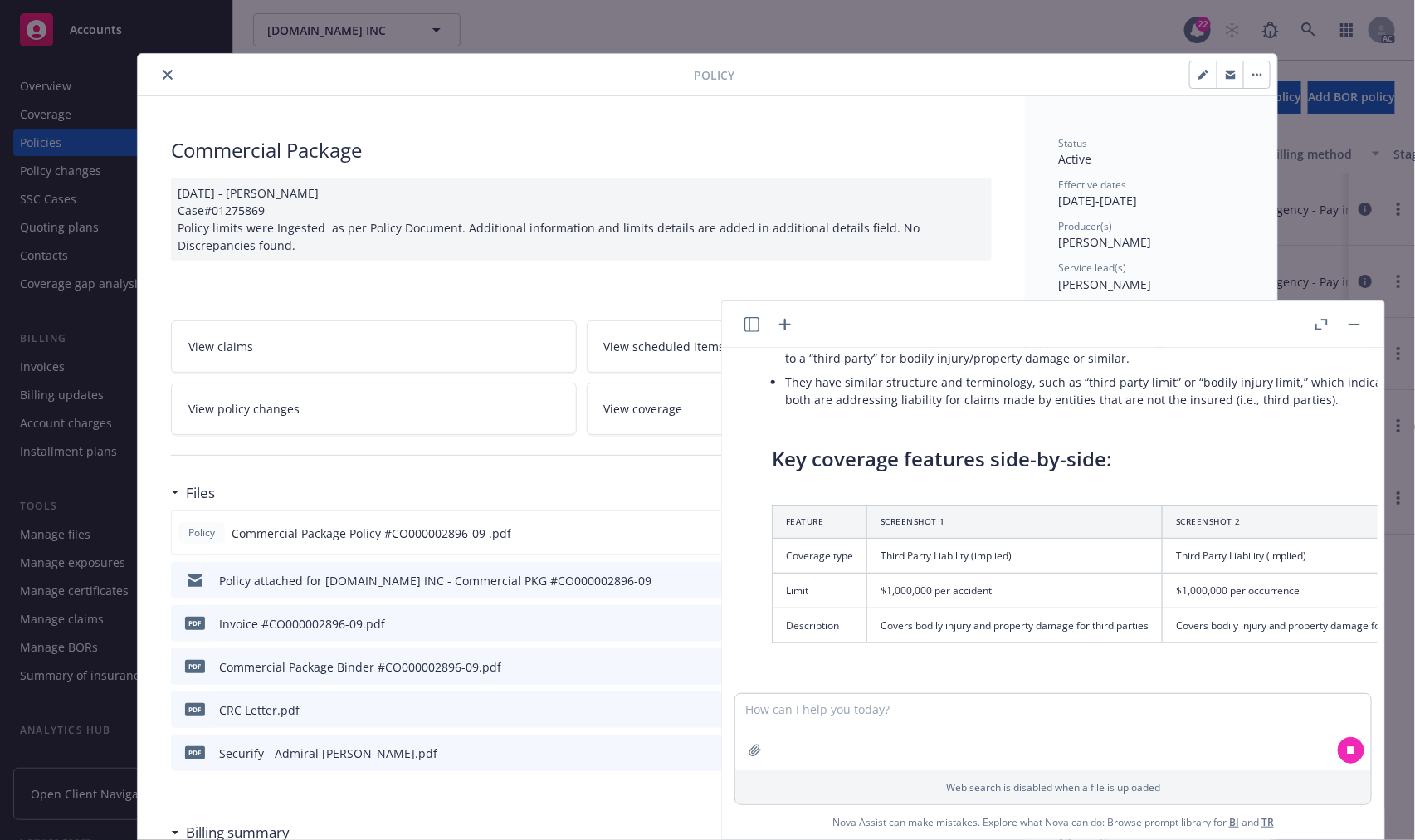
click at [1321, 320] on icon "button" at bounding box center [1322, 324] width 12 height 12
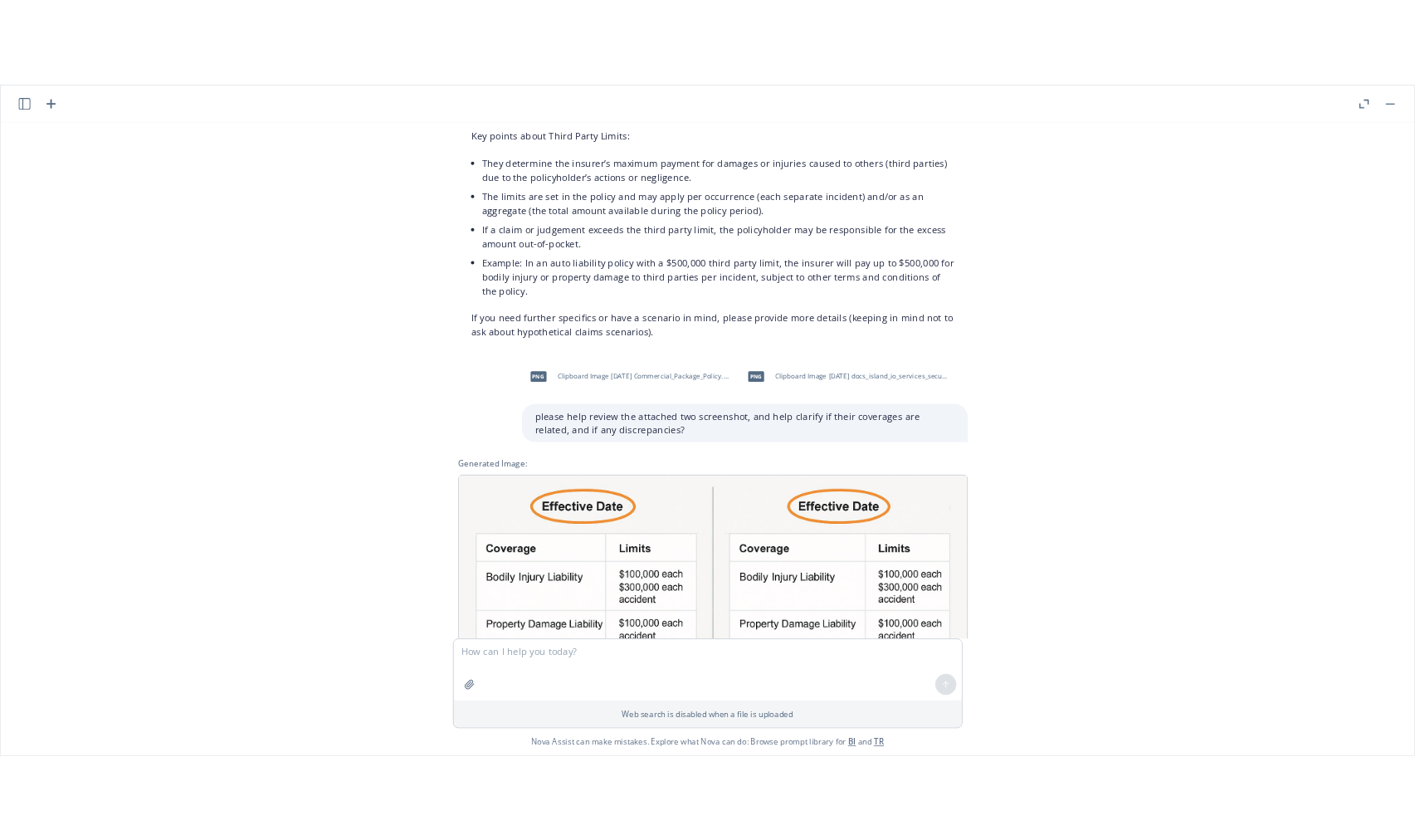
scroll to position [13, 0]
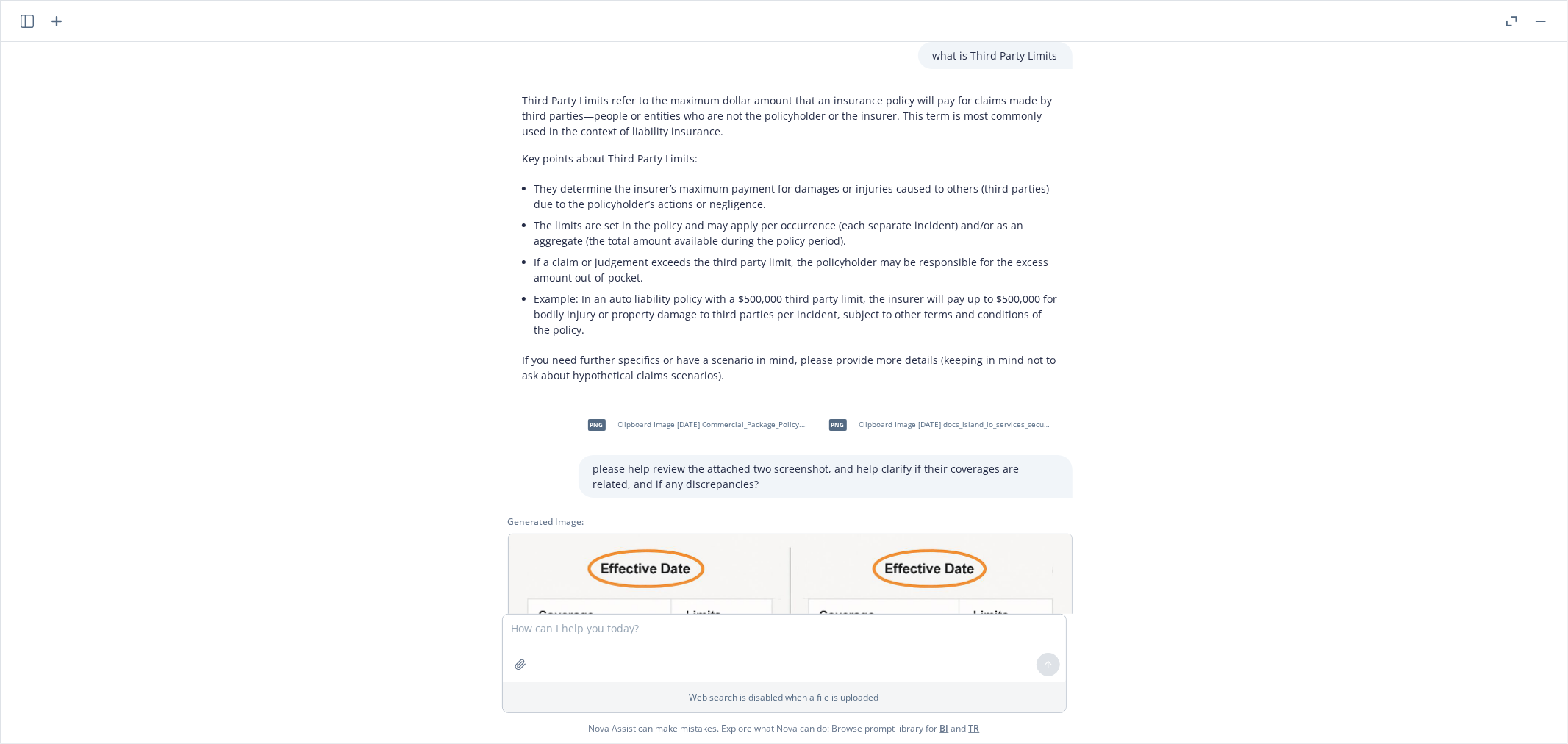
click at [904, 422] on span "Clipboard Image [DATE] docs_island_io_services_secure_viewer_api_v1_SecureViewe…" at bounding box center [955, 424] width 193 height 9
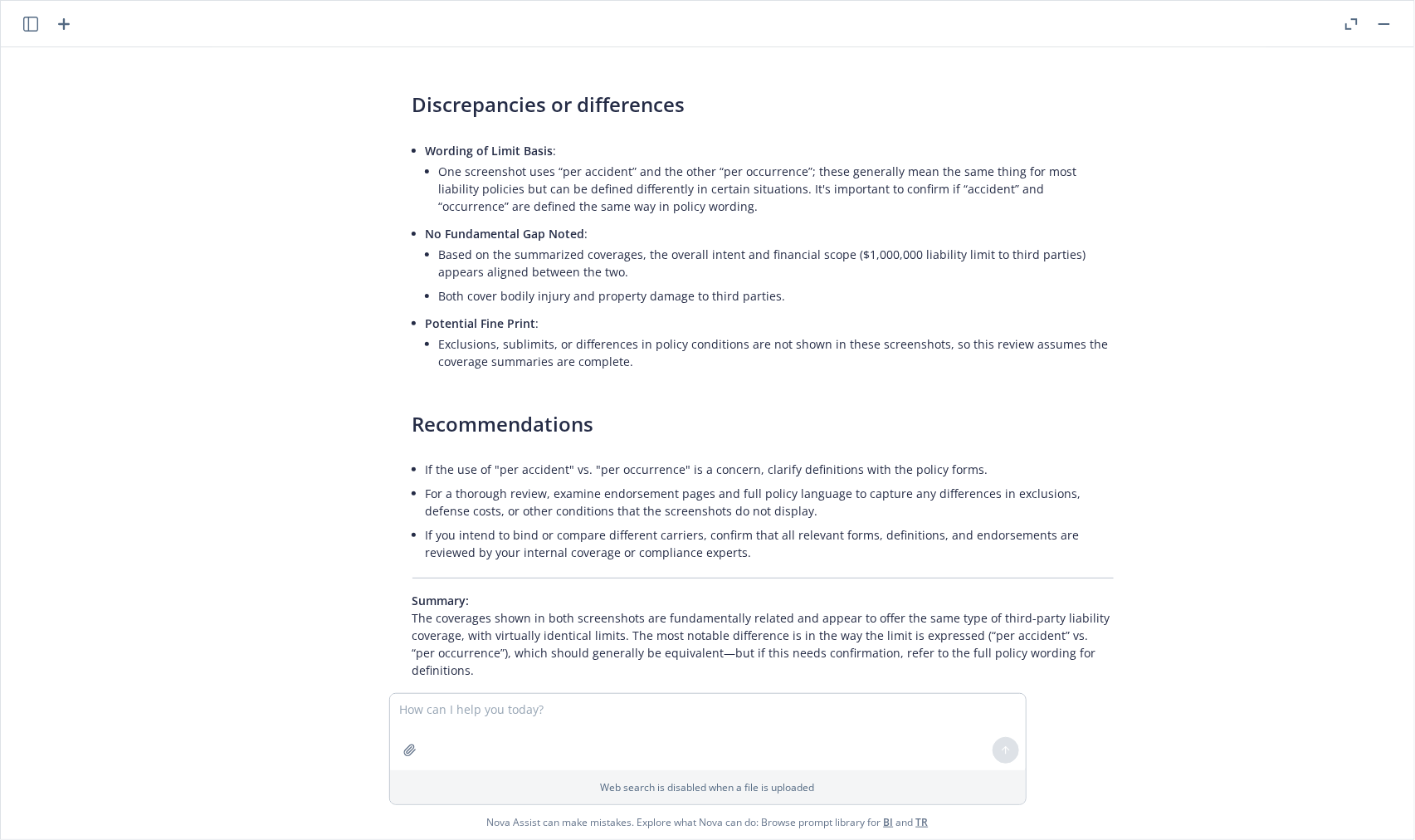
scroll to position [1580, 0]
